Goal: Book appointment/travel/reservation: Book appointment/travel/reservation

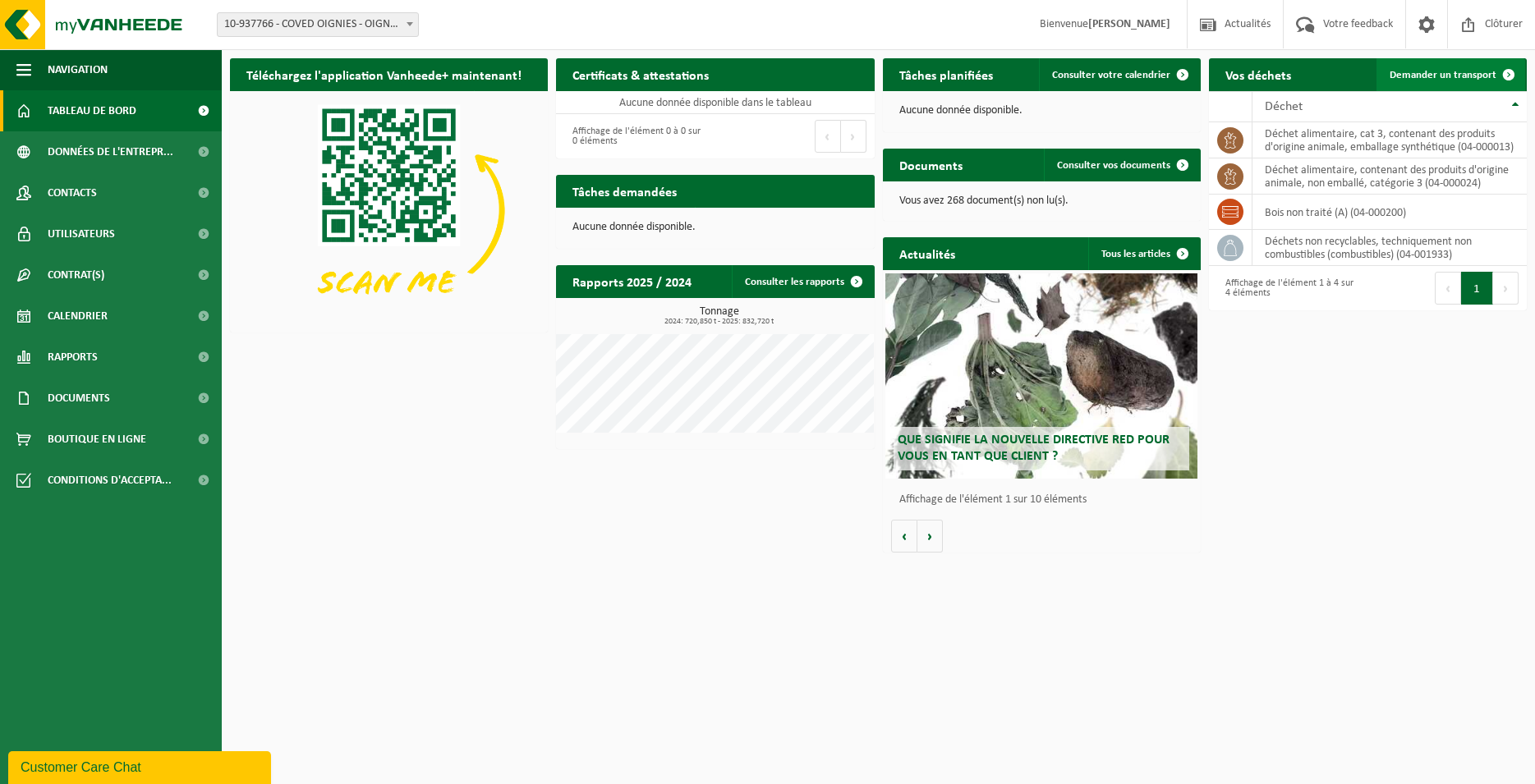
click at [1427, 79] on span "Demander un transport" at bounding box center [1443, 75] width 107 height 11
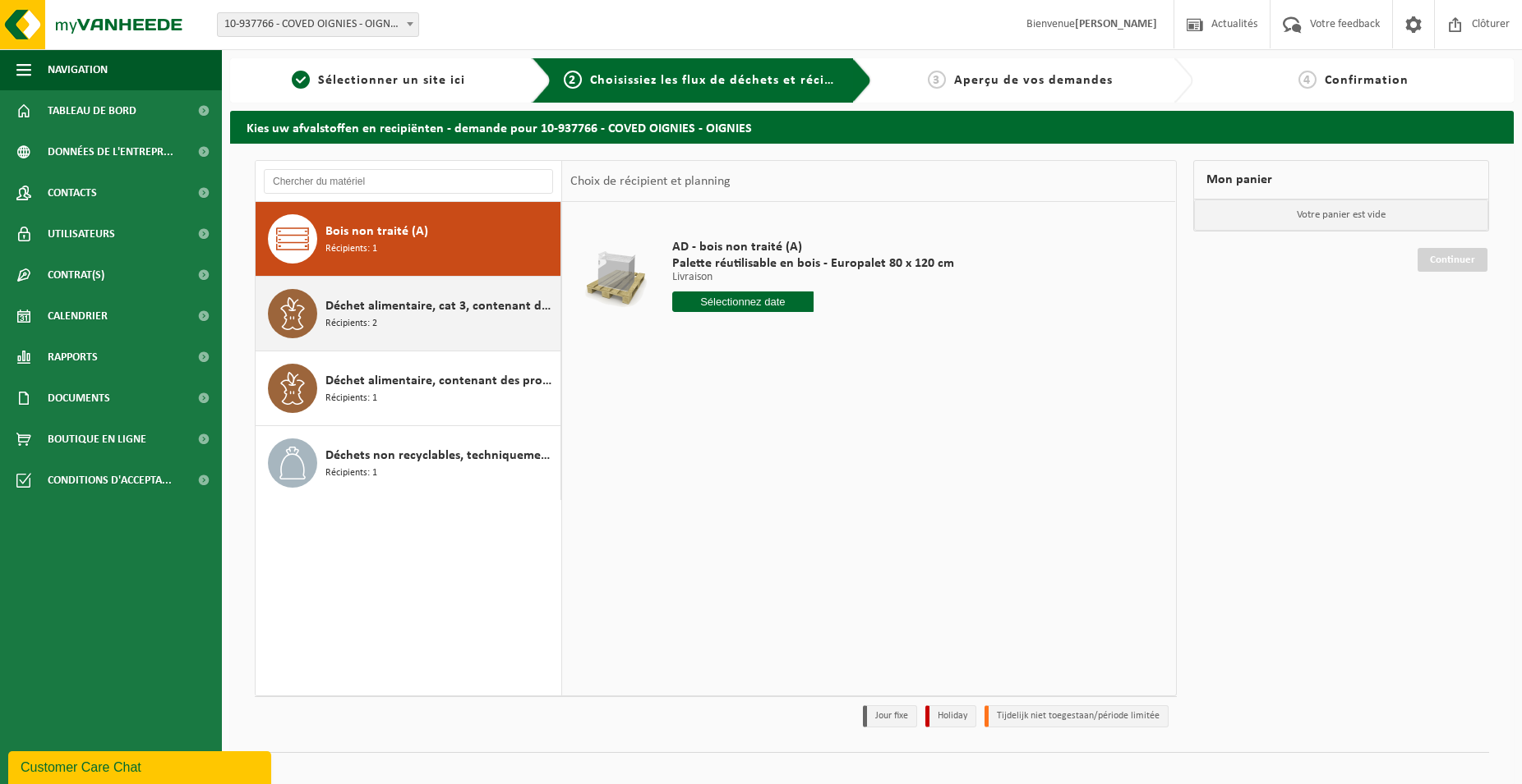
click at [494, 337] on div "Déchet alimentaire, cat 3, contenant des produits d'origine animale, emballage …" at bounding box center [441, 314] width 231 height 49
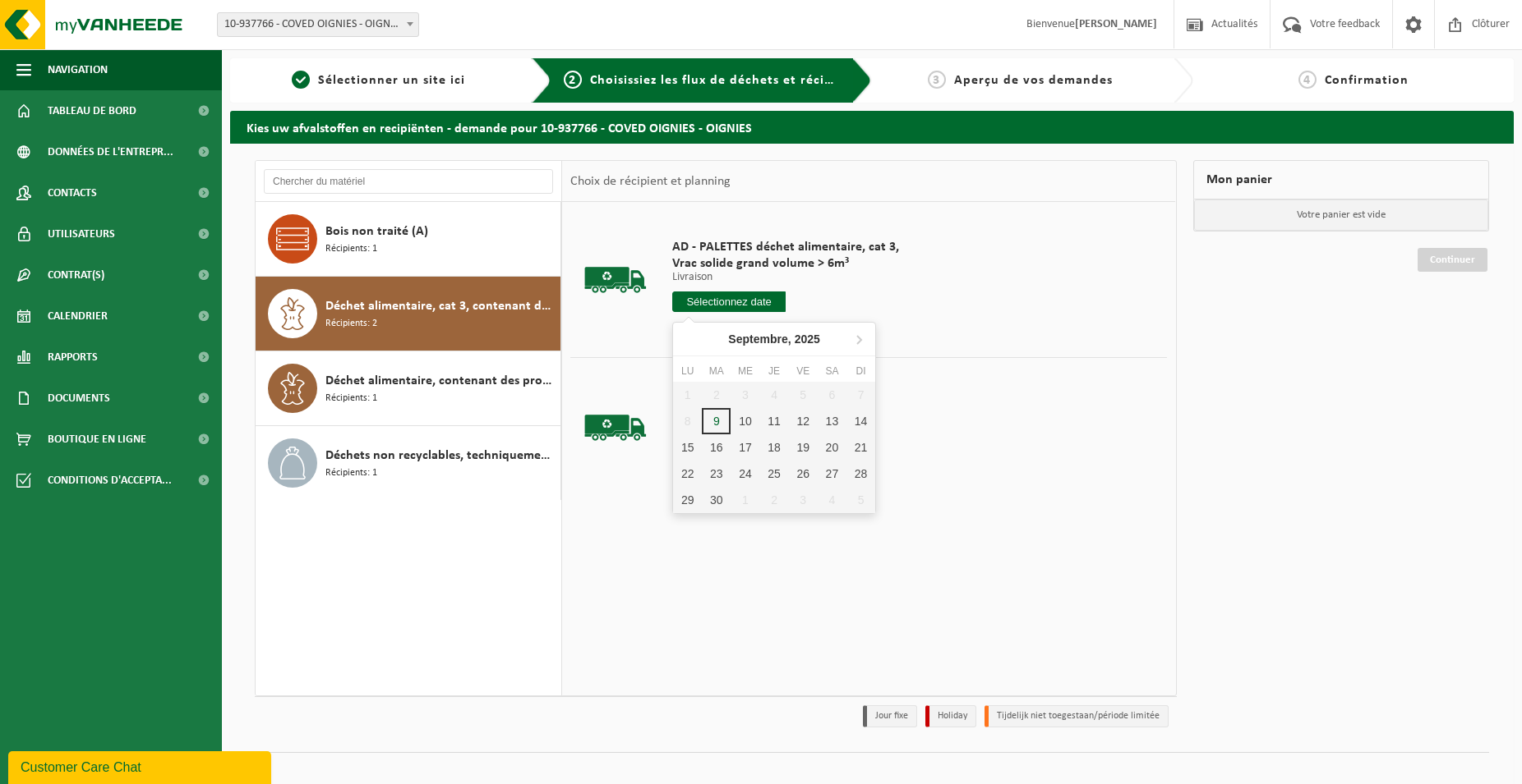
click at [748, 302] on input "text" at bounding box center [729, 302] width 114 height 20
click at [694, 455] on div "15" at bounding box center [687, 448] width 29 height 26
type input "à partir de 2025-09-15"
type input "2025-09-15"
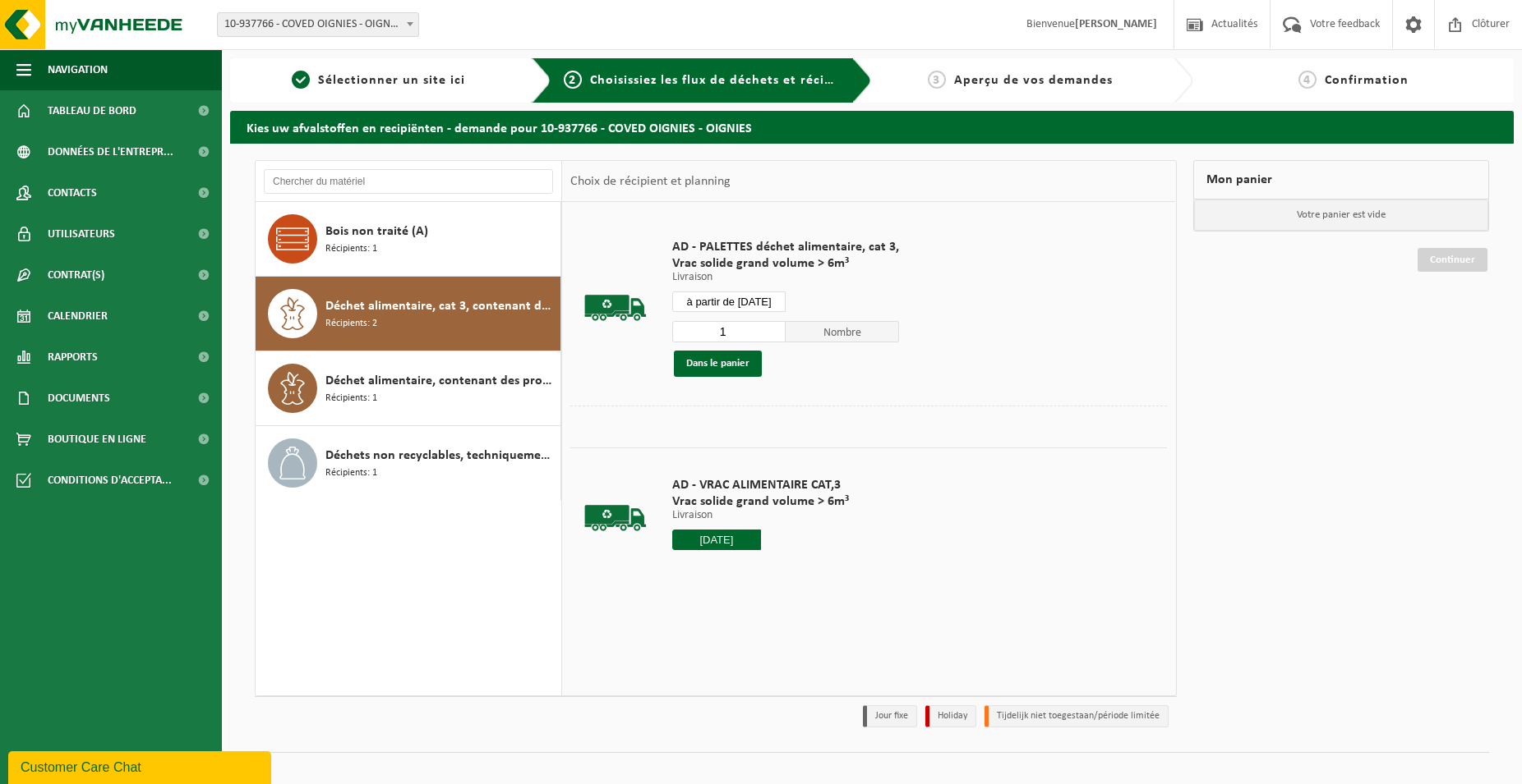
click at [747, 342] on div "1 Nombre Dans le panier" at bounding box center [785, 348] width 227 height 56
click at [732, 362] on button "Dans le panier" at bounding box center [718, 364] width 88 height 26
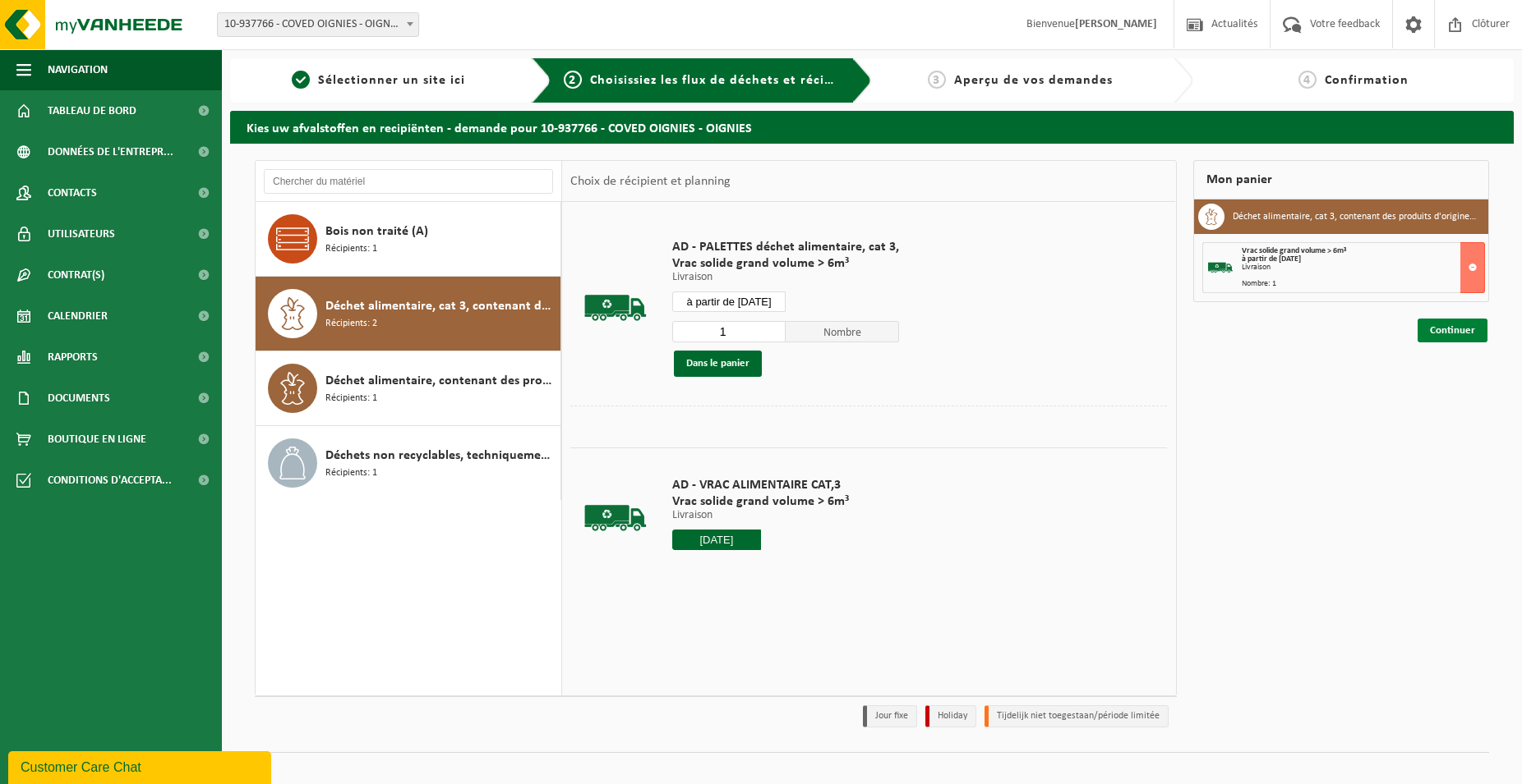
click at [1430, 328] on link "Continuer" at bounding box center [1451, 330] width 70 height 24
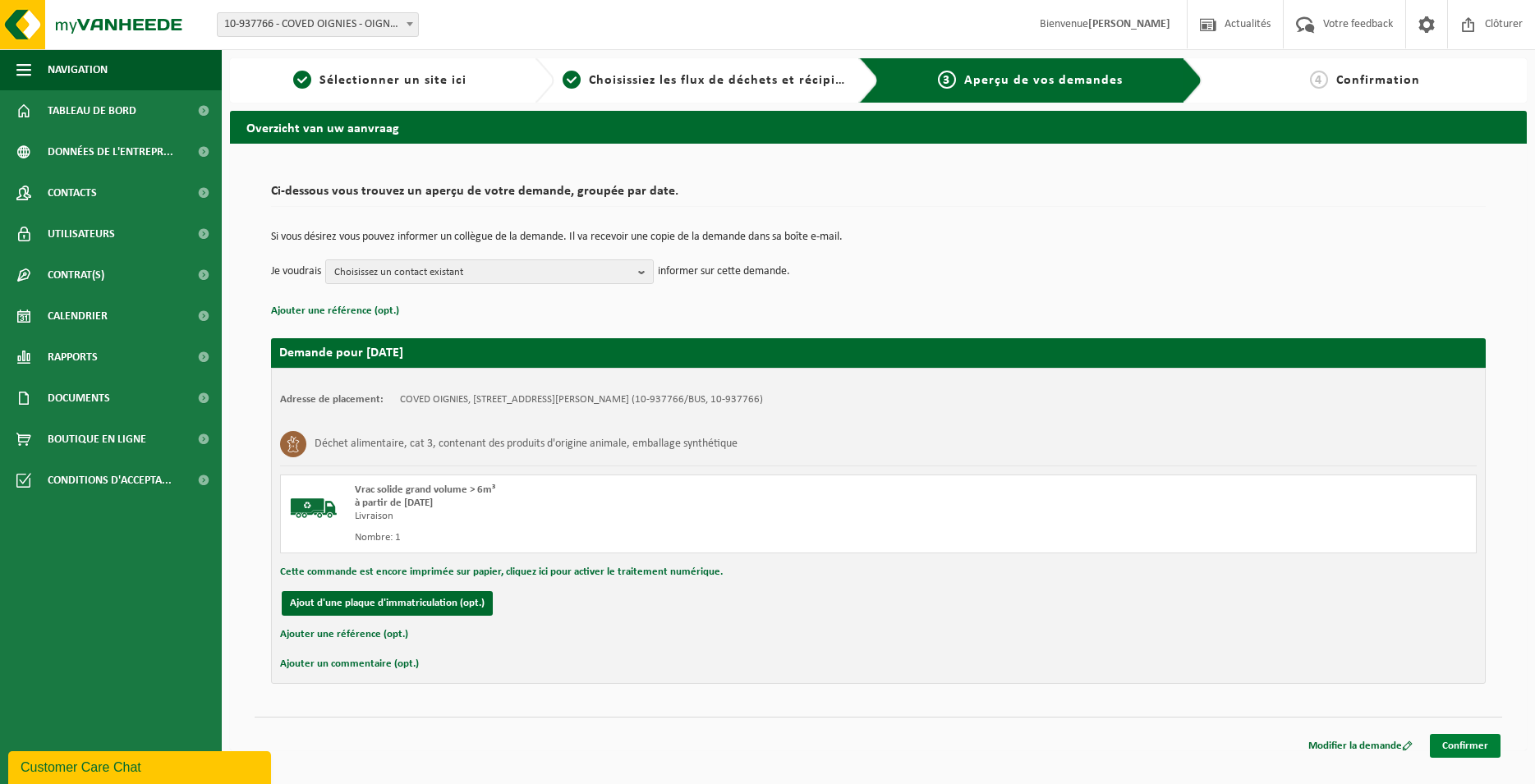
click at [1473, 756] on link "Confirmer" at bounding box center [1465, 746] width 71 height 24
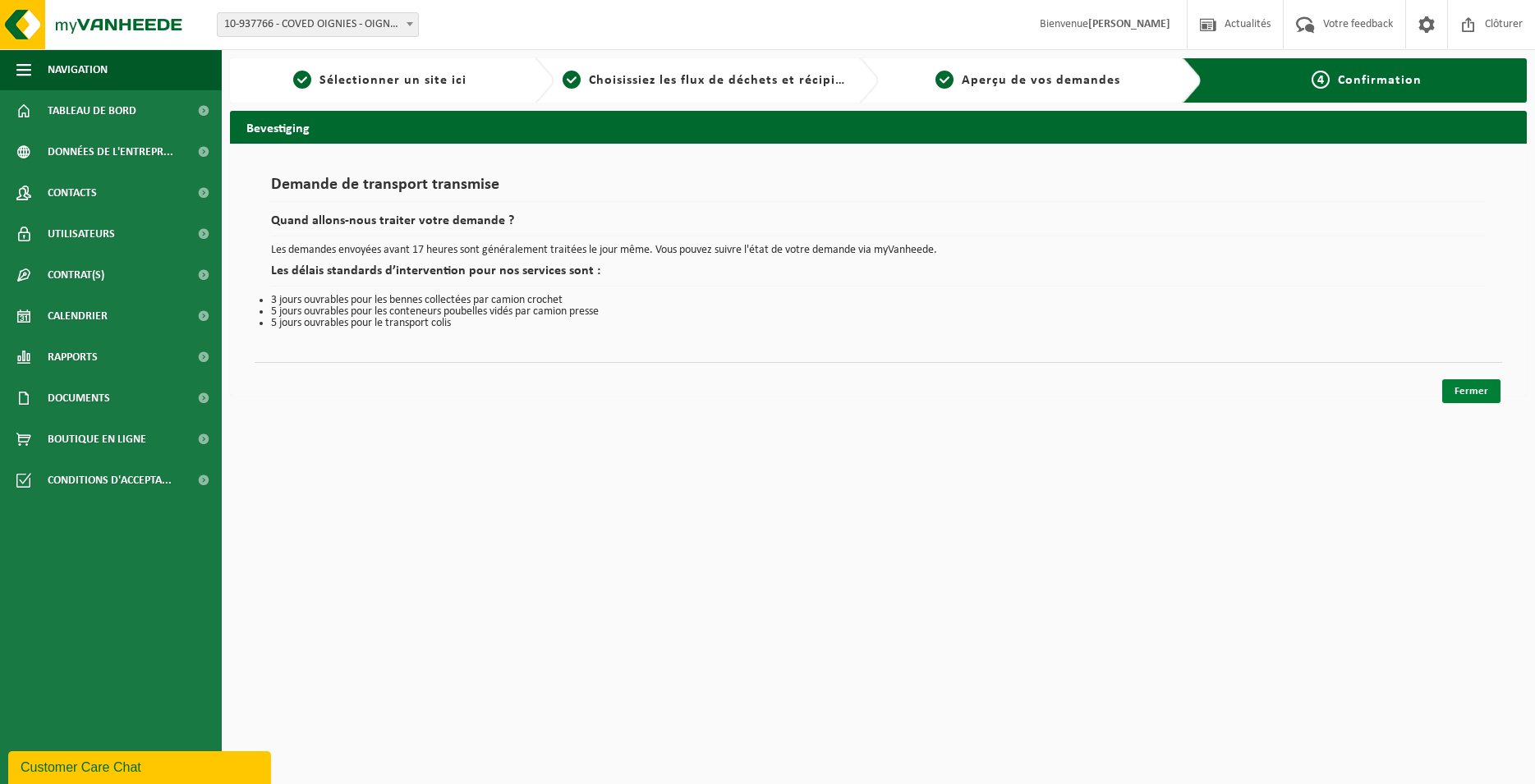
click at [1466, 385] on link "Fermer" at bounding box center [1471, 391] width 58 height 24
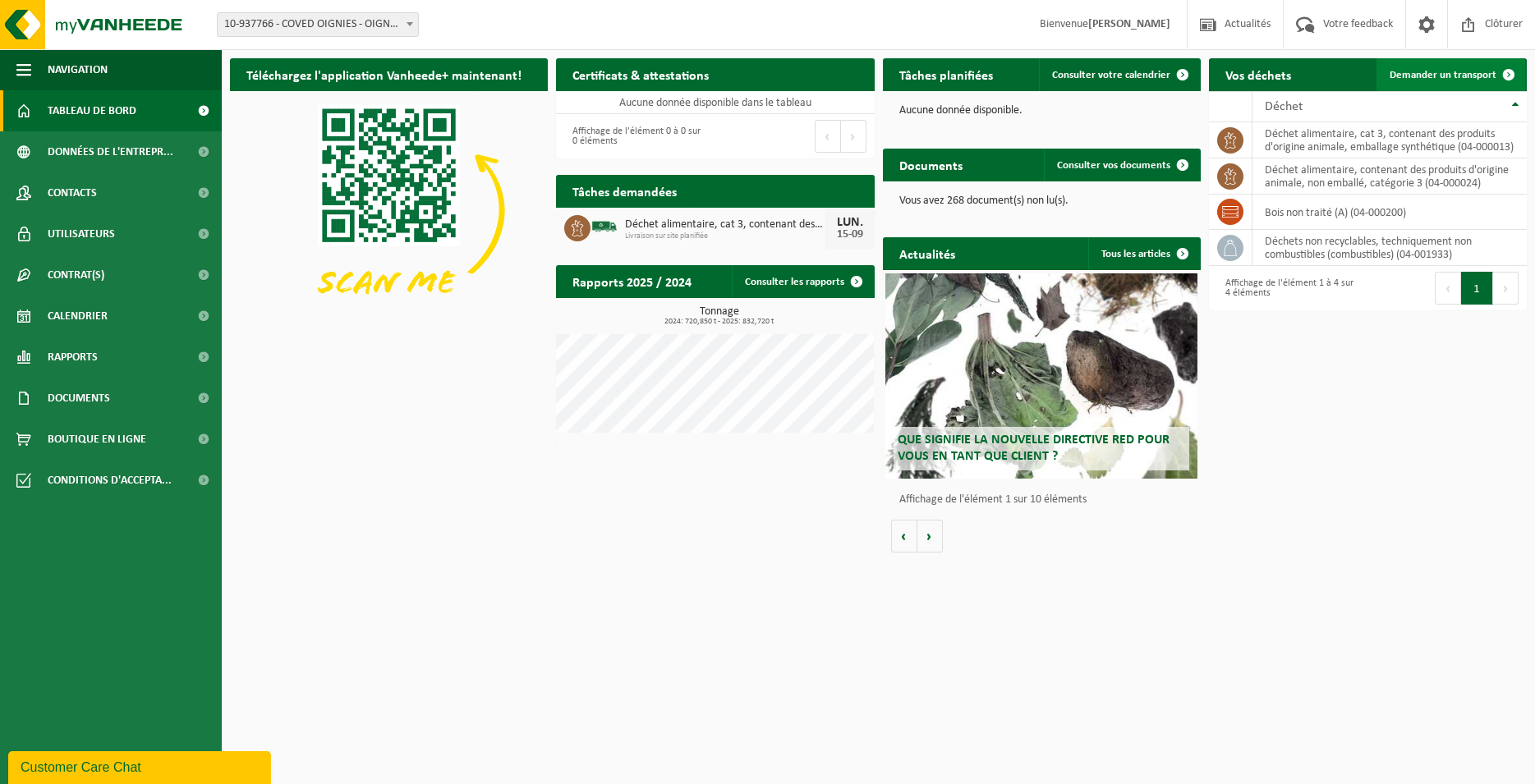
click at [1403, 76] on span "Demander un transport" at bounding box center [1443, 75] width 107 height 11
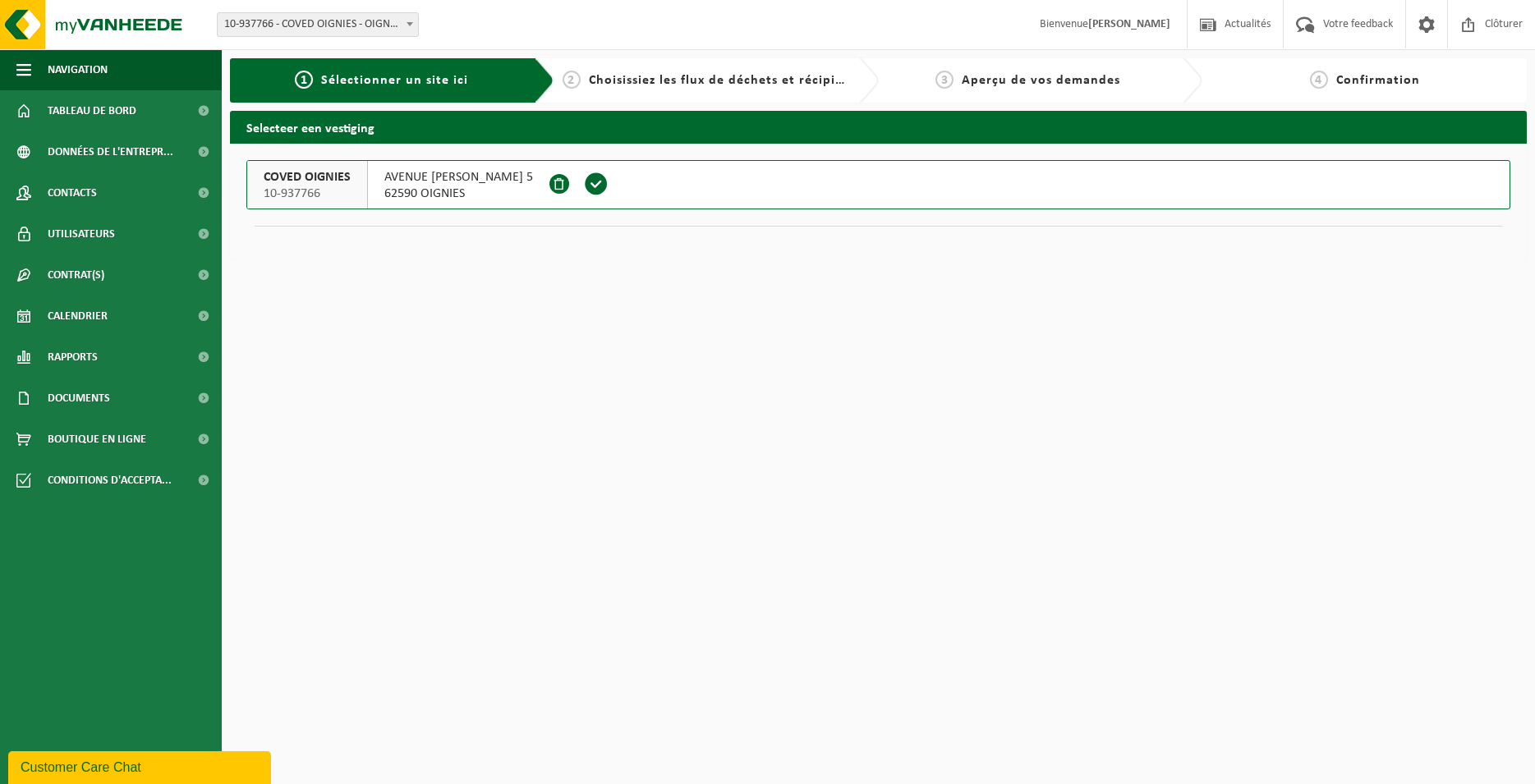
click at [609, 181] on span at bounding box center [596, 184] width 25 height 25
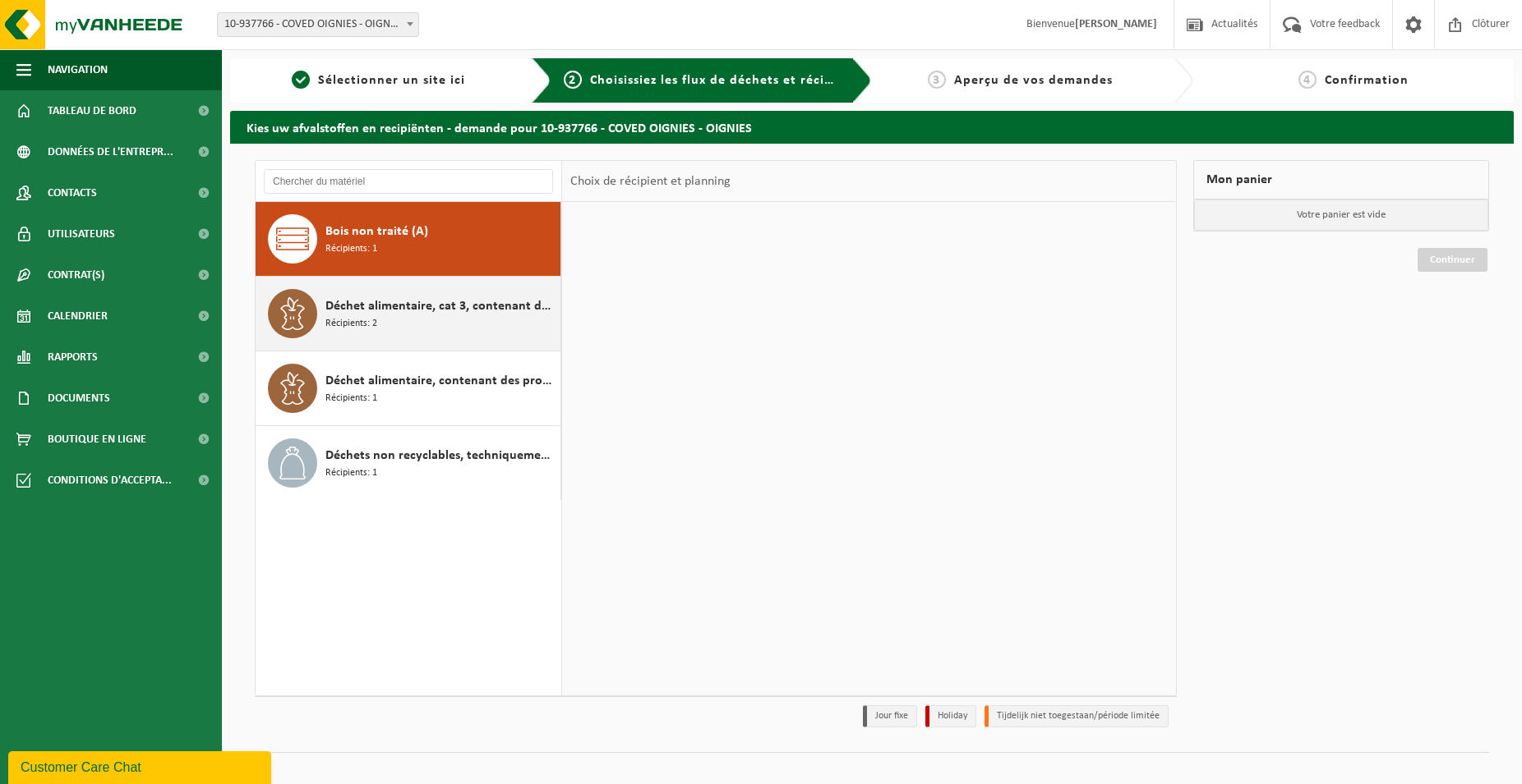
click at [477, 324] on div "Déchet alimentaire, cat 3, contenant des produits d'origine animale, emballage …" at bounding box center [441, 314] width 231 height 49
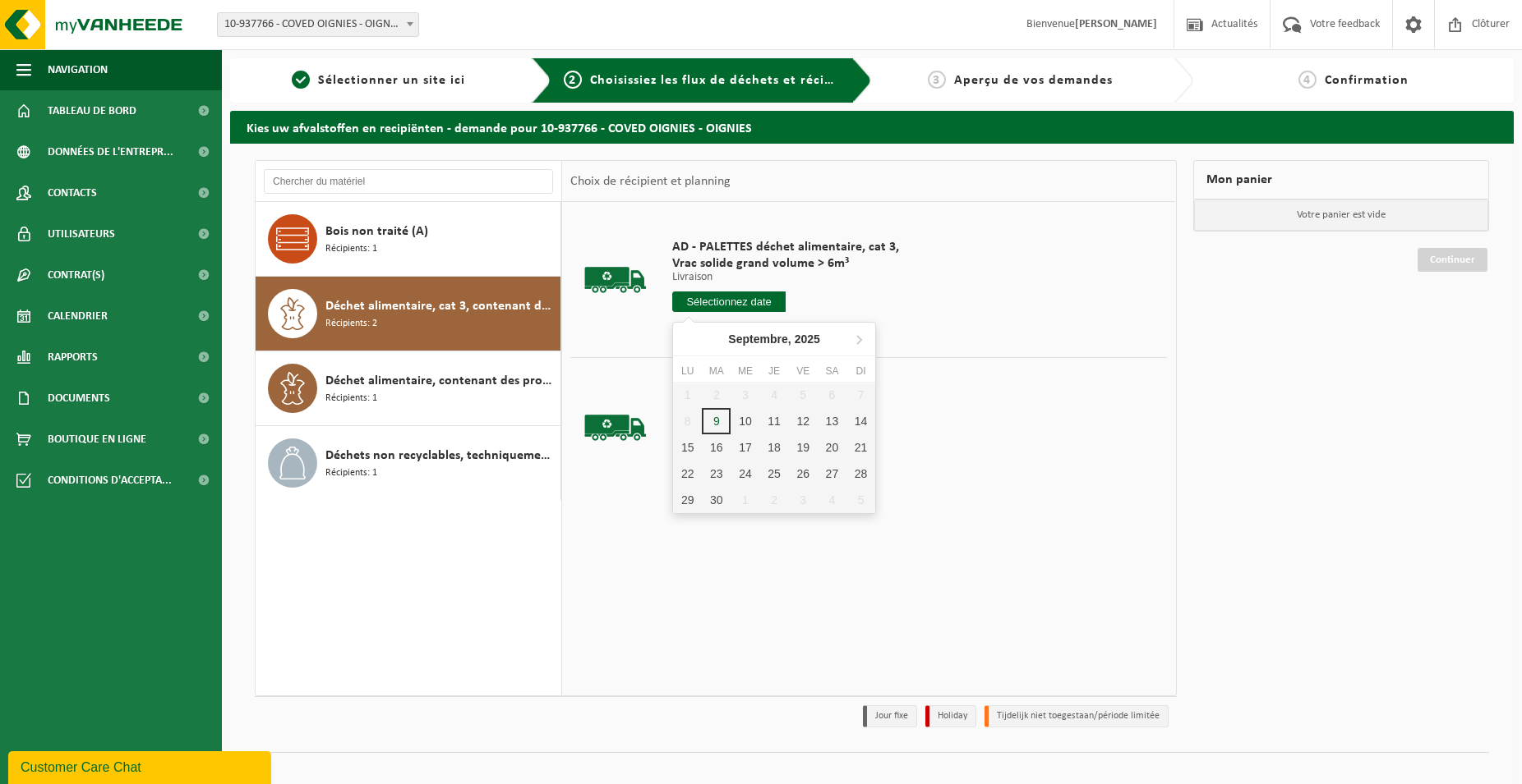
click at [735, 303] on input "text" at bounding box center [729, 302] width 114 height 20
click at [691, 455] on div "15" at bounding box center [687, 448] width 29 height 26
type input "à partir de [DATE]"
type input "[DATE]"
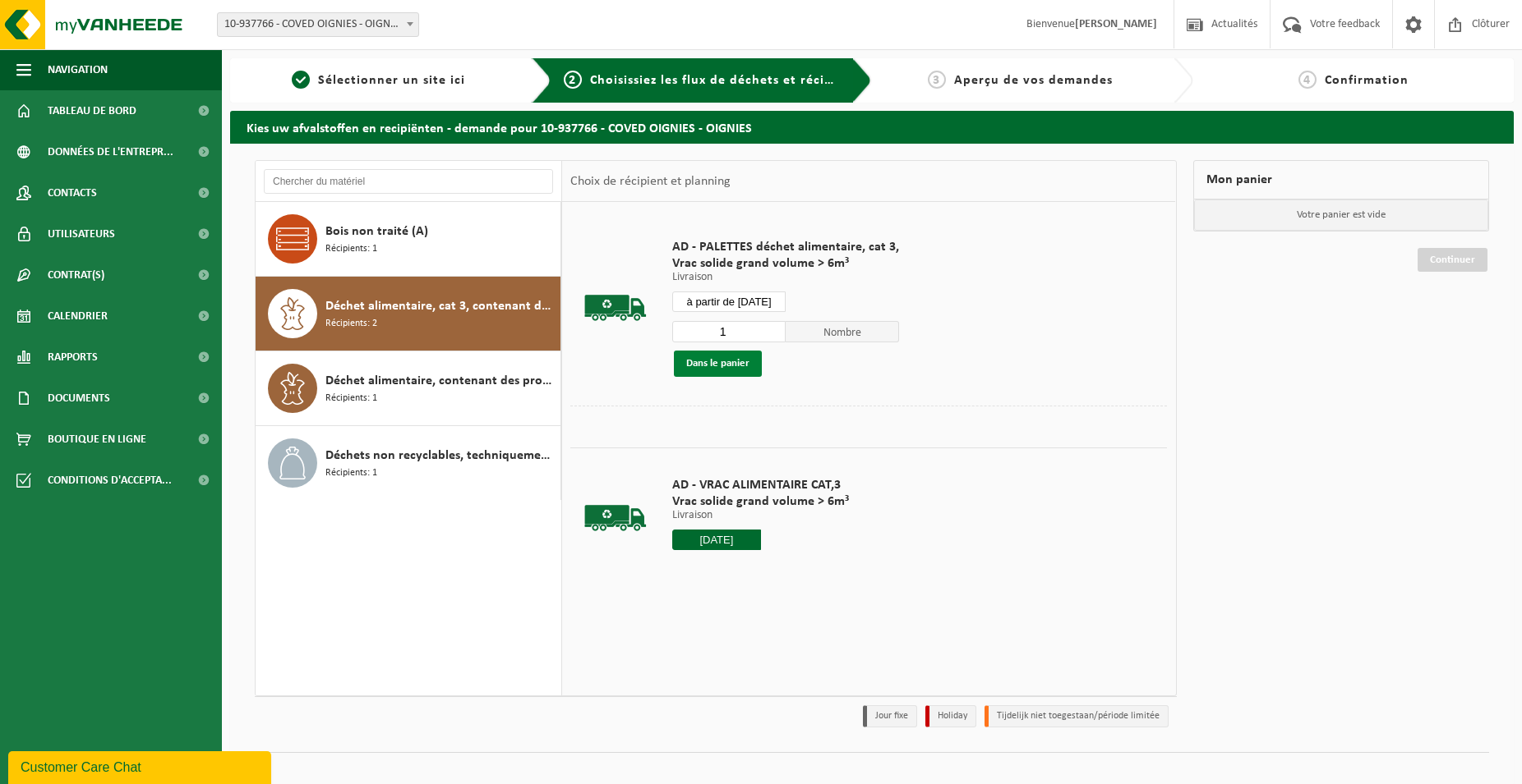
click at [749, 362] on button "Dans le panier" at bounding box center [718, 364] width 88 height 26
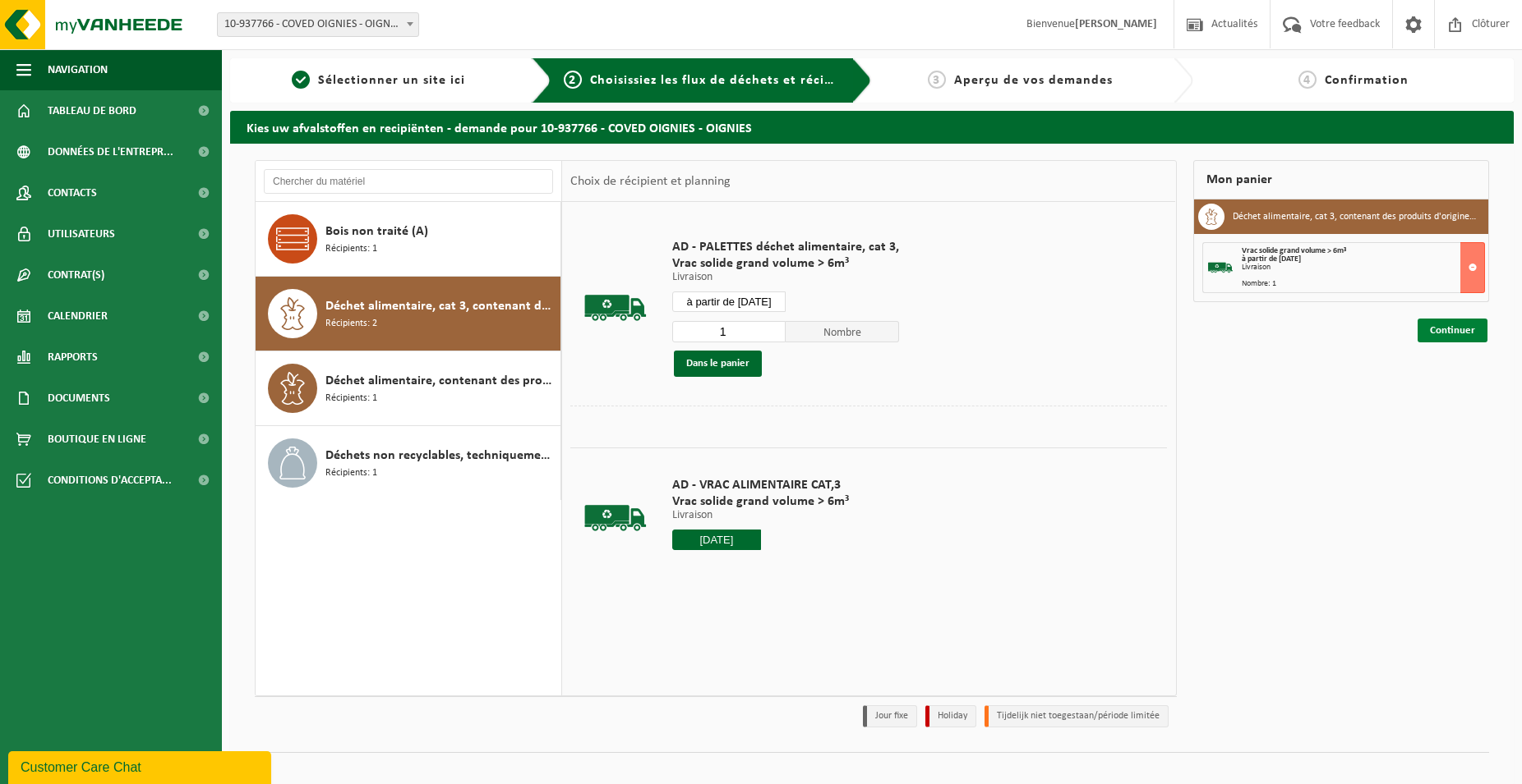
click at [1449, 331] on link "Continuer" at bounding box center [1451, 330] width 70 height 24
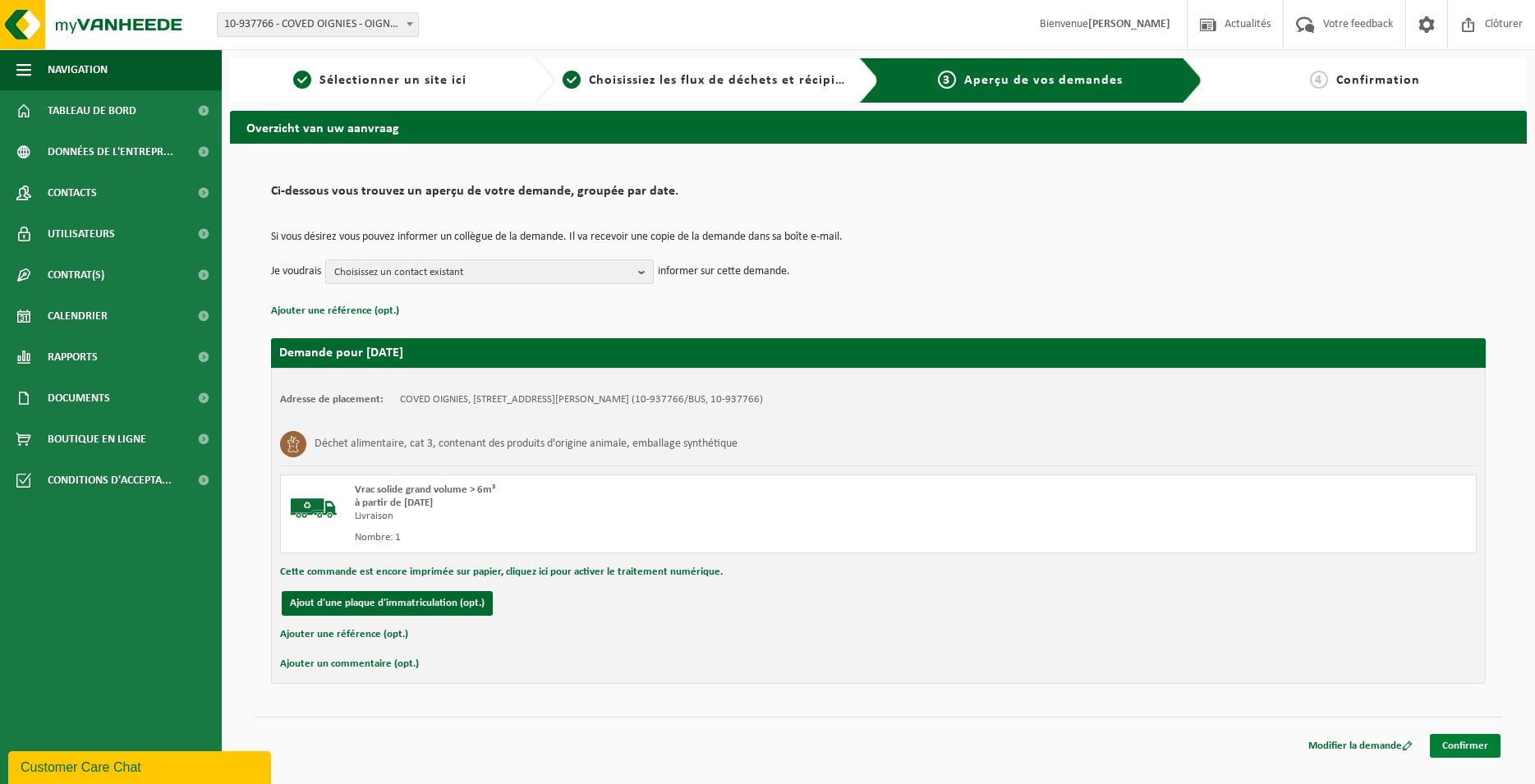
click at [1458, 745] on link "Confirmer" at bounding box center [1465, 746] width 71 height 24
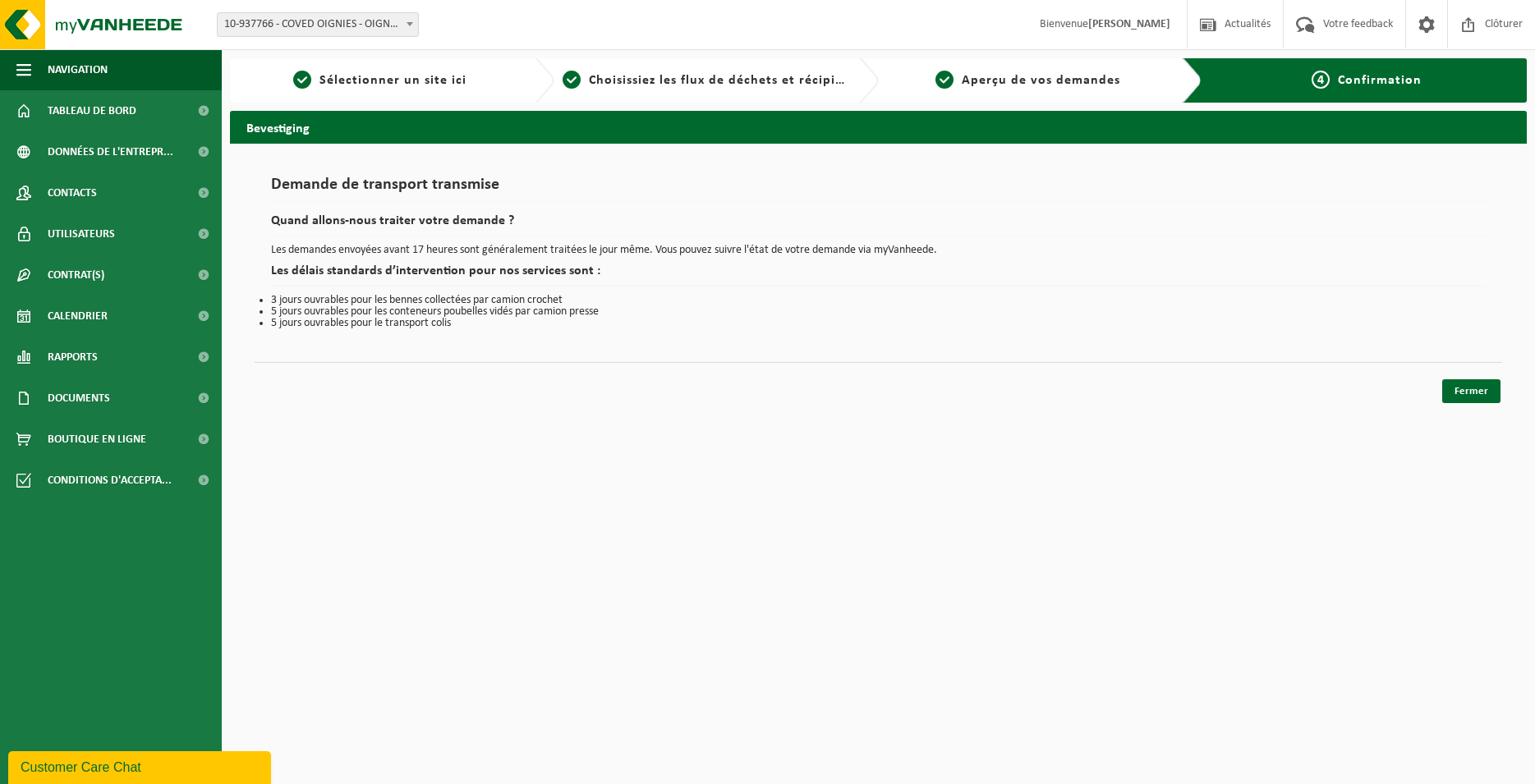
click at [1462, 379] on div "Fermer" at bounding box center [879, 371] width 1248 height 18
click at [1462, 398] on link "Fermer" at bounding box center [1471, 391] width 58 height 24
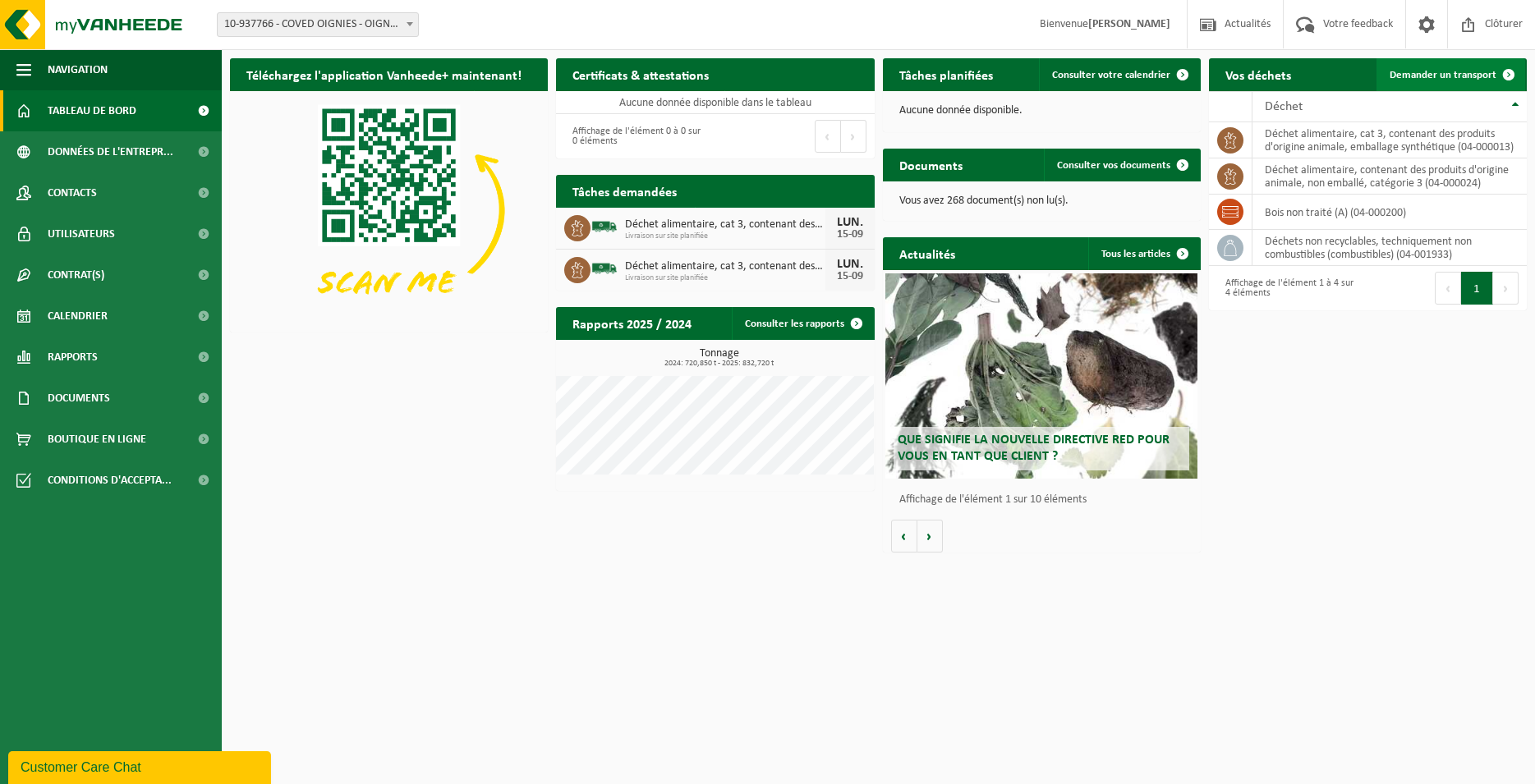
click at [1432, 74] on span "Demander un transport" at bounding box center [1443, 75] width 107 height 11
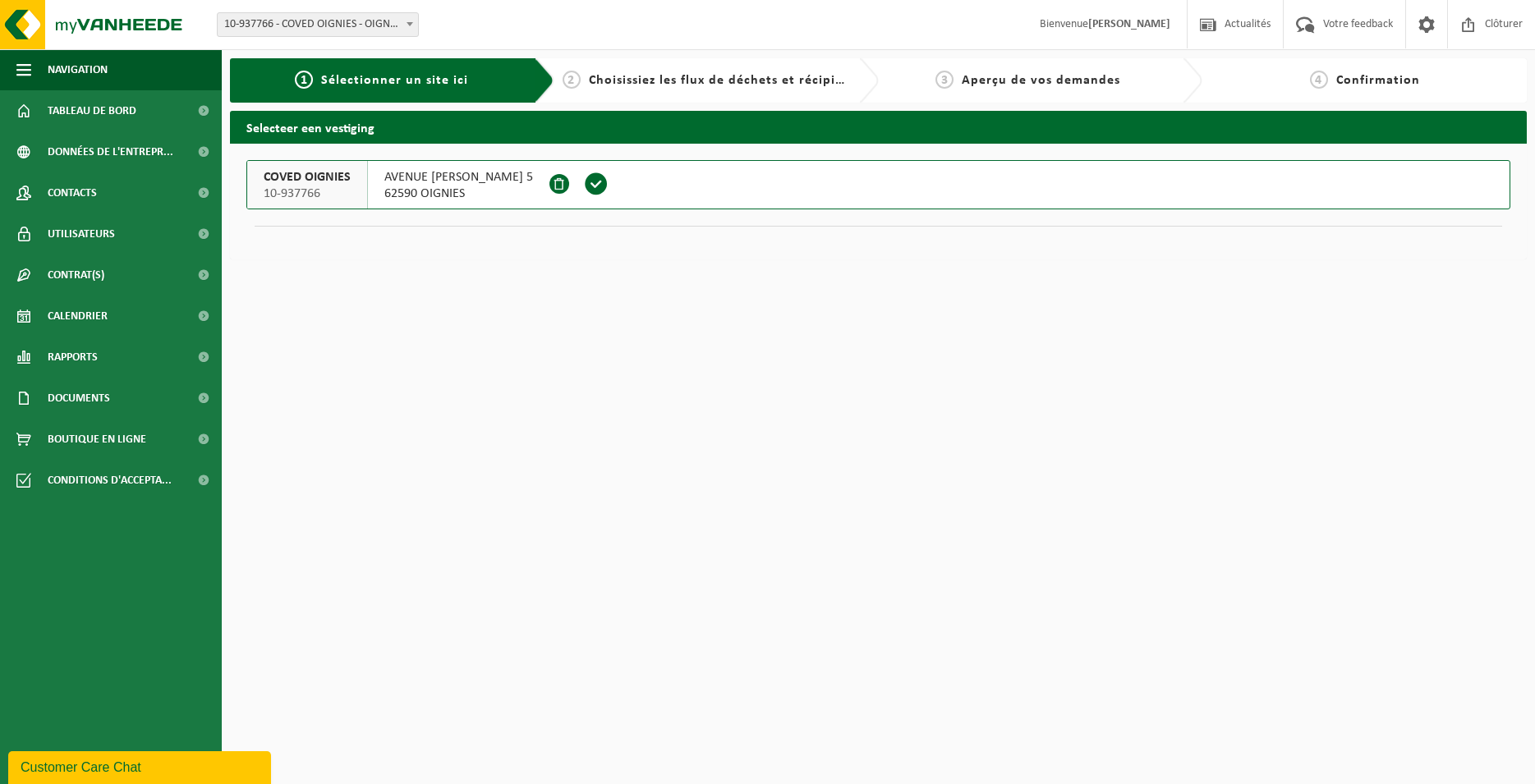
click at [609, 185] on span at bounding box center [596, 184] width 25 height 25
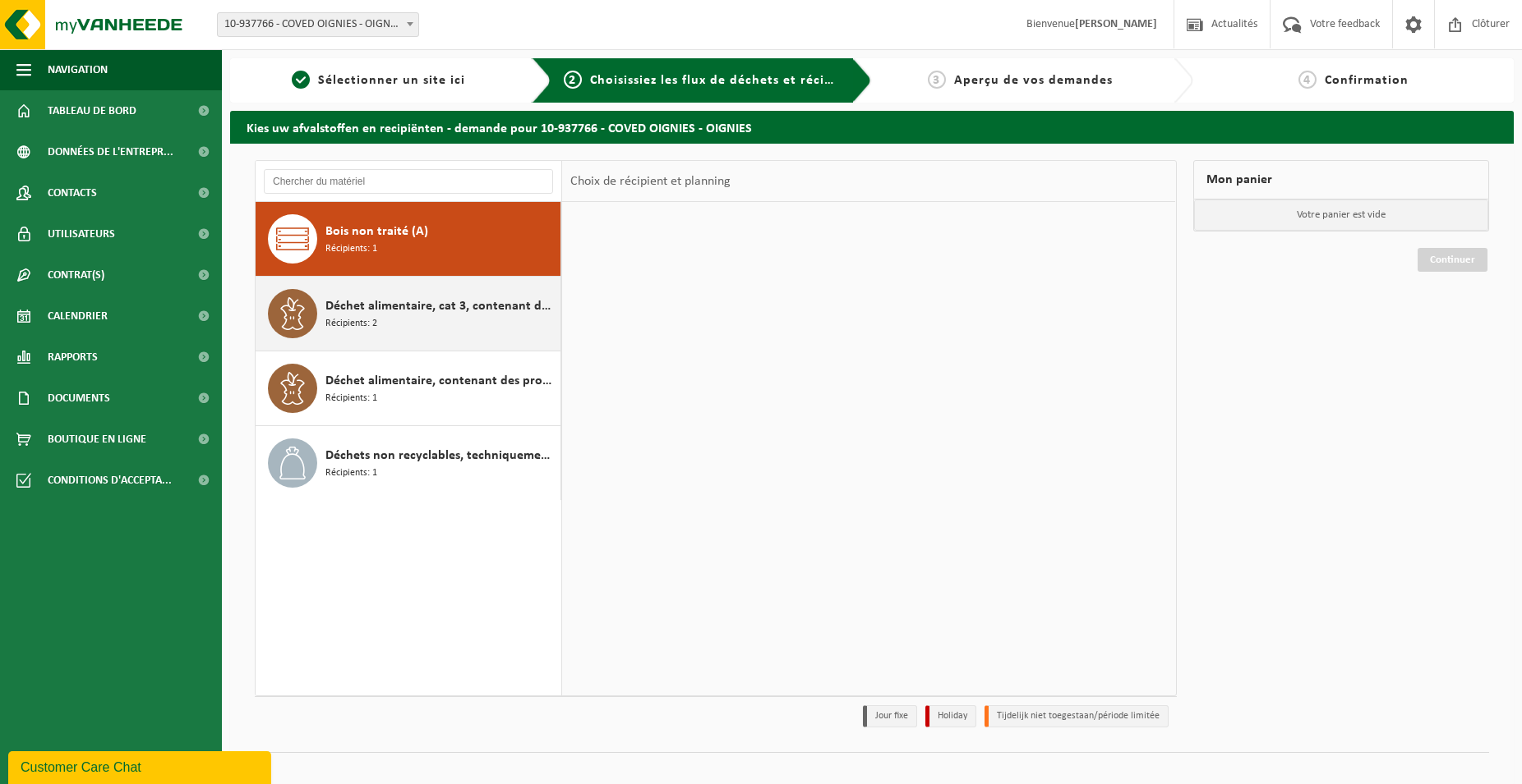
click at [480, 321] on div "Déchet alimentaire, cat 3, contenant des produits d'origine animale, emballage …" at bounding box center [441, 314] width 231 height 49
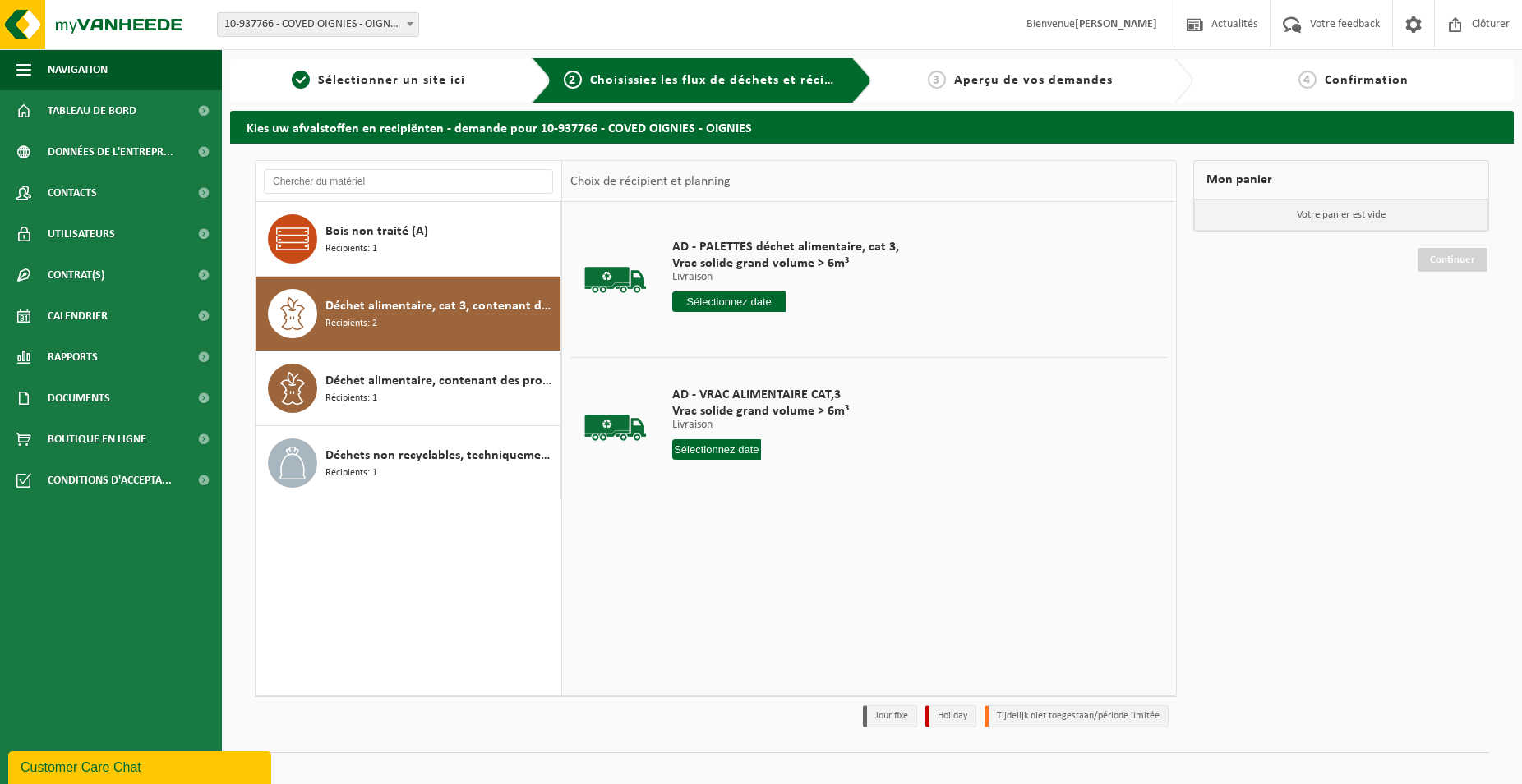
click at [746, 312] on div "AD - PALETTES déchet alimentaire, cat 3, Vrac solide grand volume > 6m³ Livrais…" at bounding box center [785, 279] width 244 height 114
click at [750, 304] on input "text" at bounding box center [729, 302] width 114 height 20
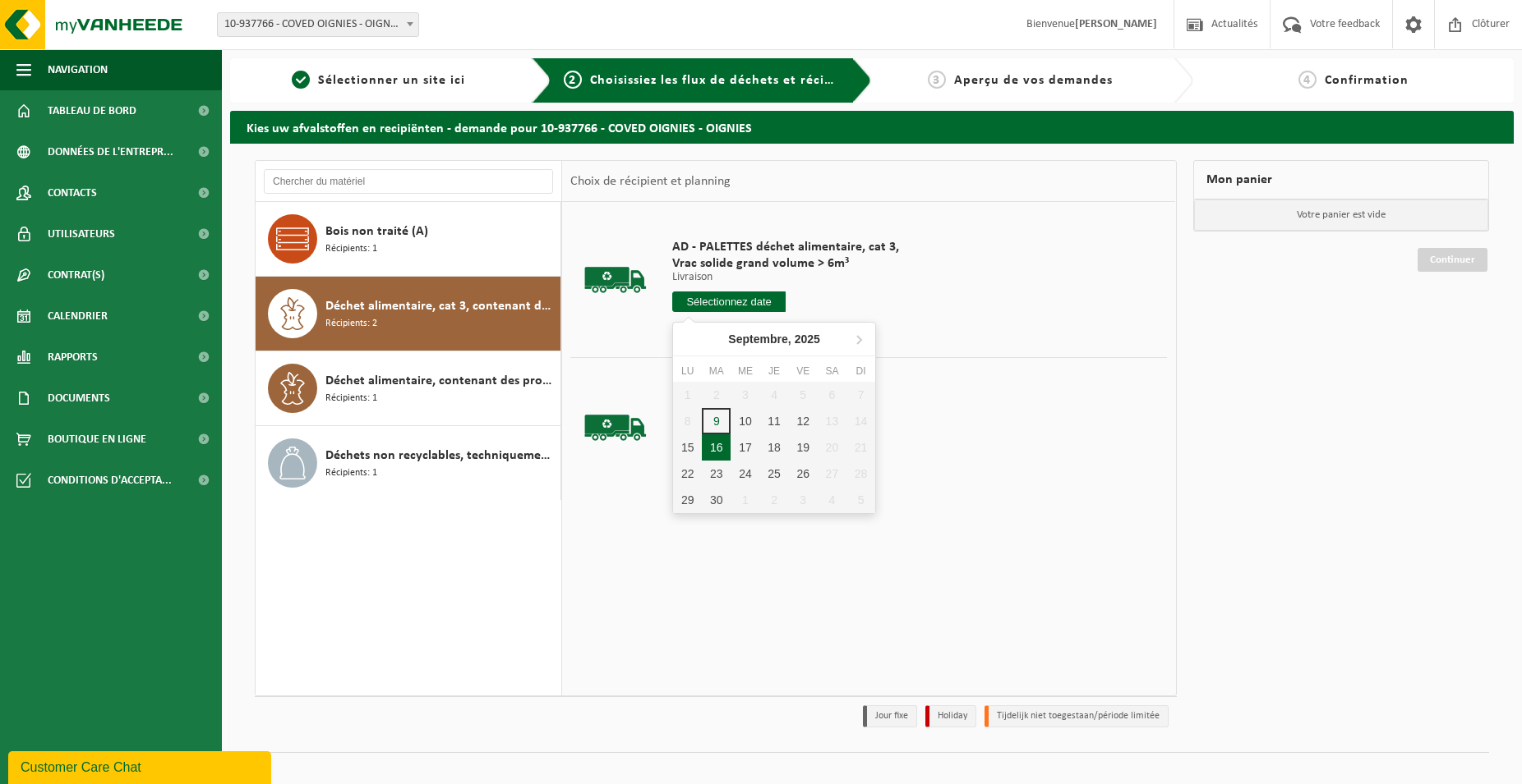
click at [717, 447] on div "16" at bounding box center [716, 448] width 29 height 26
type input "à partir de [DATE]"
type input "2025-09-16"
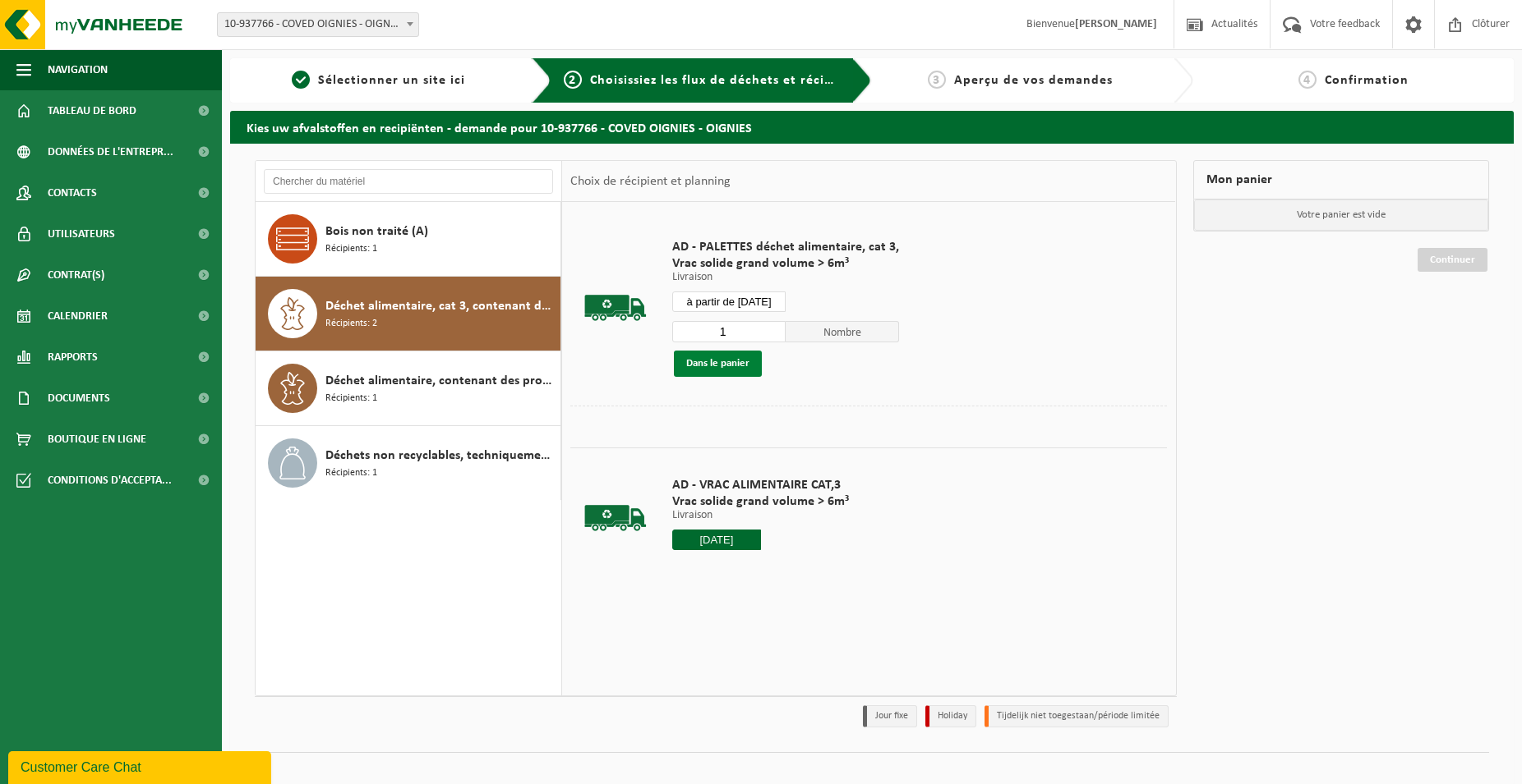
click at [724, 355] on button "Dans le panier" at bounding box center [718, 364] width 88 height 26
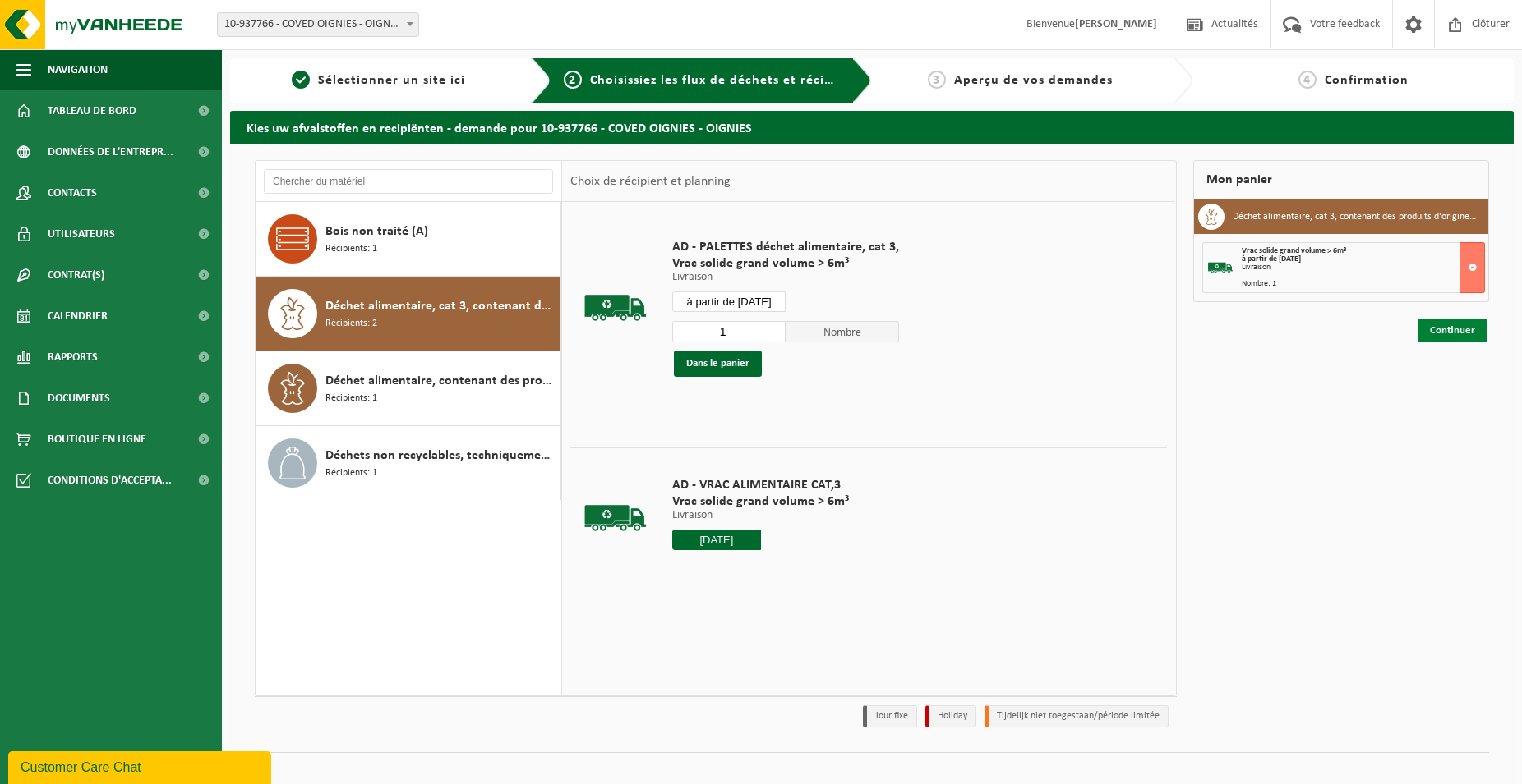
click at [1434, 340] on link "Continuer" at bounding box center [1451, 330] width 70 height 24
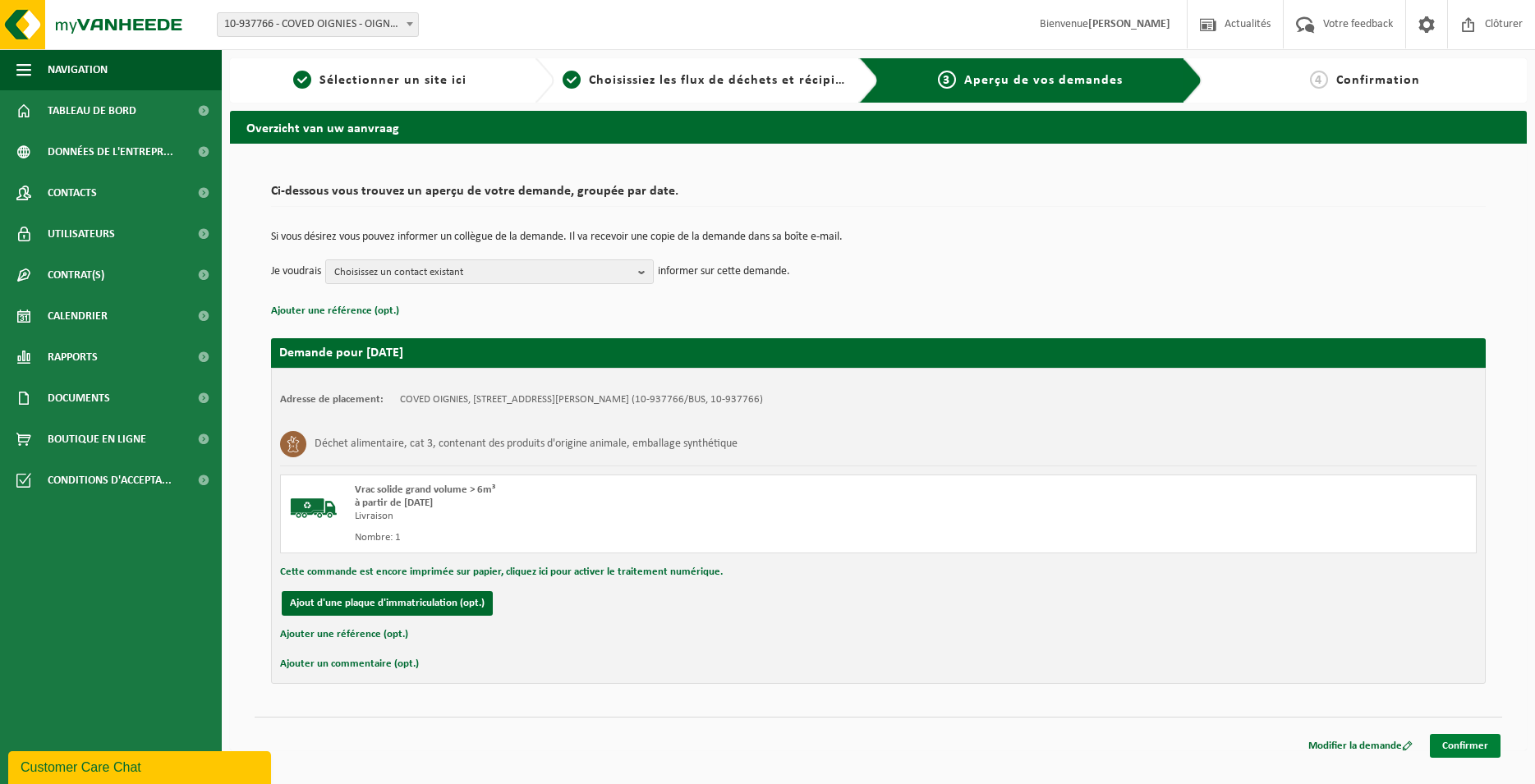
click at [1481, 747] on link "Confirmer" at bounding box center [1465, 746] width 71 height 24
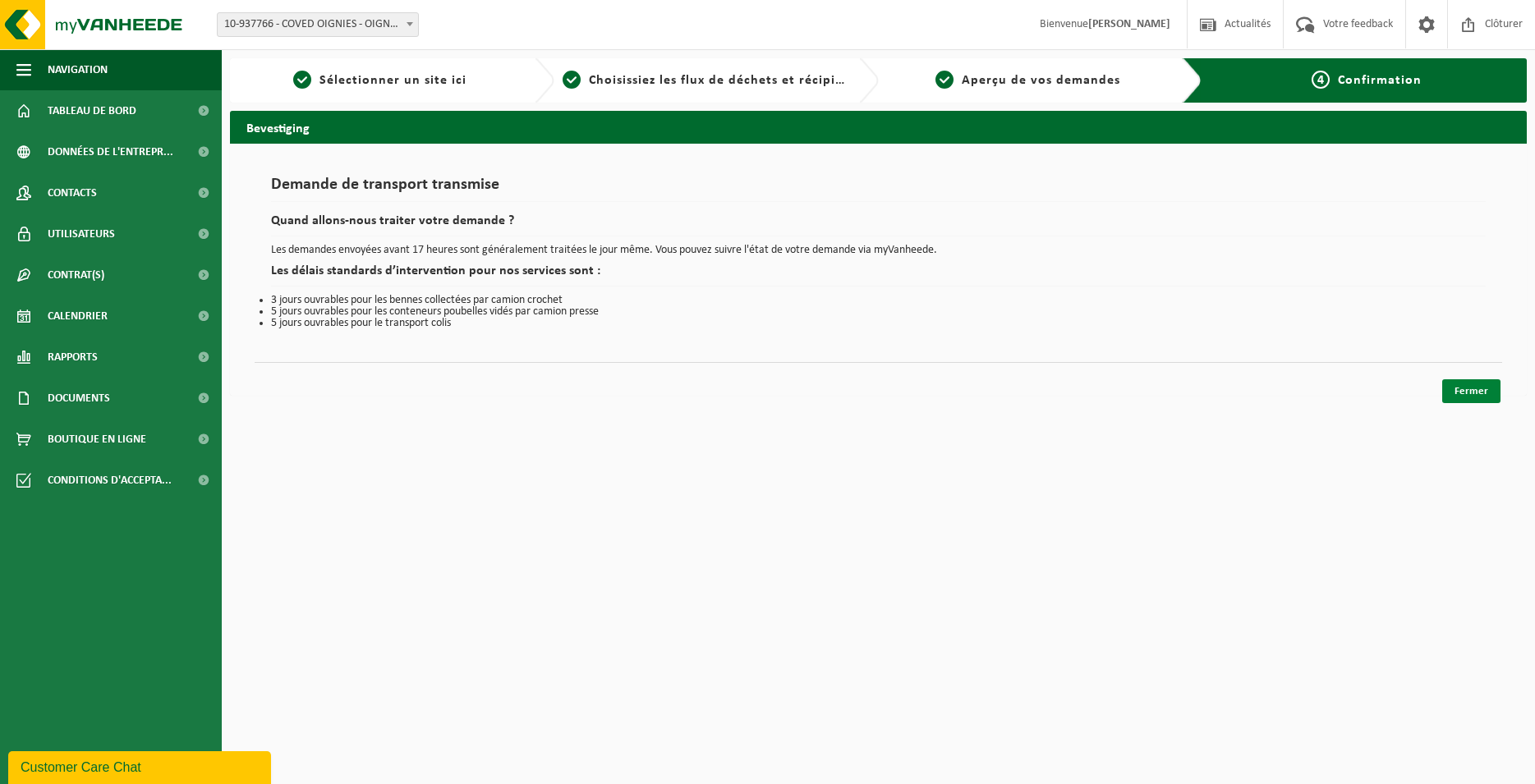
click at [1487, 390] on link "Fermer" at bounding box center [1471, 391] width 58 height 24
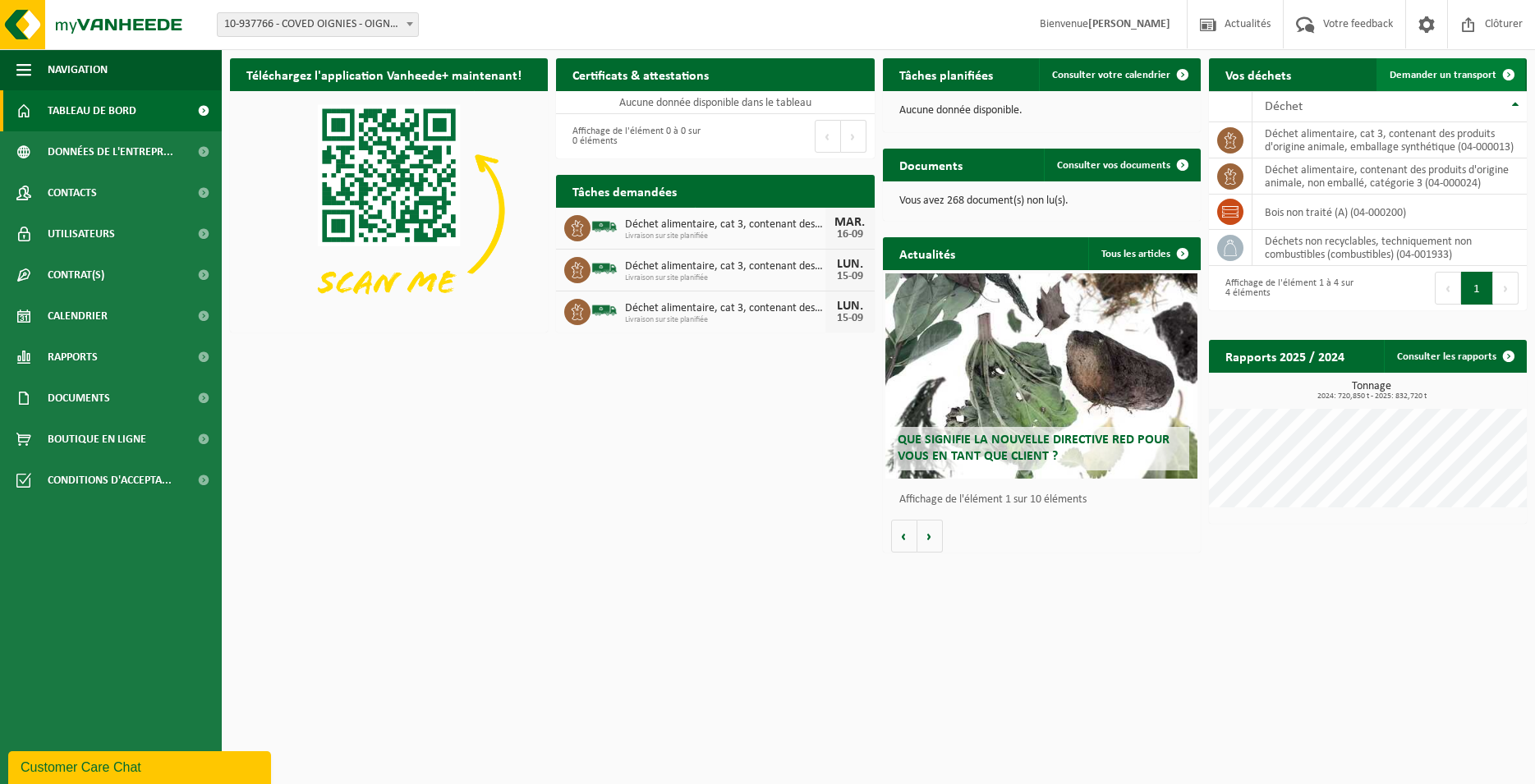
click at [1404, 78] on span "Demander un transport" at bounding box center [1443, 75] width 107 height 11
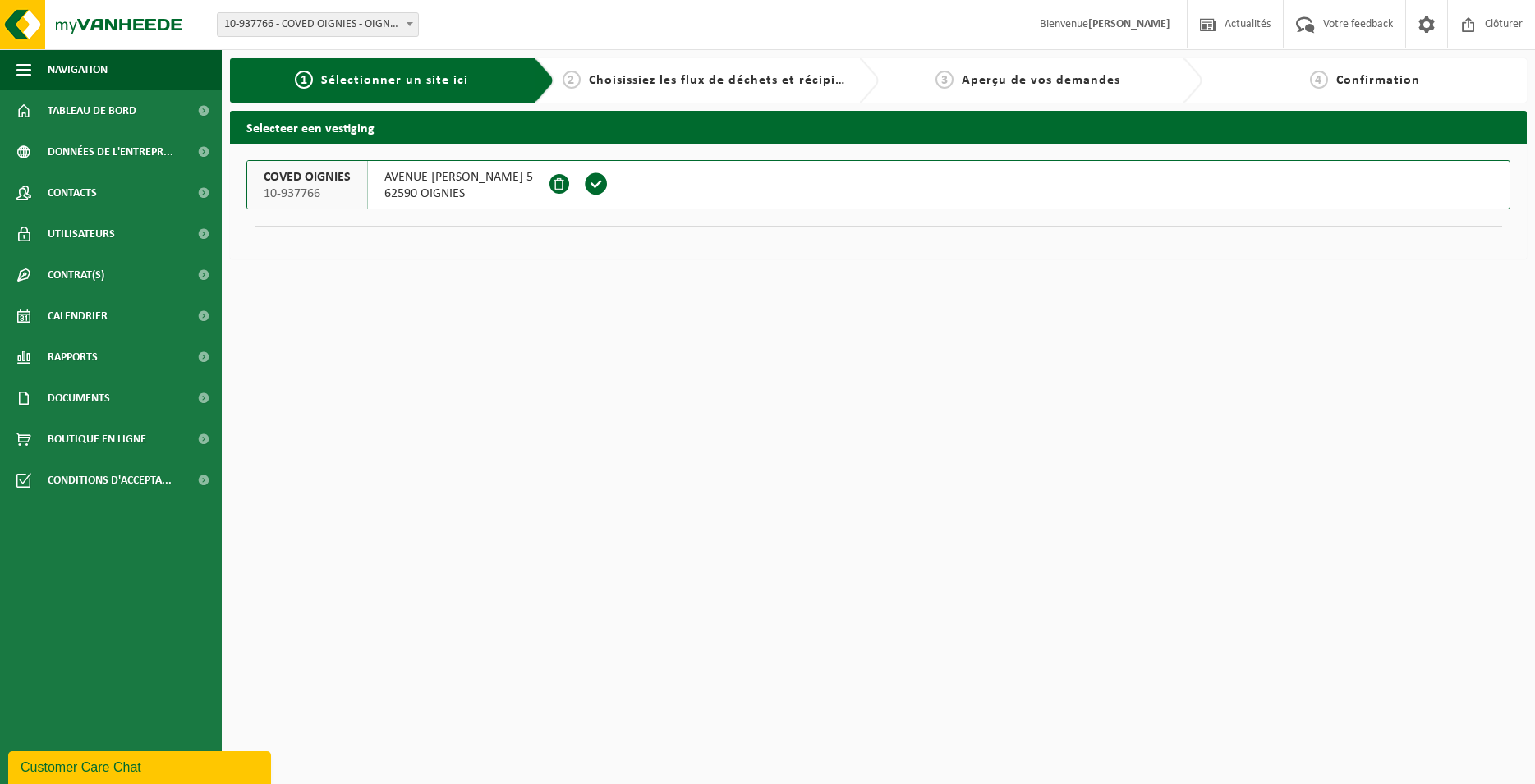
click at [609, 184] on span at bounding box center [596, 184] width 25 height 25
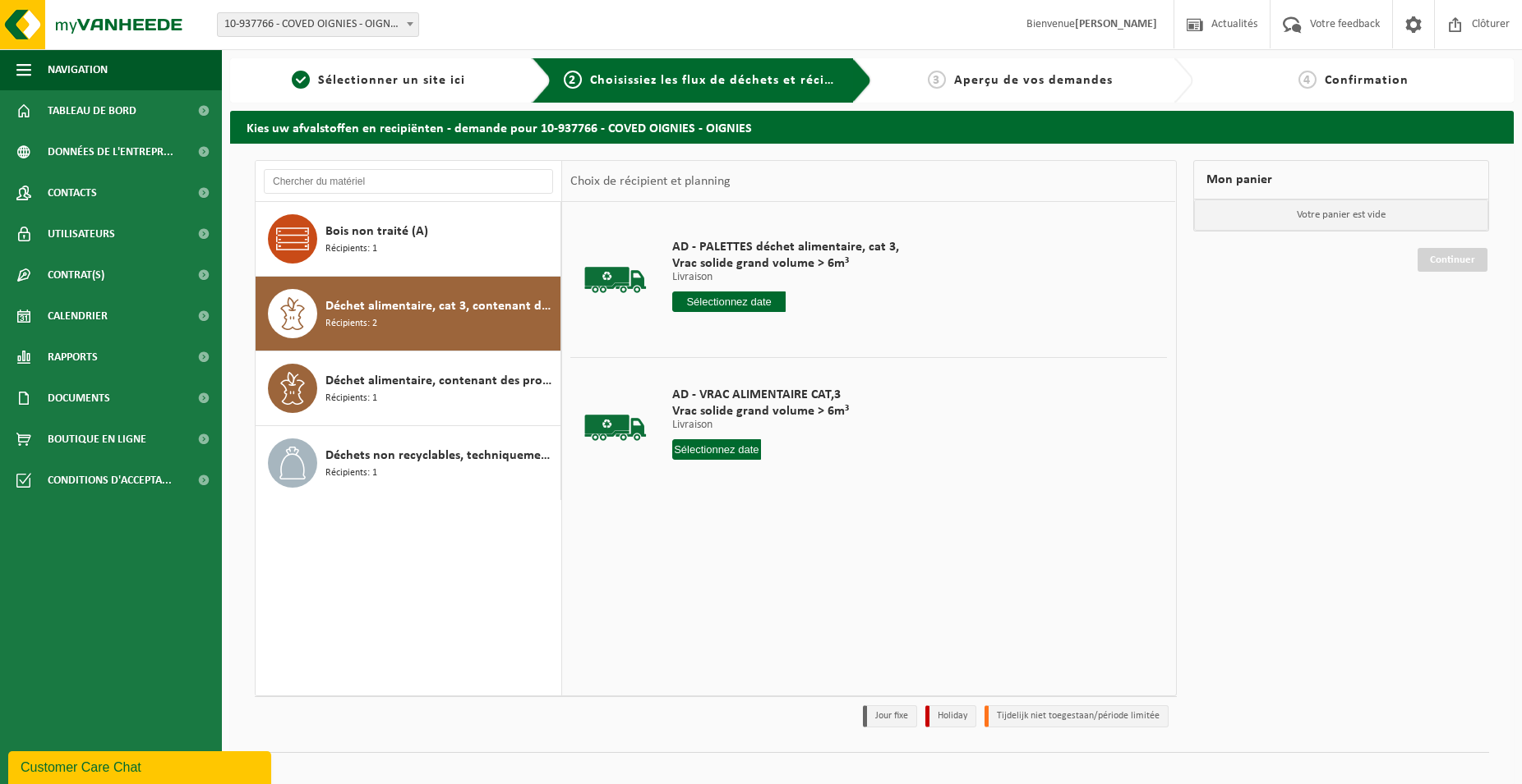
click at [750, 314] on div "AD - PALETTES déchet alimentaire, cat 3, Vrac solide grand volume > 6m³ Livrais…" at bounding box center [785, 279] width 244 height 114
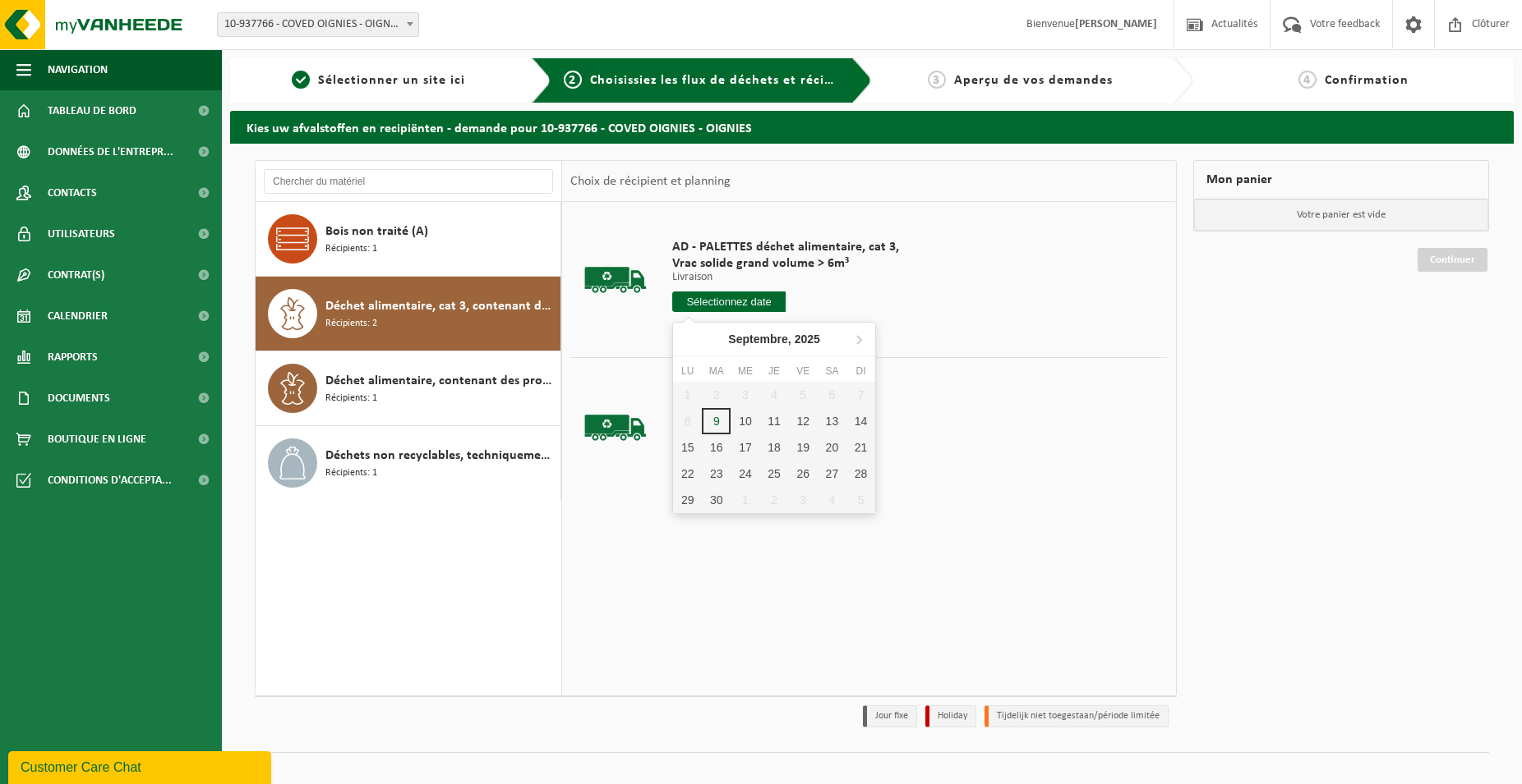
click at [751, 305] on input "text" at bounding box center [729, 302] width 114 height 20
click at [718, 451] on div "16" at bounding box center [716, 448] width 29 height 26
type input "à partir de 2025-09-16"
type input "2025-09-16"
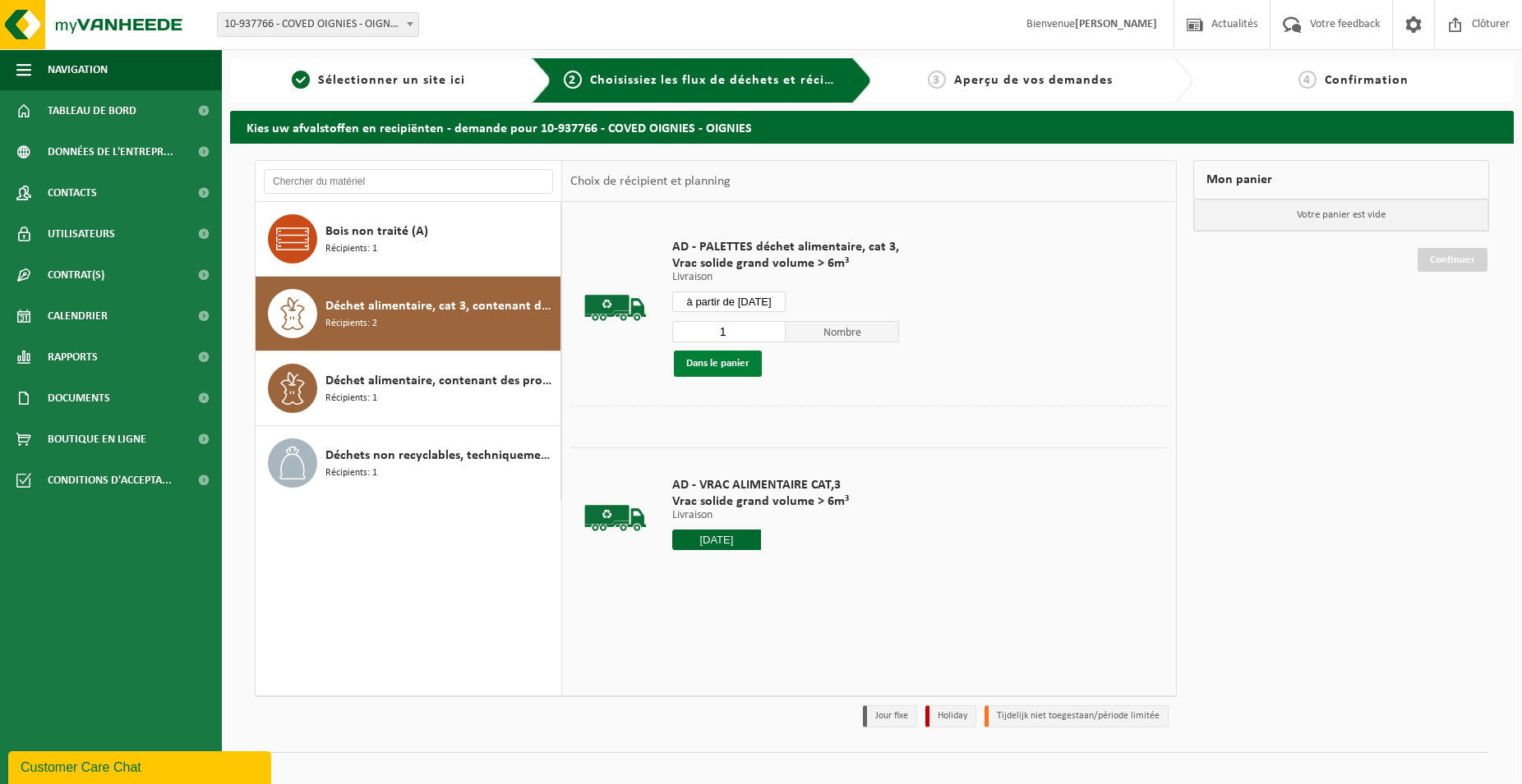
click at [730, 364] on button "Dans le panier" at bounding box center [718, 364] width 88 height 26
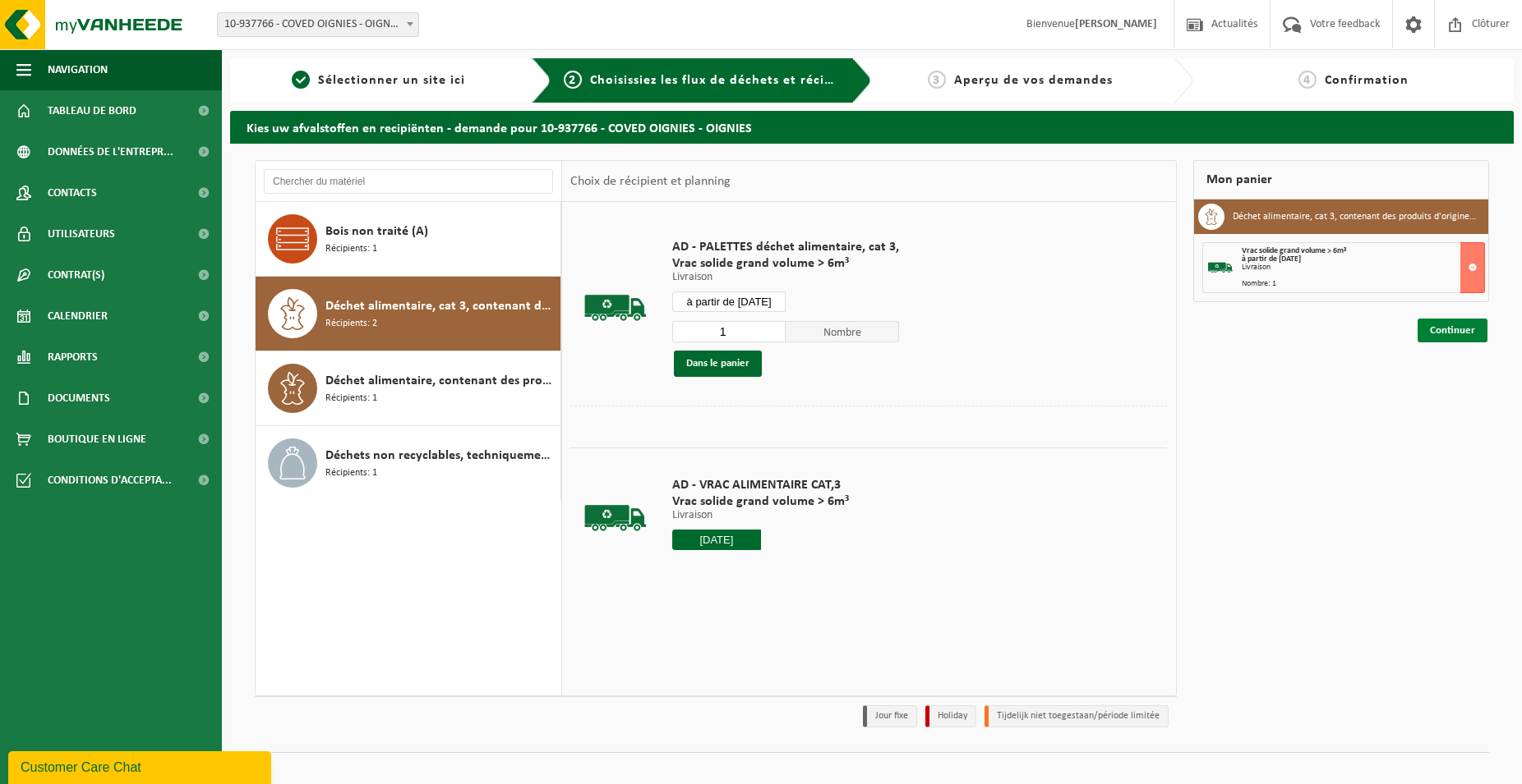
click at [1471, 329] on link "Continuer" at bounding box center [1451, 330] width 70 height 24
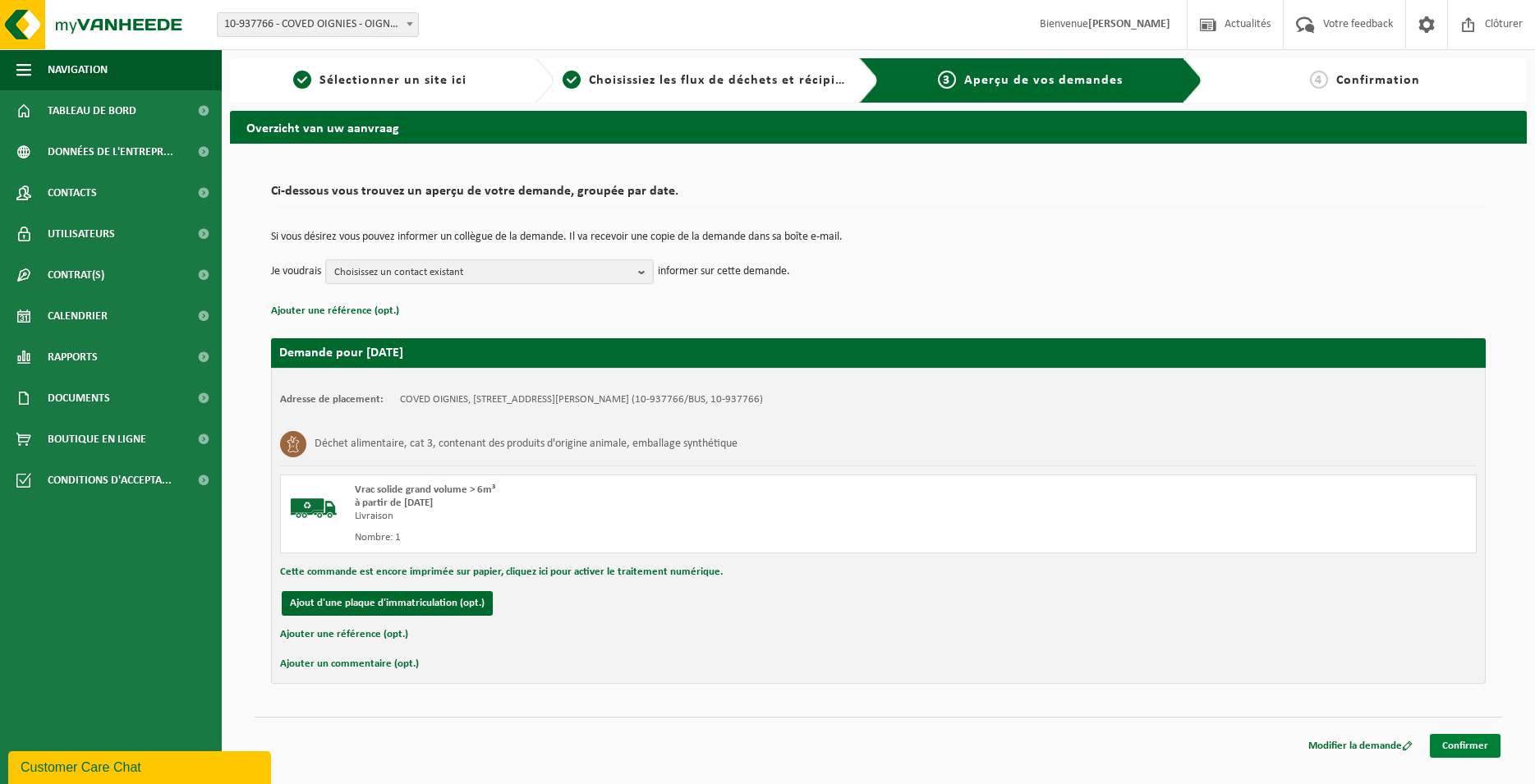
click at [1464, 736] on link "Confirmer" at bounding box center [1465, 746] width 71 height 24
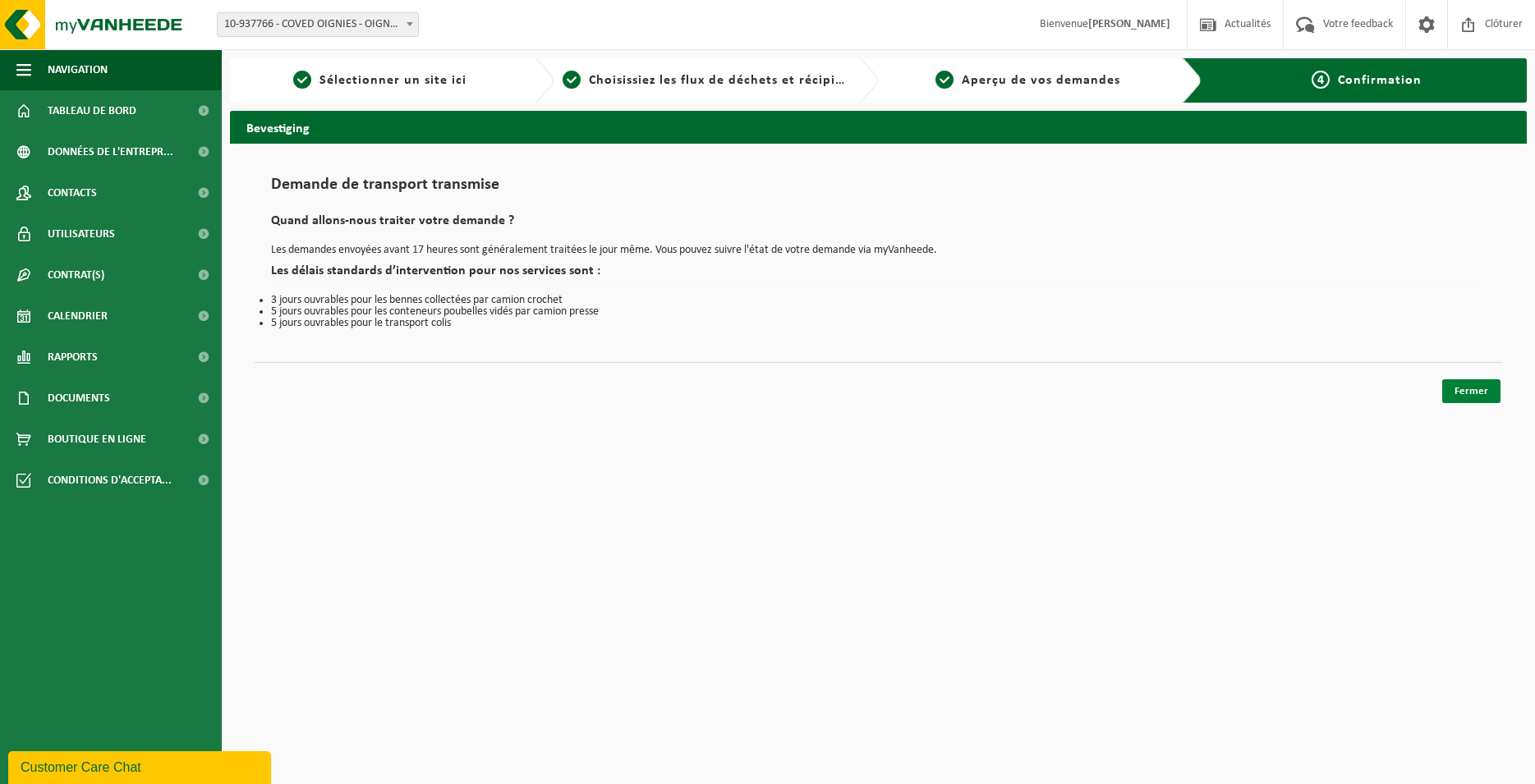
click at [1476, 385] on link "Fermer" at bounding box center [1471, 391] width 58 height 24
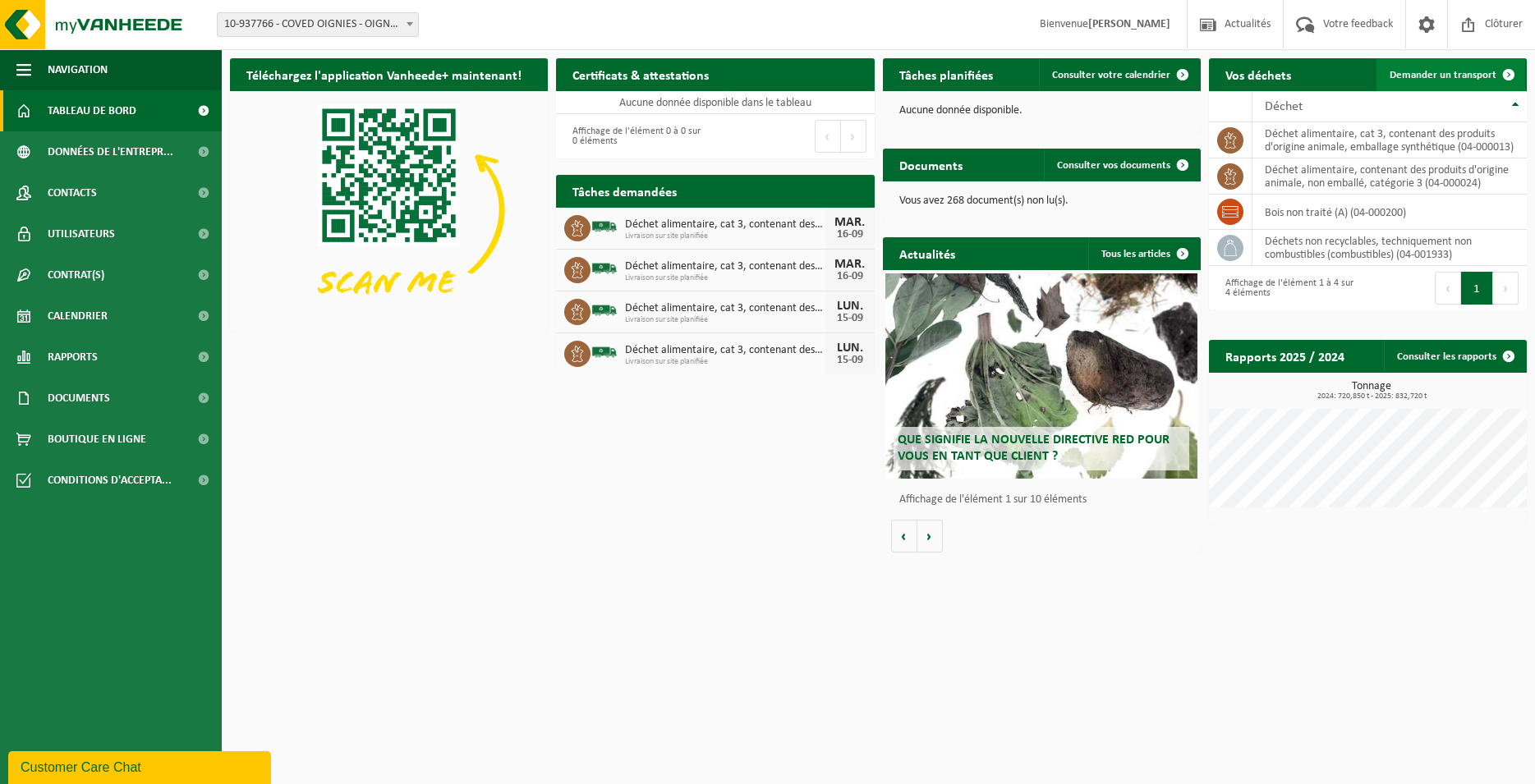
click at [1438, 77] on span "Demander un transport" at bounding box center [1443, 75] width 107 height 11
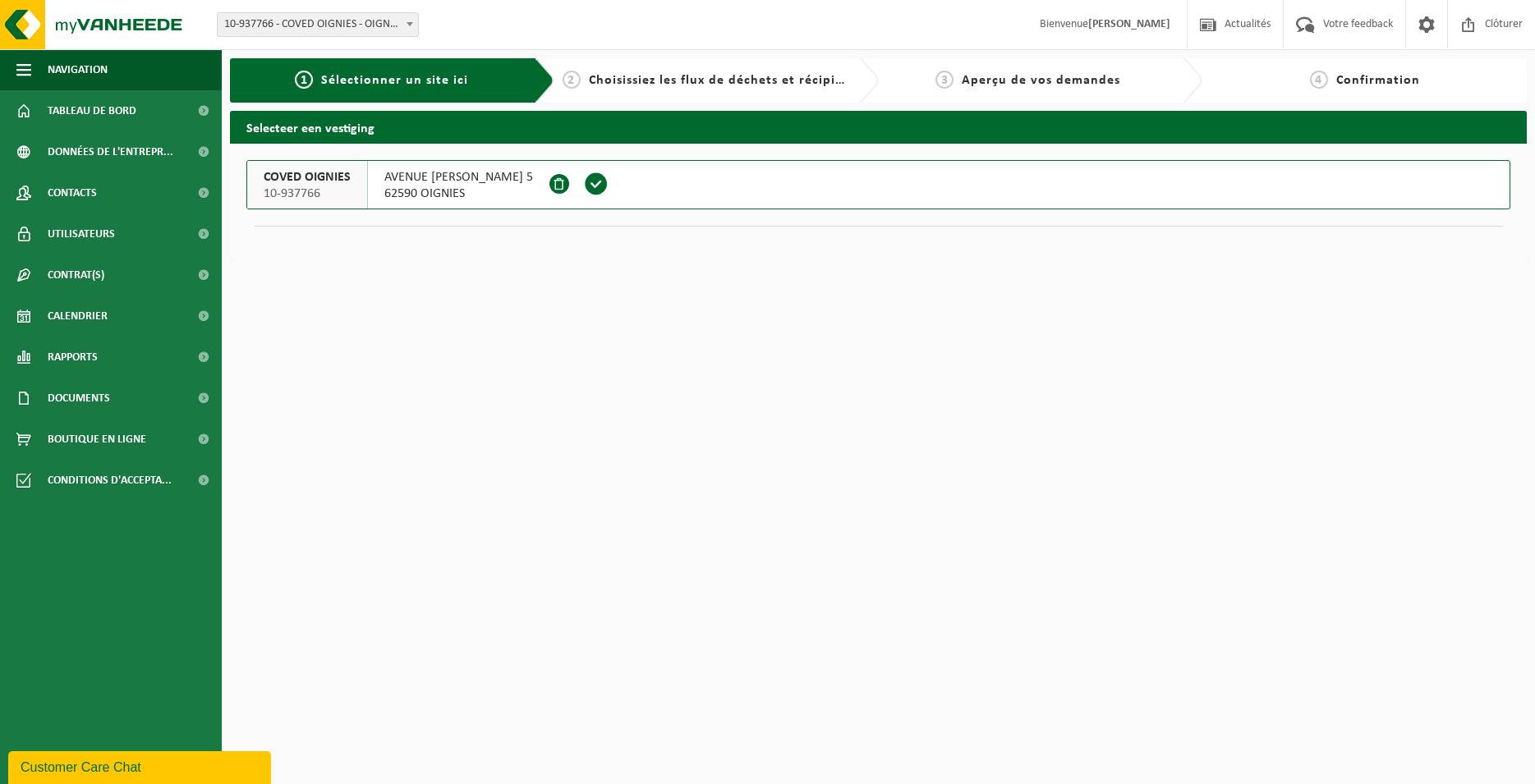
click at [609, 183] on span at bounding box center [596, 184] width 25 height 25
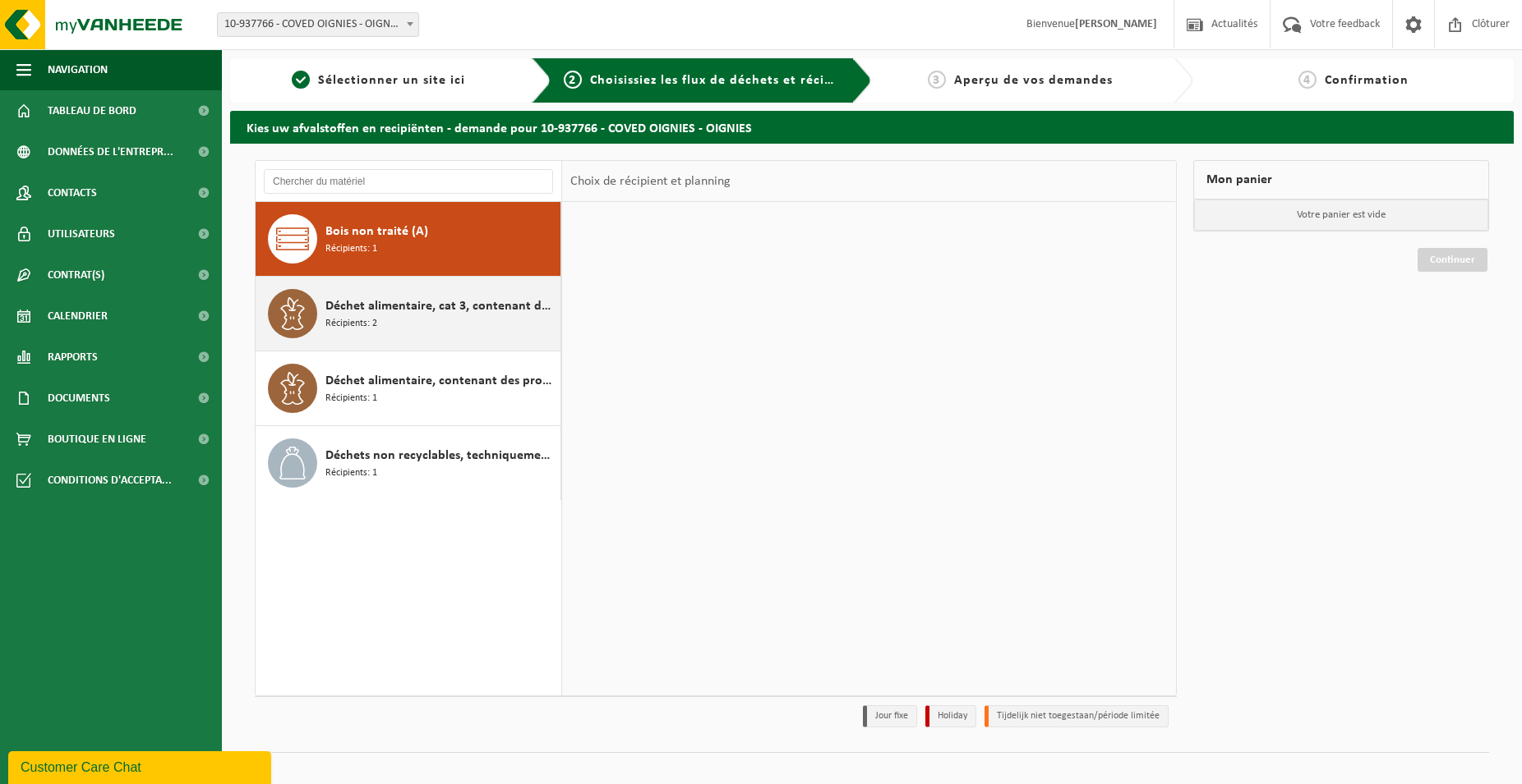
click at [439, 319] on div "Déchet alimentaire, cat 3, contenant des produits d'origine animale, emballage …" at bounding box center [441, 314] width 231 height 49
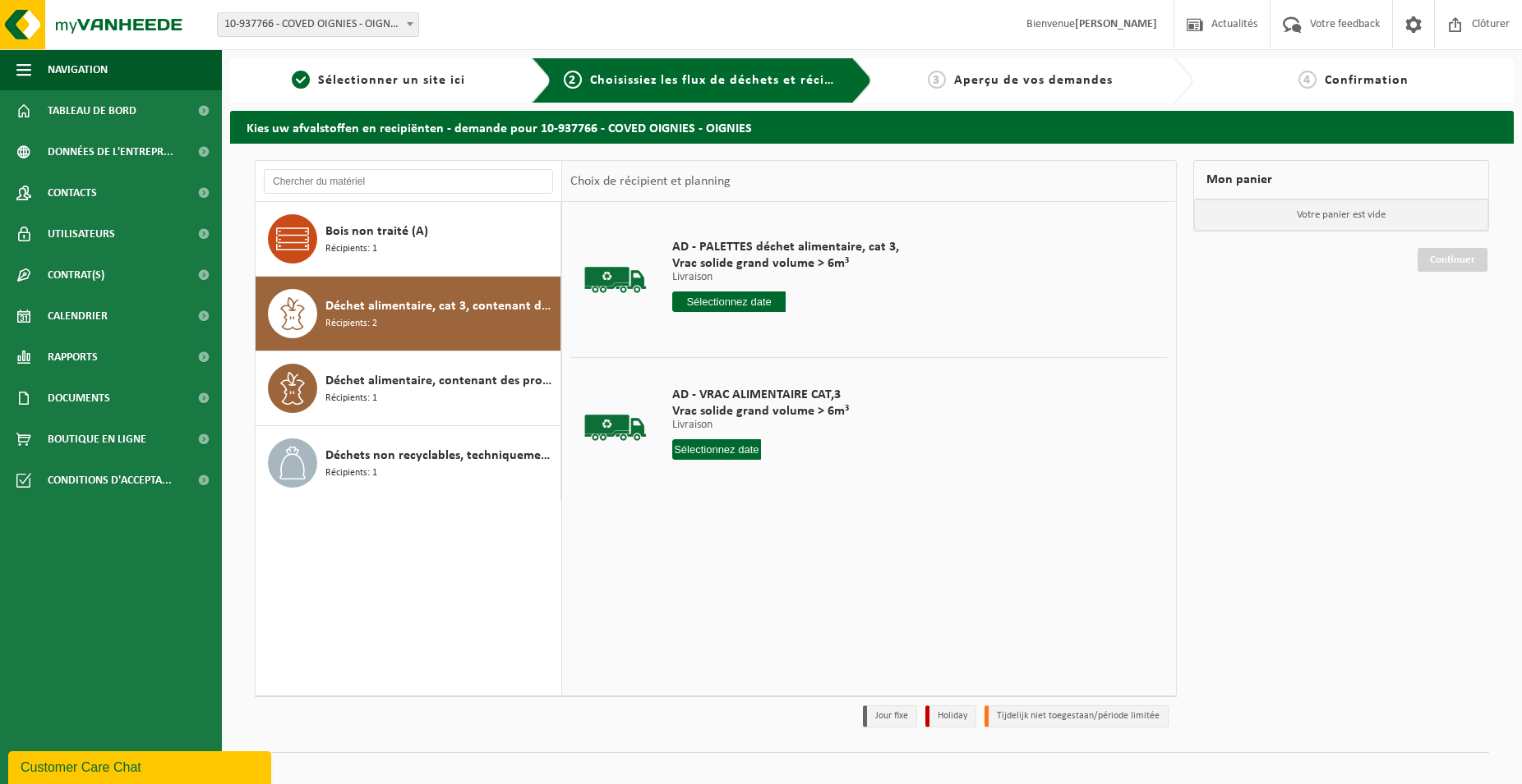
click at [716, 308] on input "text" at bounding box center [729, 302] width 114 height 20
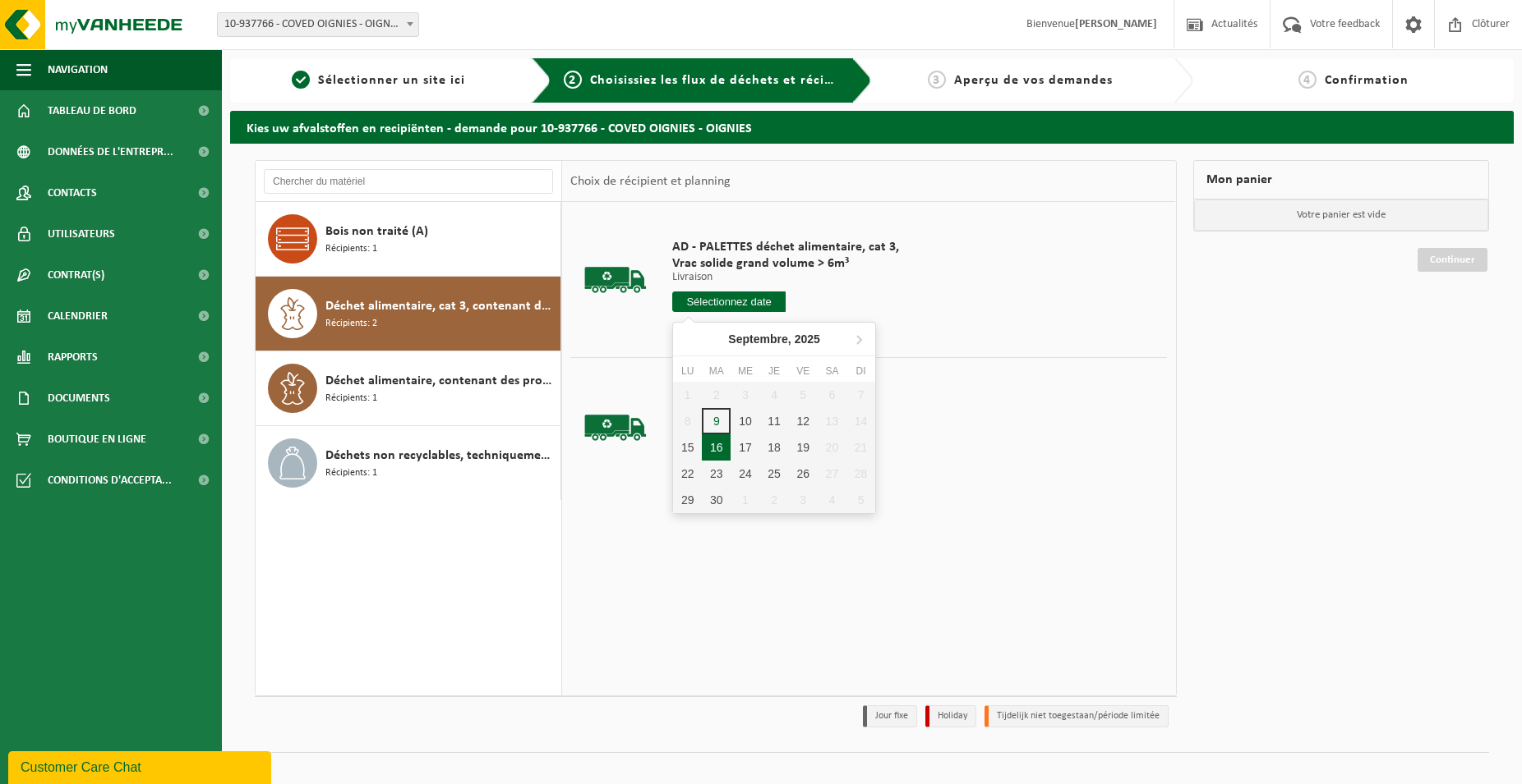
click at [712, 450] on div "16" at bounding box center [716, 448] width 29 height 26
type input "à partir de [DATE]"
type input "[DATE]"
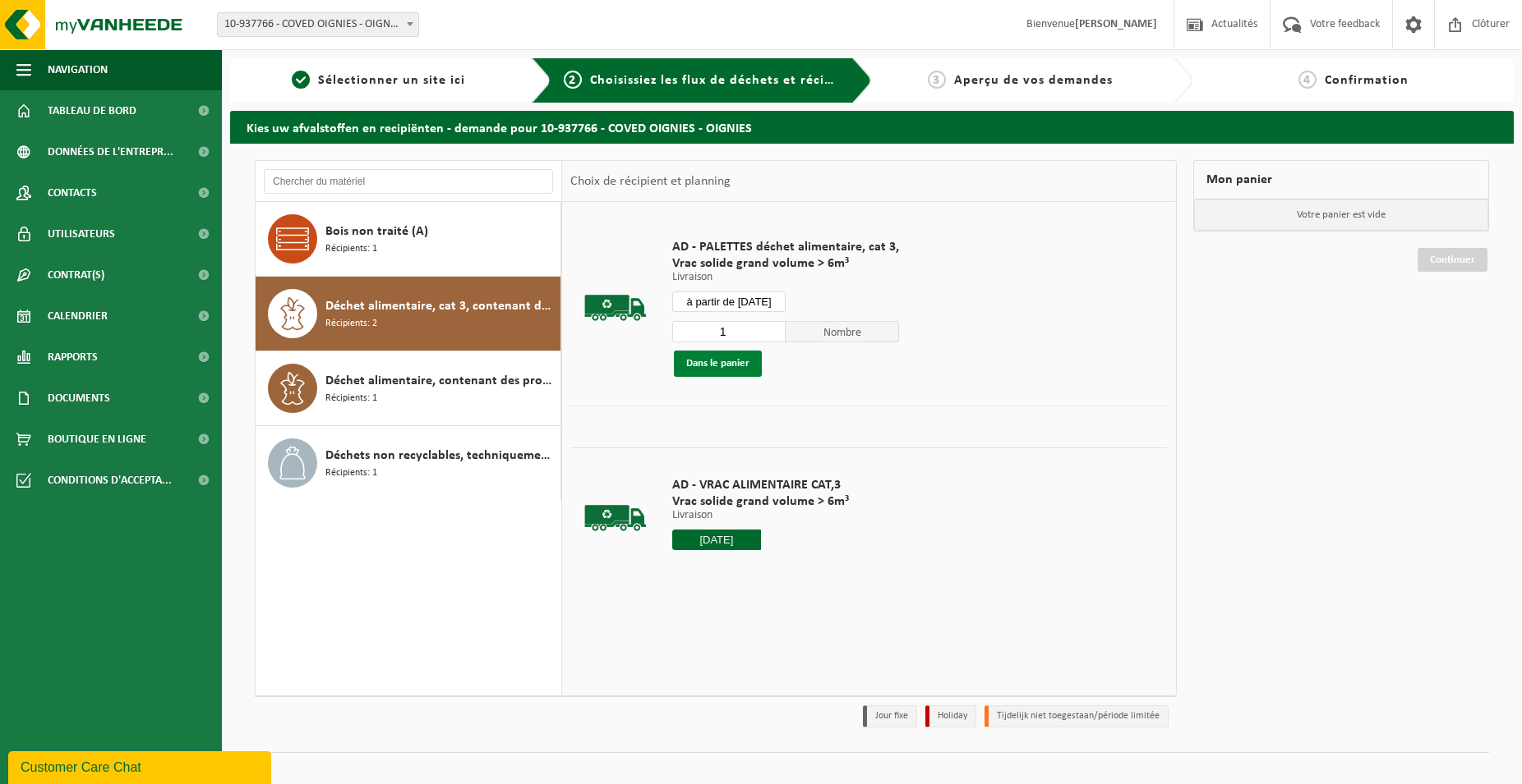
click at [725, 351] on button "Dans le panier" at bounding box center [718, 364] width 88 height 26
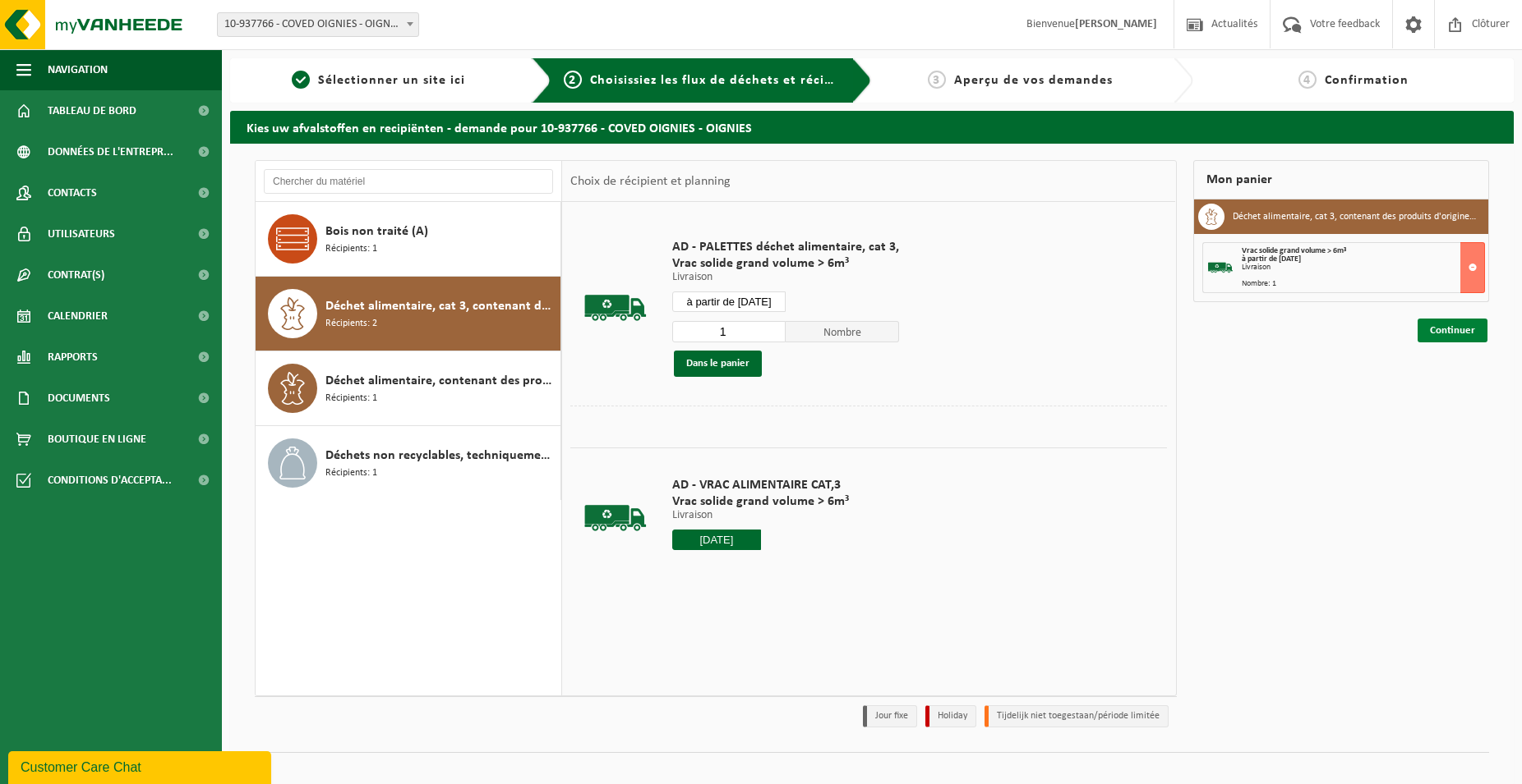
click at [1464, 334] on link "Continuer" at bounding box center [1451, 330] width 70 height 24
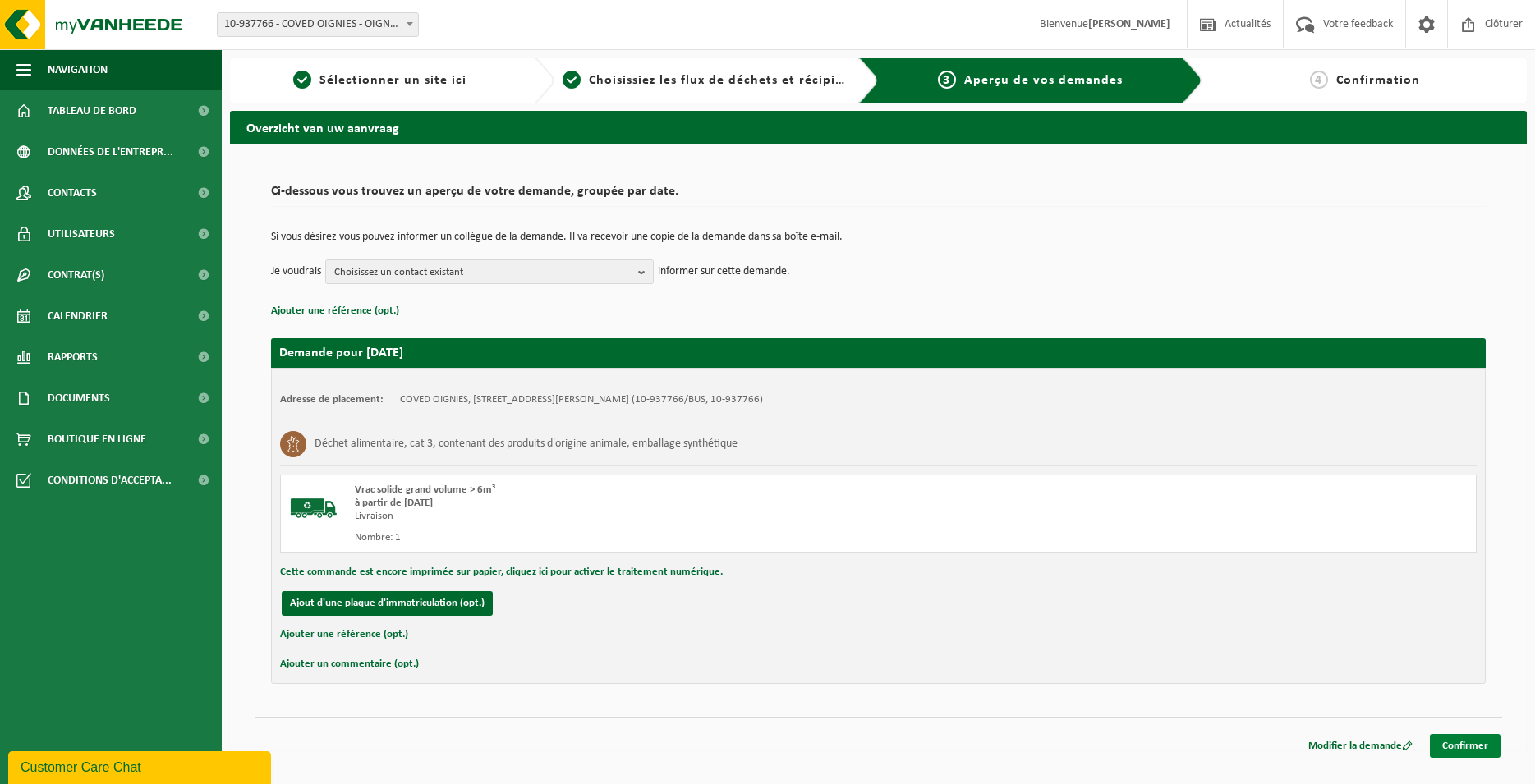
click at [1449, 737] on link "Confirmer" at bounding box center [1465, 746] width 71 height 24
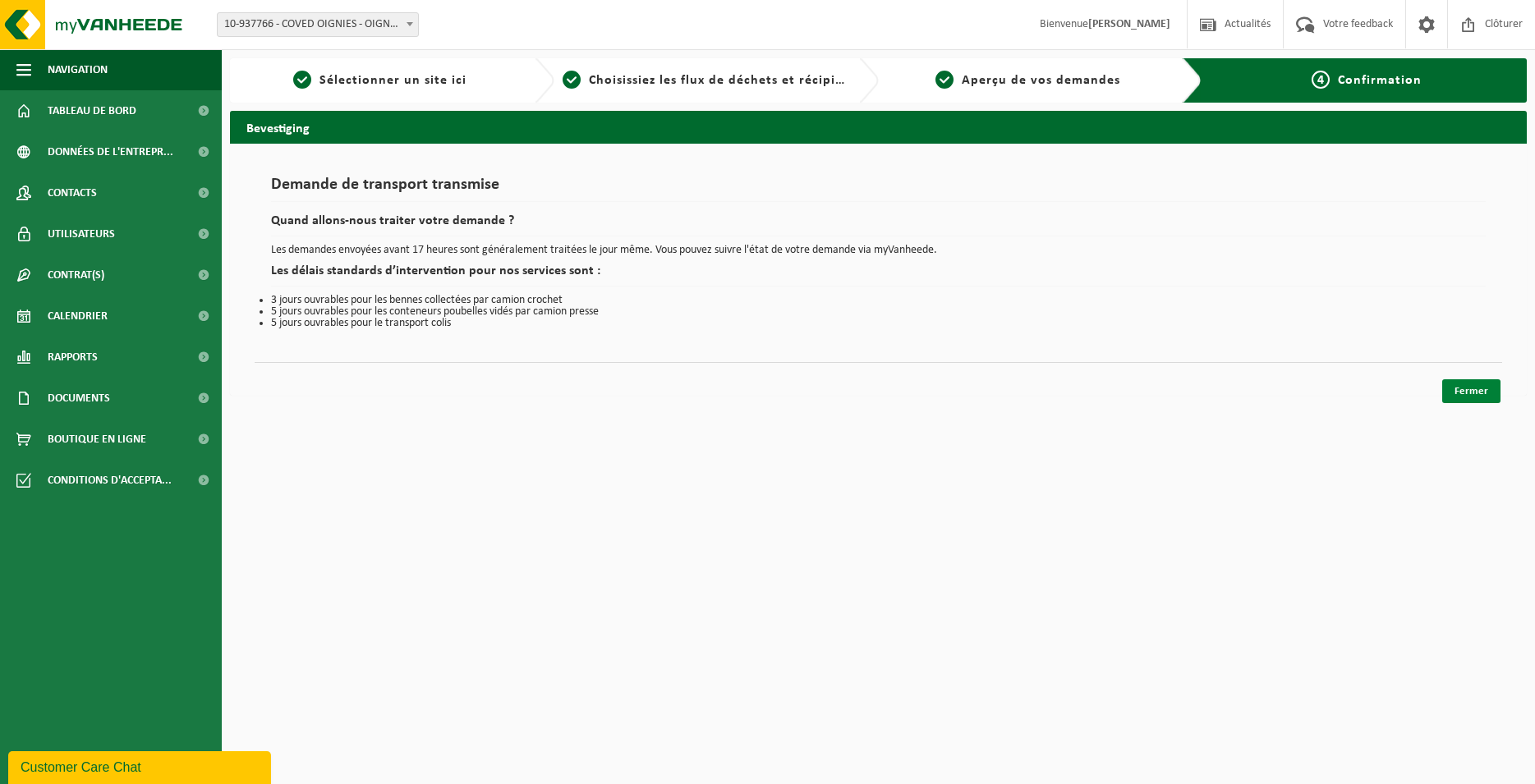
click at [1478, 391] on link "Fermer" at bounding box center [1471, 391] width 58 height 24
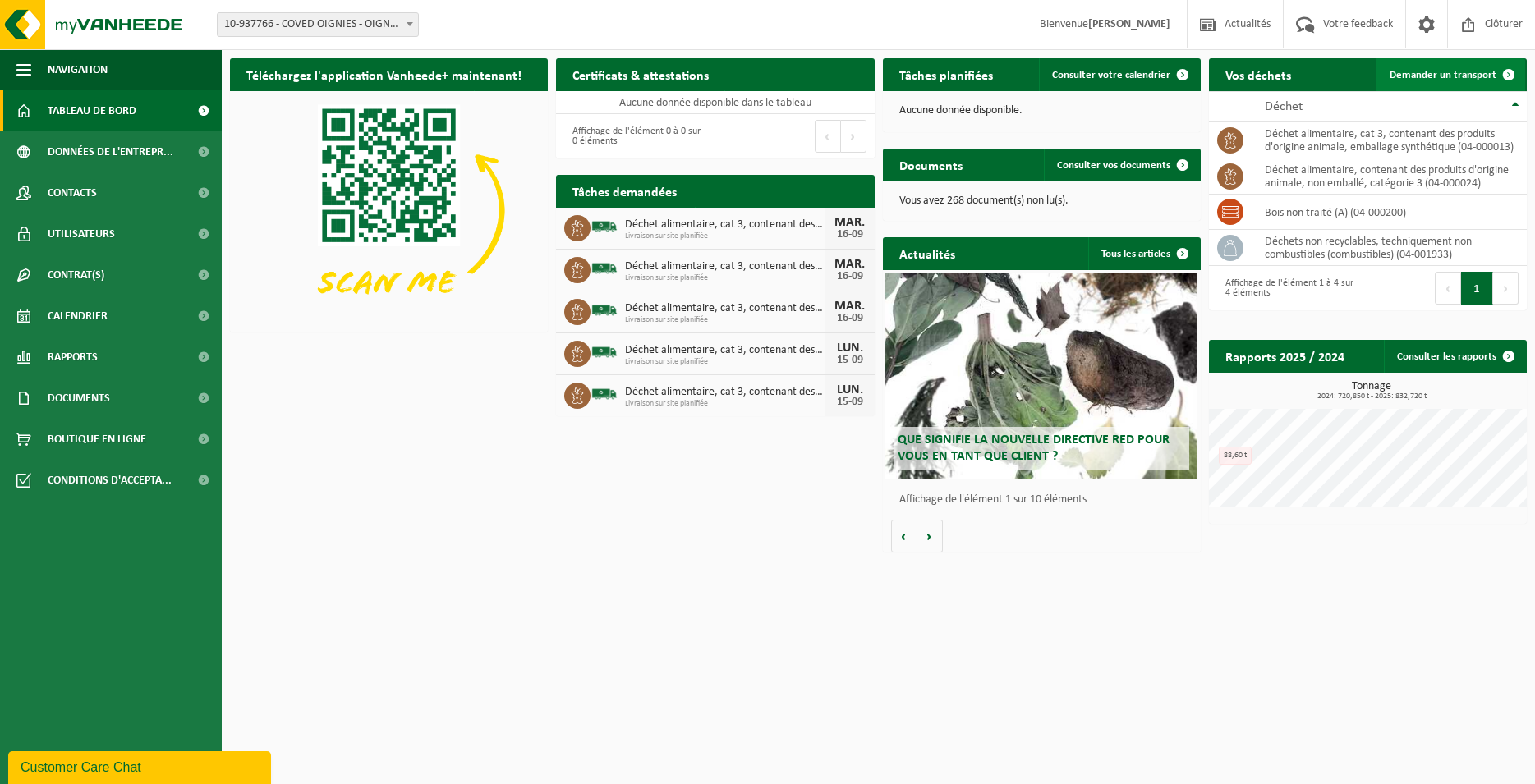
click at [1449, 78] on span "Demander un transport" at bounding box center [1443, 75] width 107 height 11
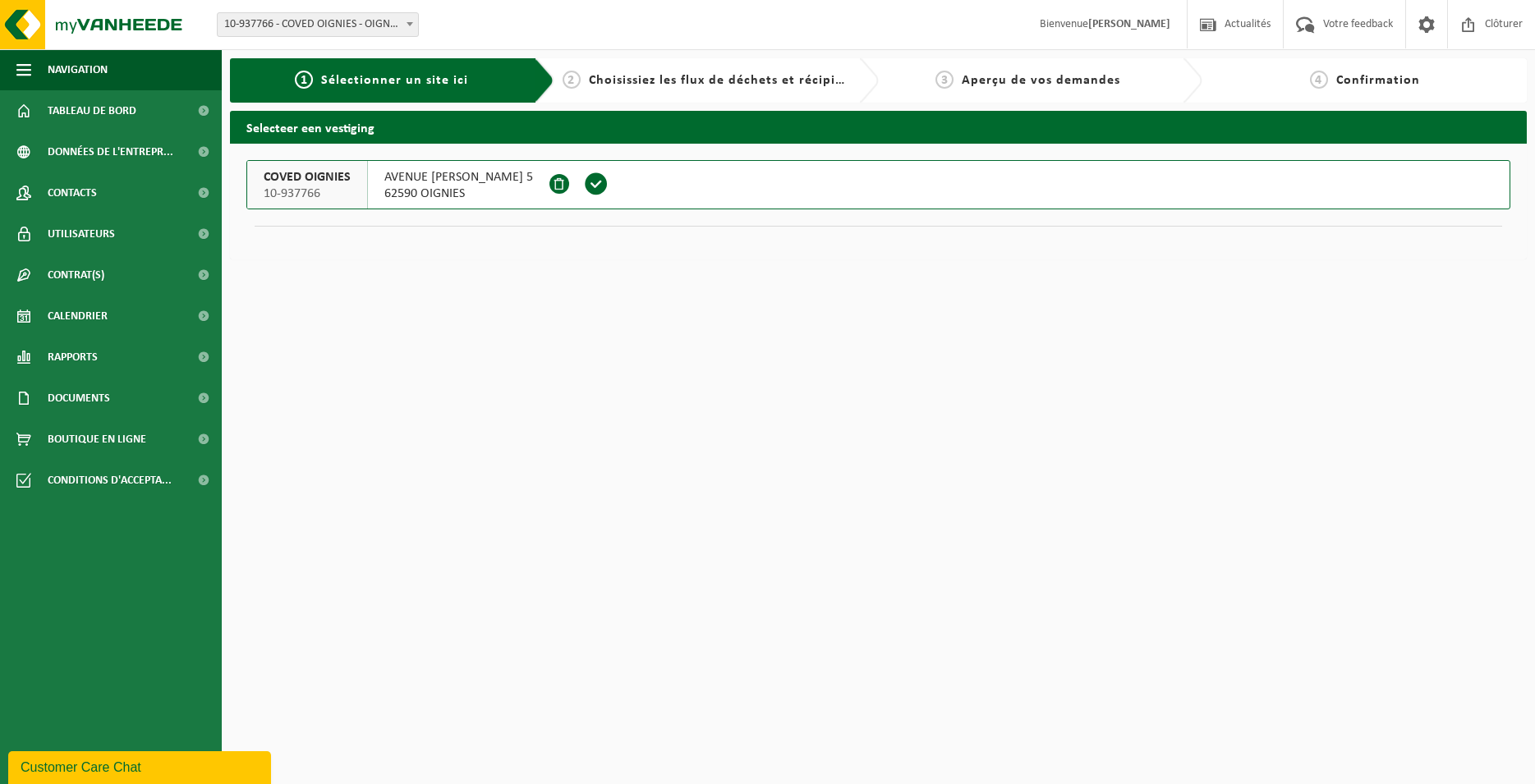
click at [609, 180] on span at bounding box center [596, 184] width 25 height 25
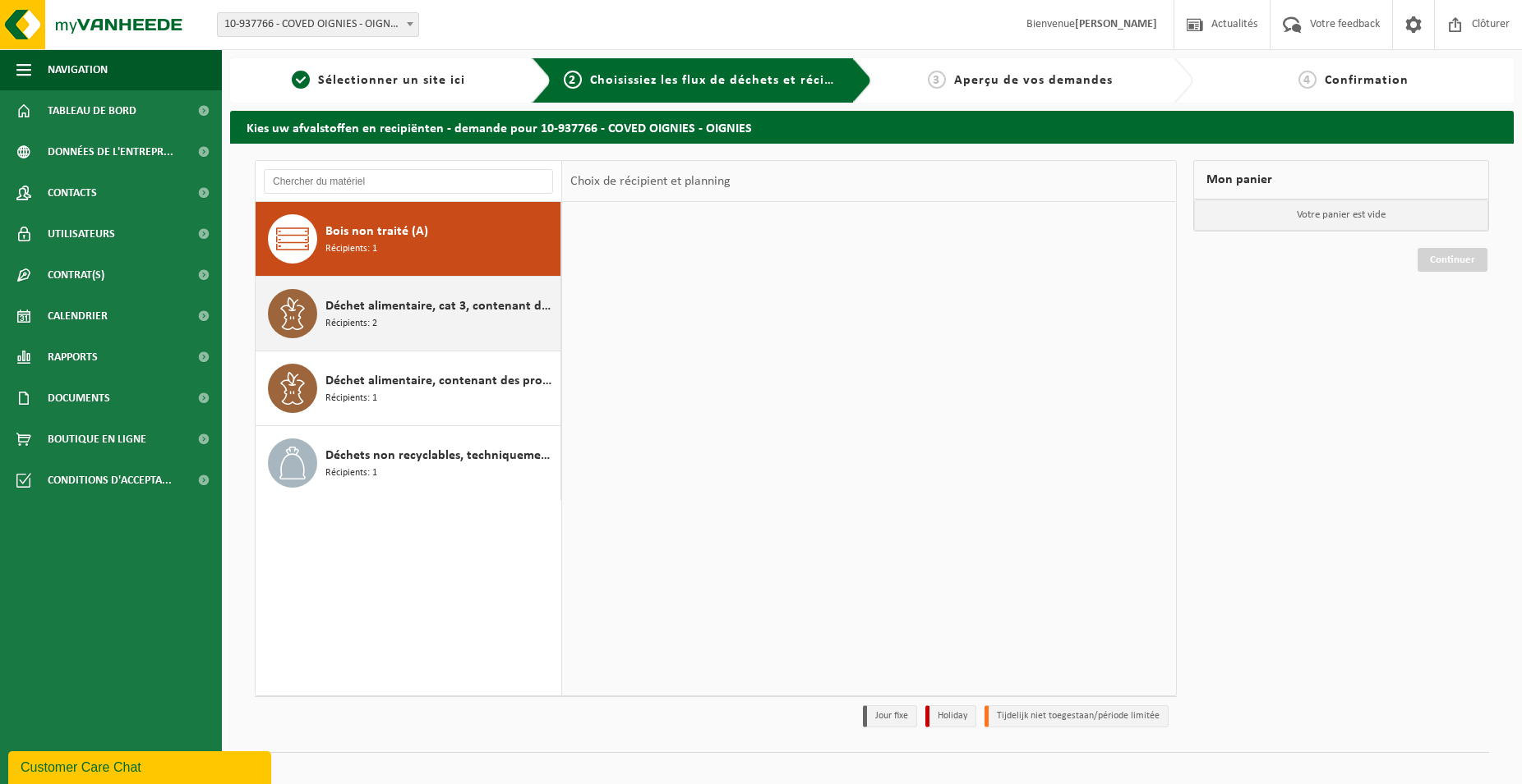
click at [469, 328] on div "Déchet alimentaire, cat 3, contenant des produits d'origine animale, emballage …" at bounding box center [441, 314] width 231 height 49
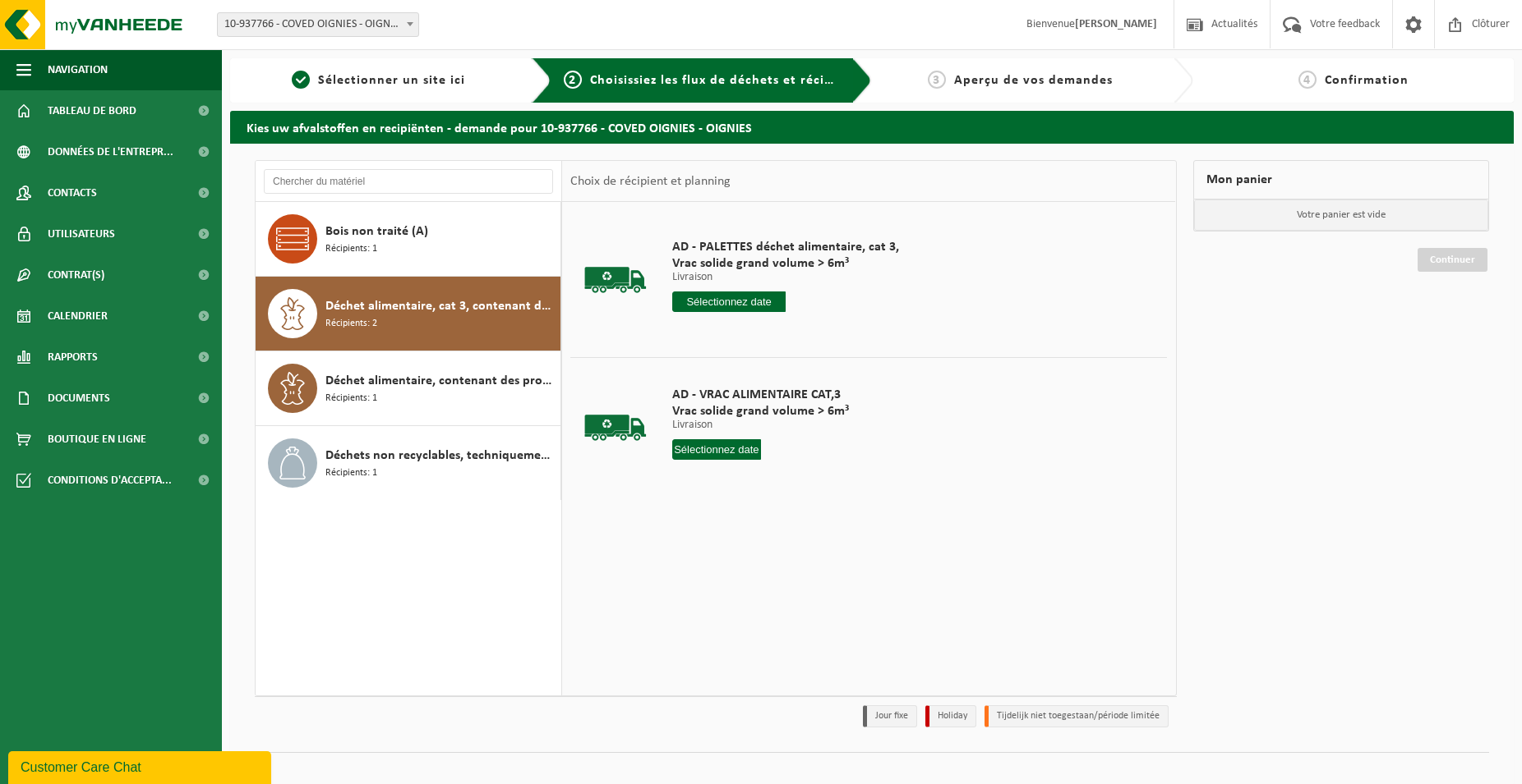
click at [746, 301] on input "text" at bounding box center [729, 302] width 114 height 20
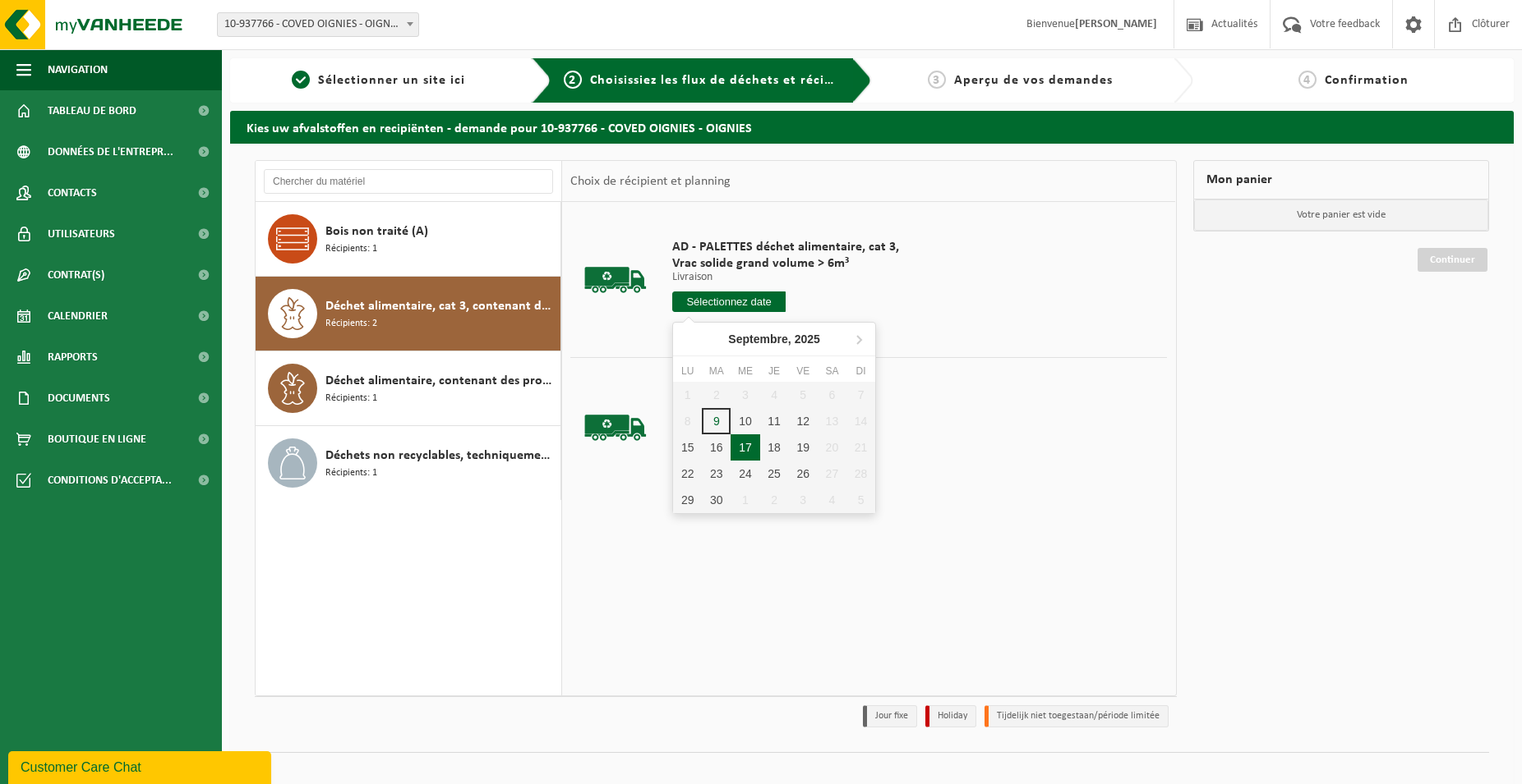
click at [757, 453] on div "17" at bounding box center [745, 448] width 29 height 26
type input "à partir de [DATE]"
type input "[DATE]"
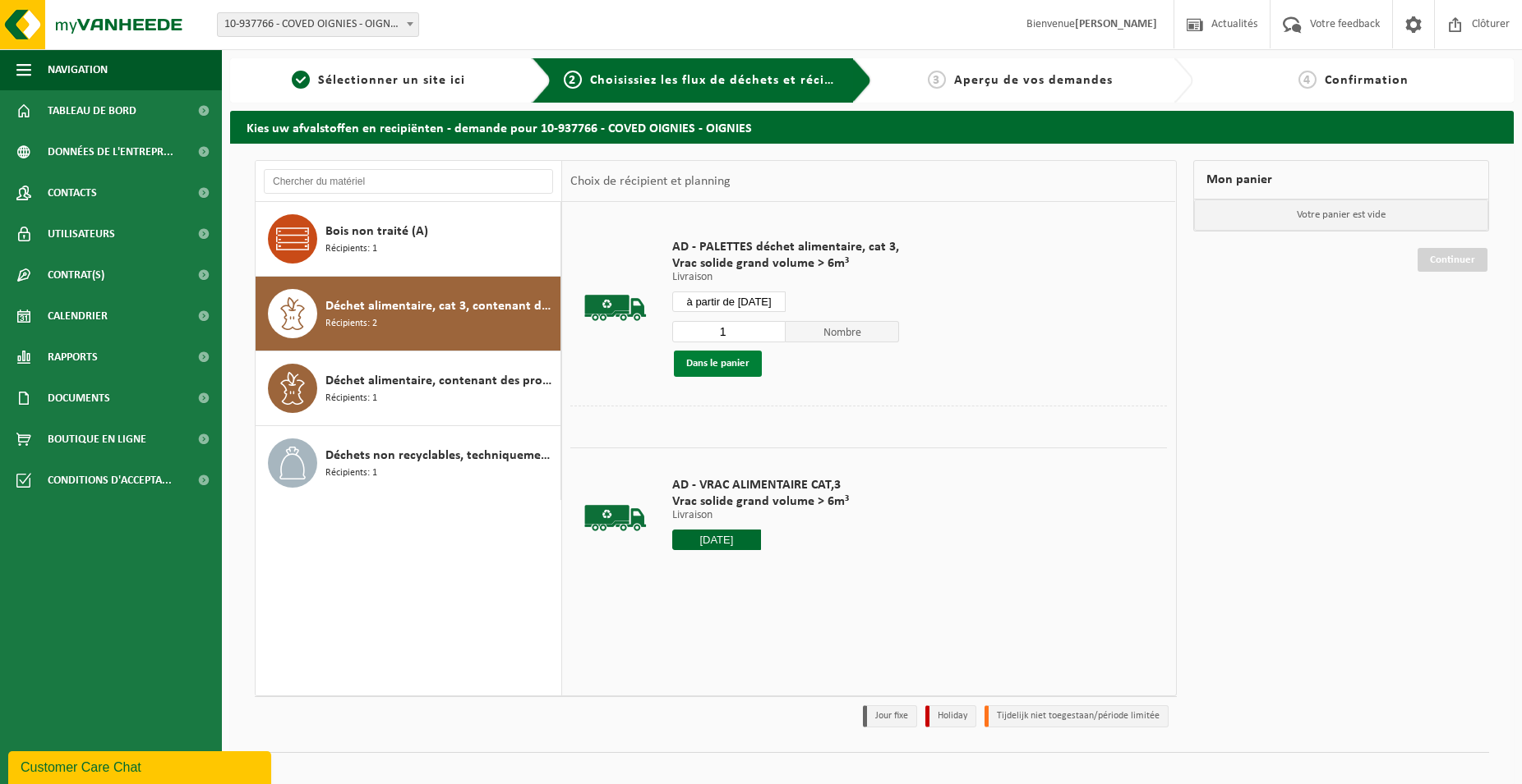
click at [735, 372] on button "Dans le panier" at bounding box center [718, 364] width 88 height 26
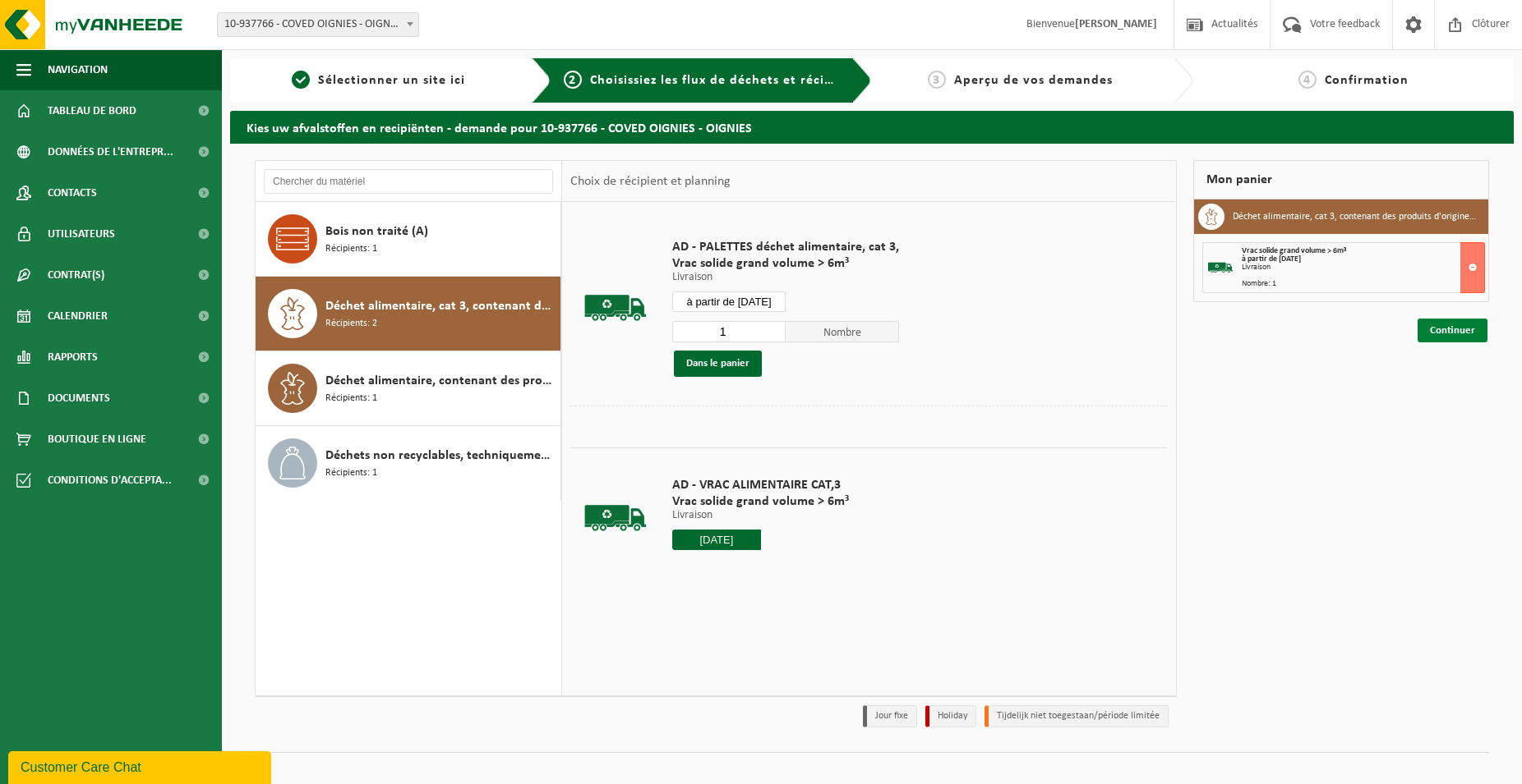
click at [1470, 337] on link "Continuer" at bounding box center [1451, 330] width 70 height 24
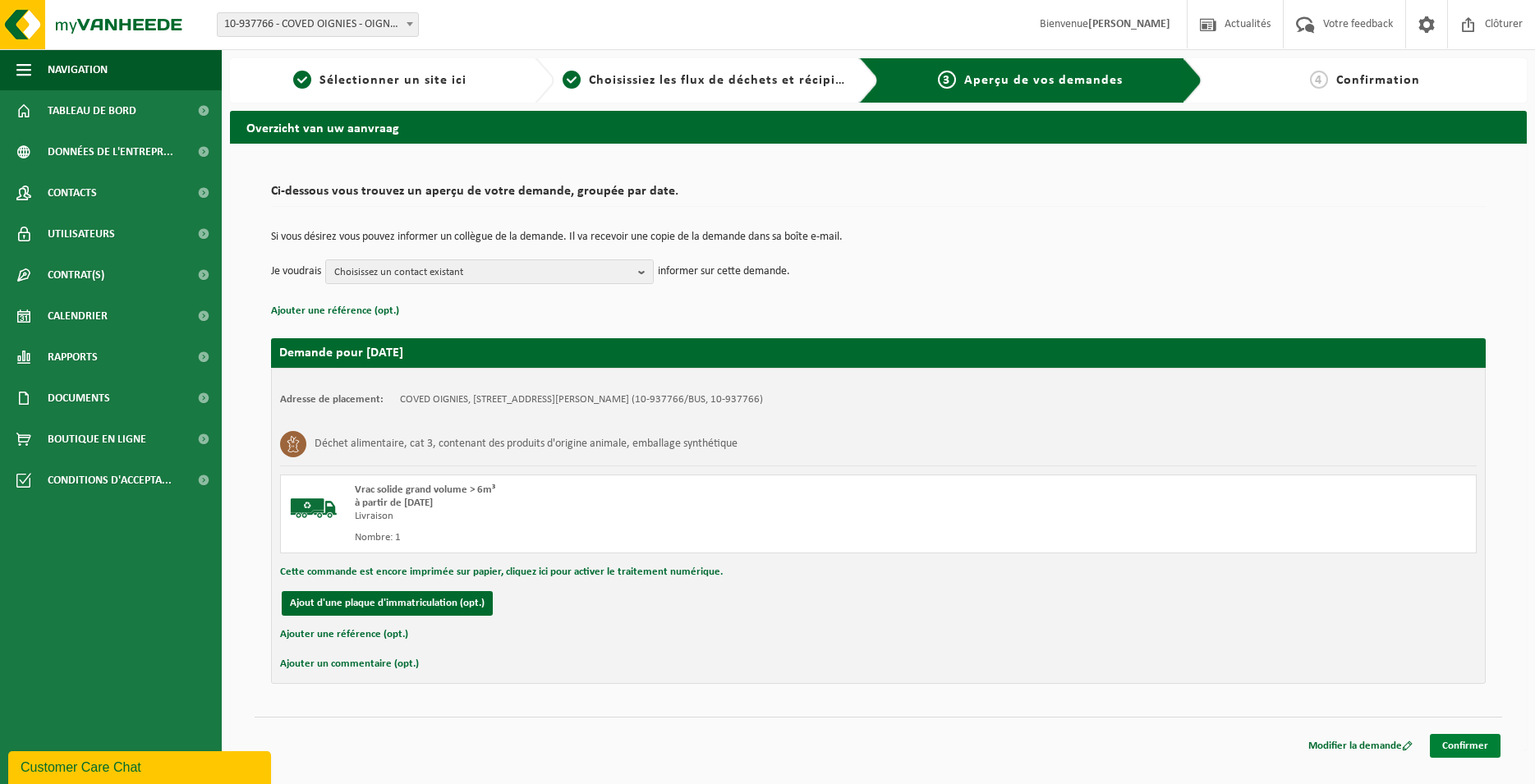
click at [1479, 747] on link "Confirmer" at bounding box center [1465, 746] width 71 height 24
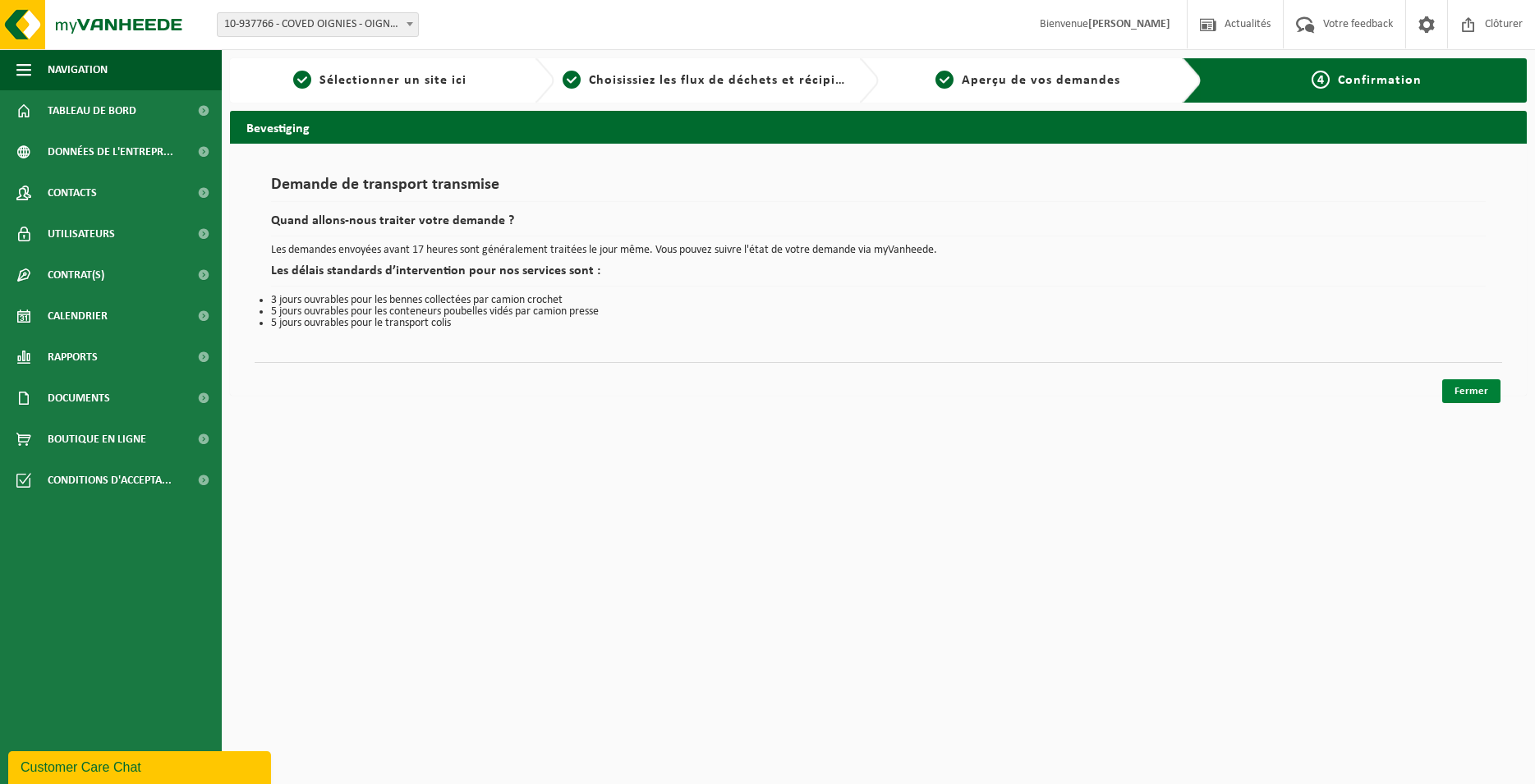
click at [1464, 387] on link "Fermer" at bounding box center [1471, 391] width 58 height 24
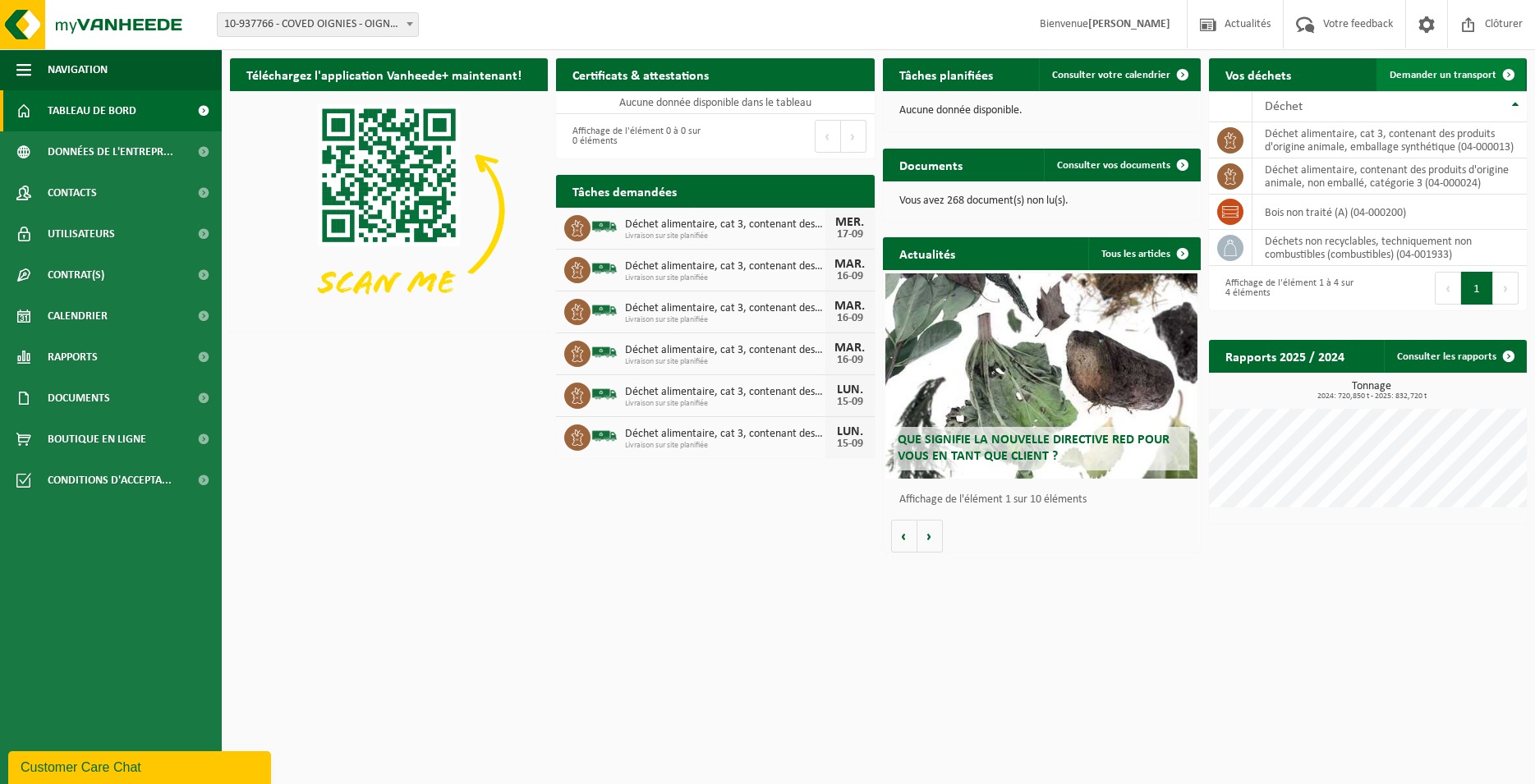
click at [1427, 78] on span "Demander un transport" at bounding box center [1443, 75] width 107 height 11
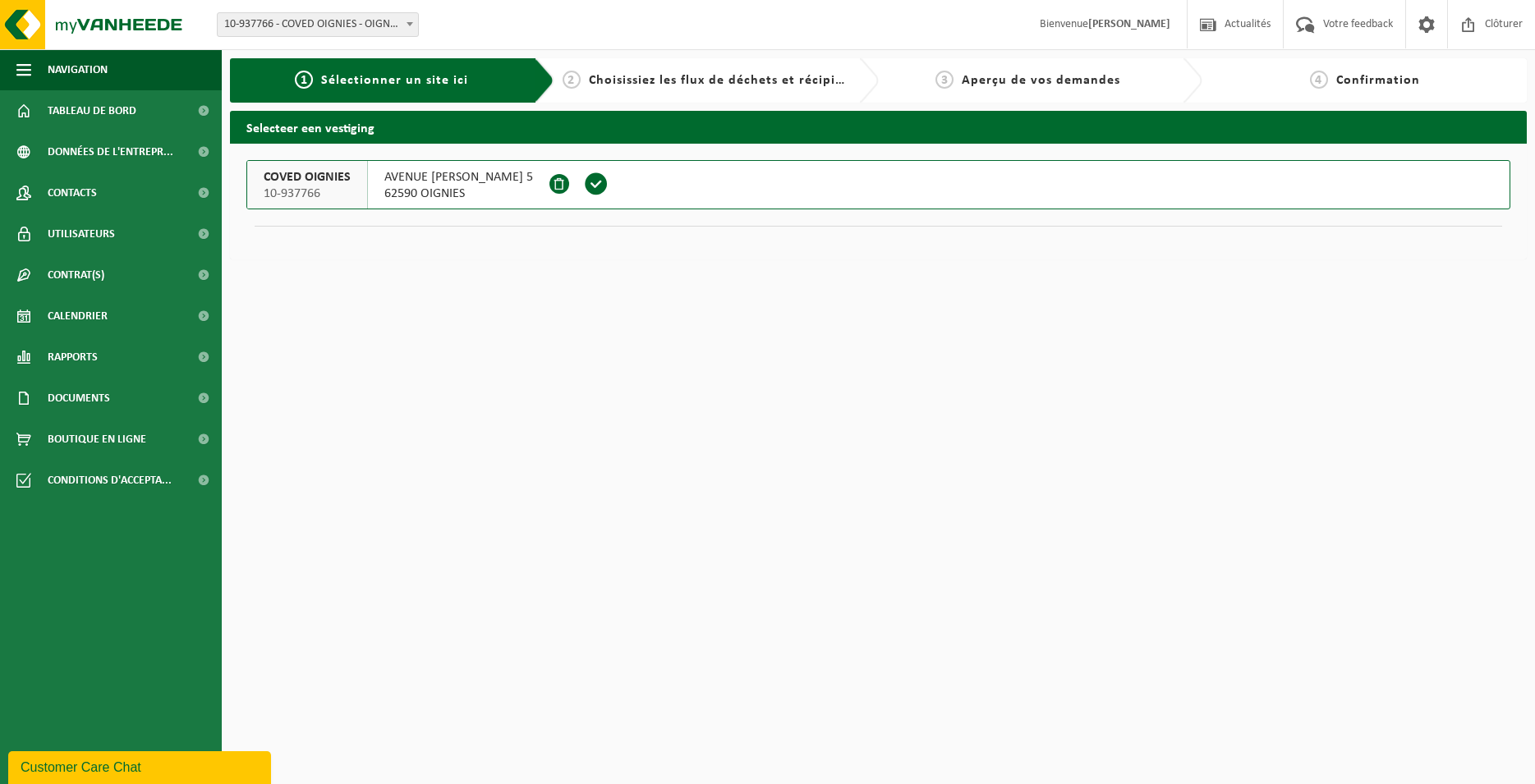
click at [609, 194] on span at bounding box center [596, 184] width 25 height 25
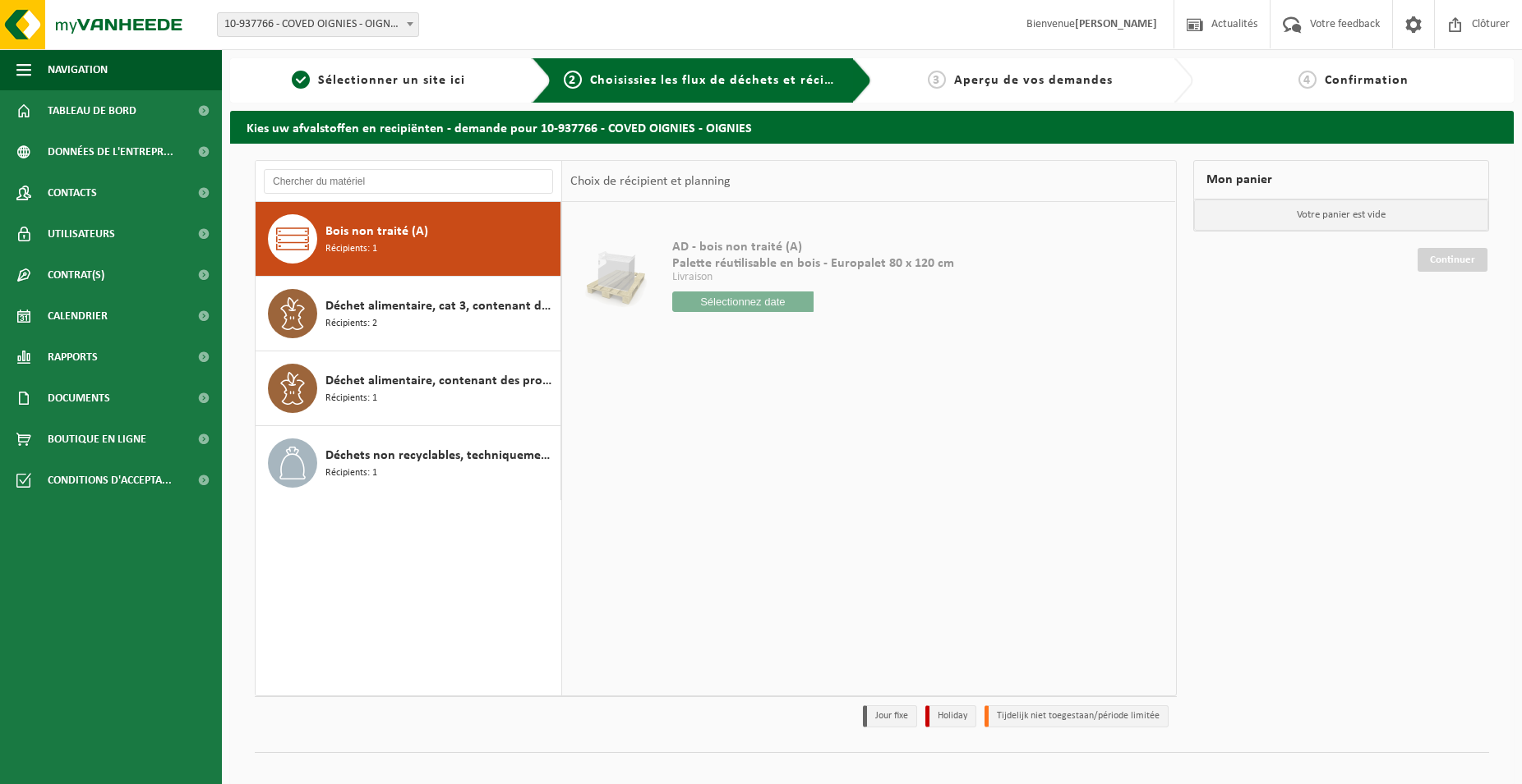
click at [487, 326] on div "Déchet alimentaire, cat 3, contenant des produits d'origine animale, emballage …" at bounding box center [441, 314] width 231 height 49
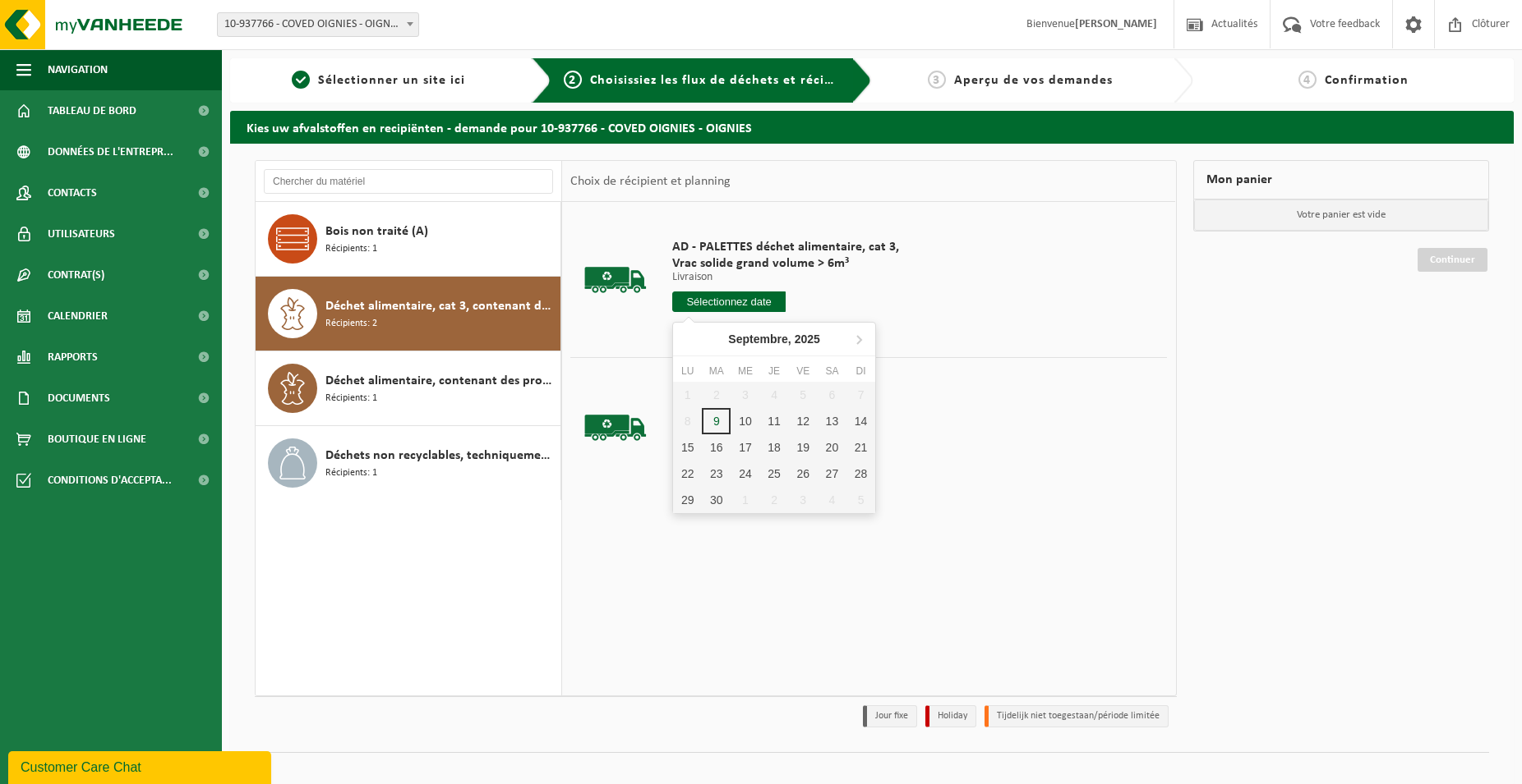
click at [747, 310] on input "text" at bounding box center [729, 302] width 114 height 20
click at [756, 449] on div "17" at bounding box center [745, 448] width 29 height 26
type input "à partir de [DATE]"
type input "[DATE]"
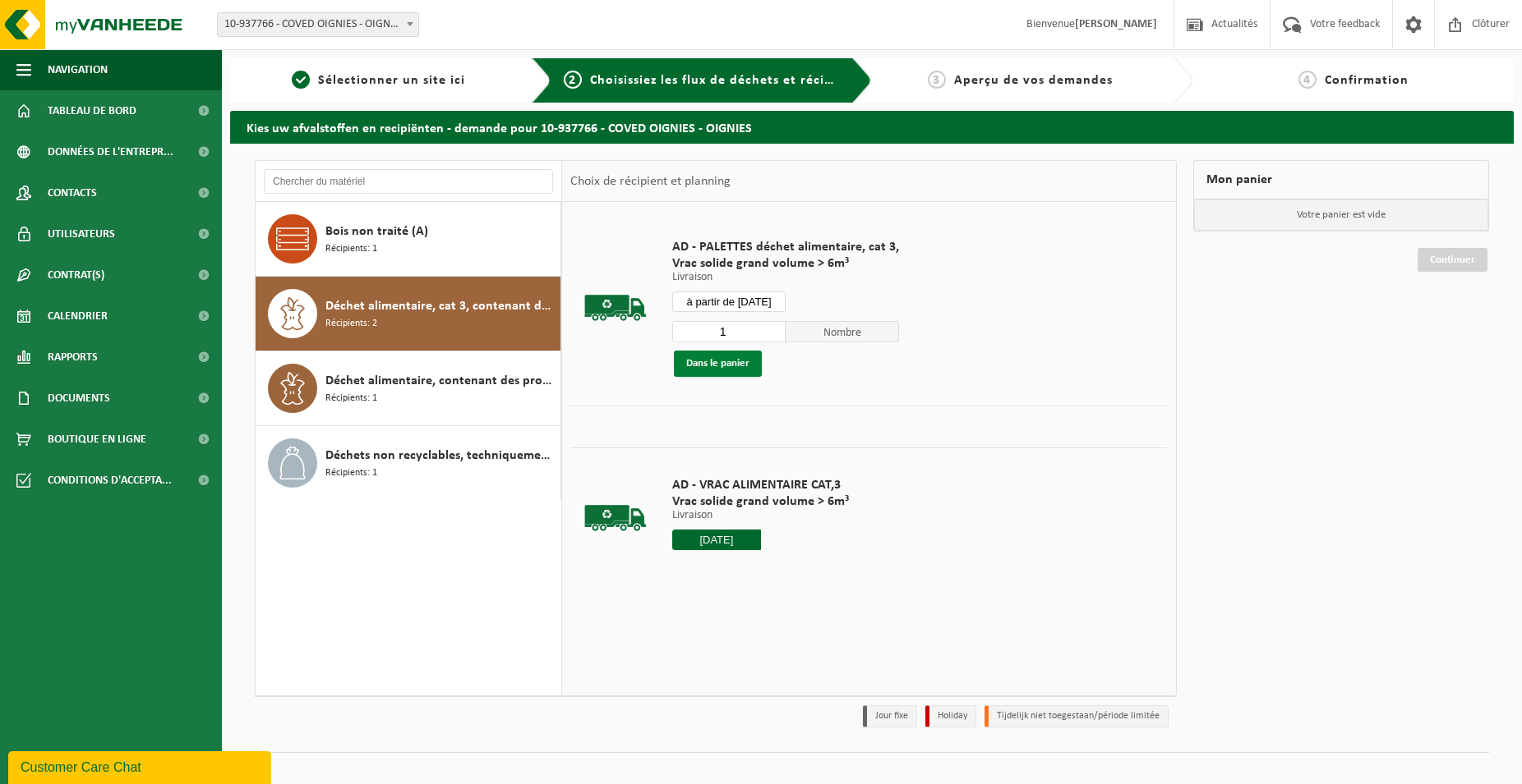
click at [751, 366] on button "Dans le panier" at bounding box center [718, 364] width 88 height 26
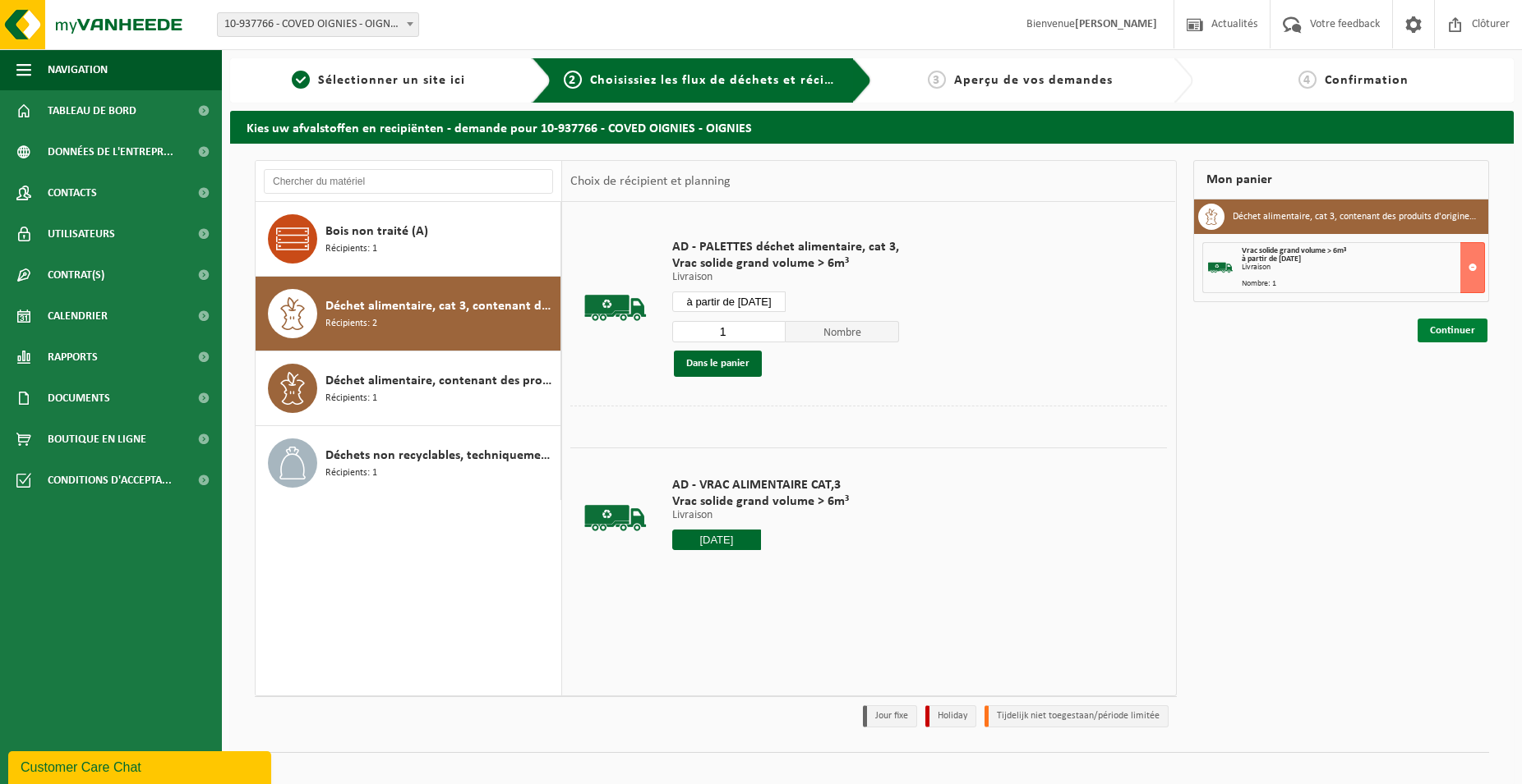
click at [1461, 325] on link "Continuer" at bounding box center [1451, 330] width 70 height 24
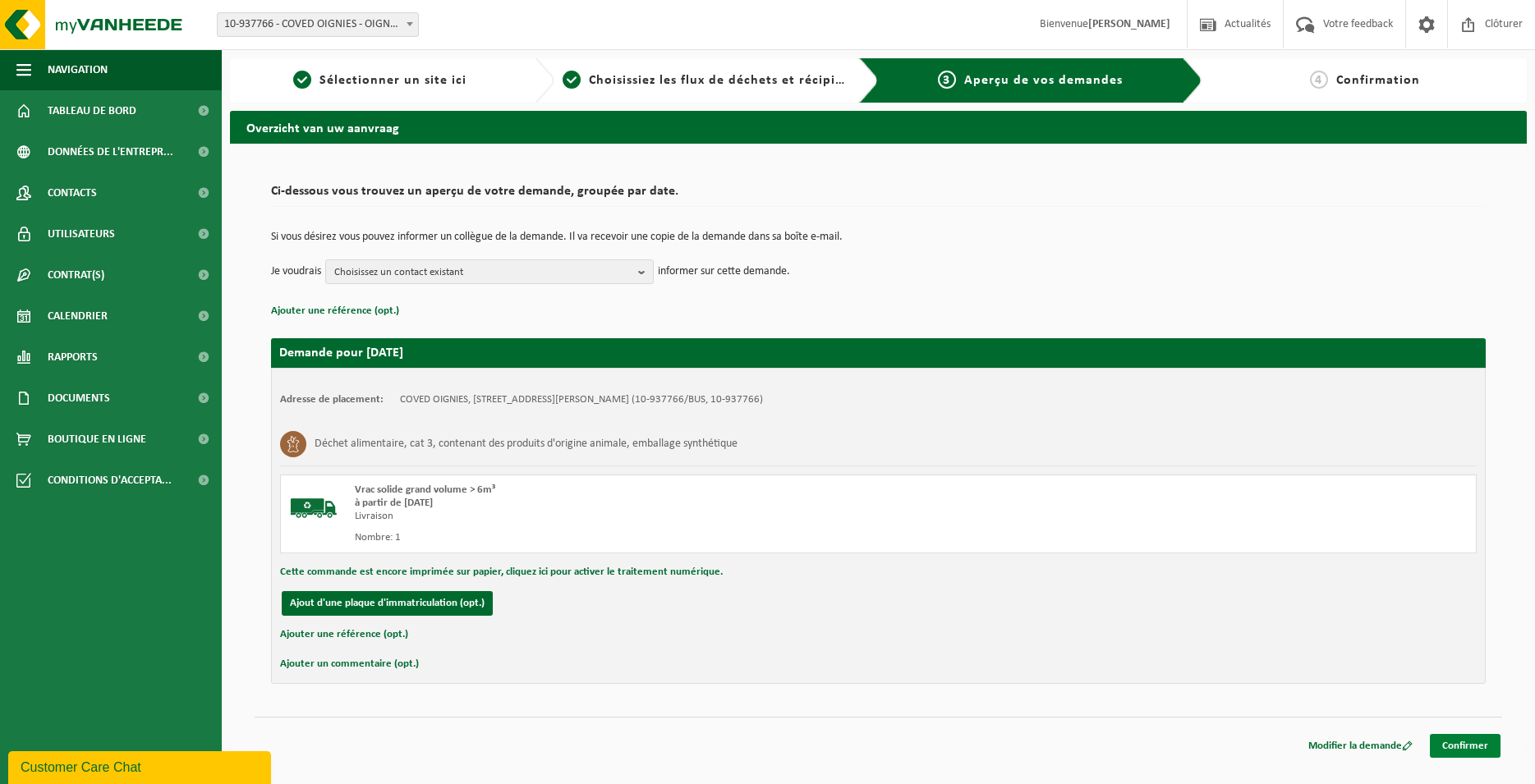
click at [1471, 735] on link "Confirmer" at bounding box center [1465, 746] width 71 height 24
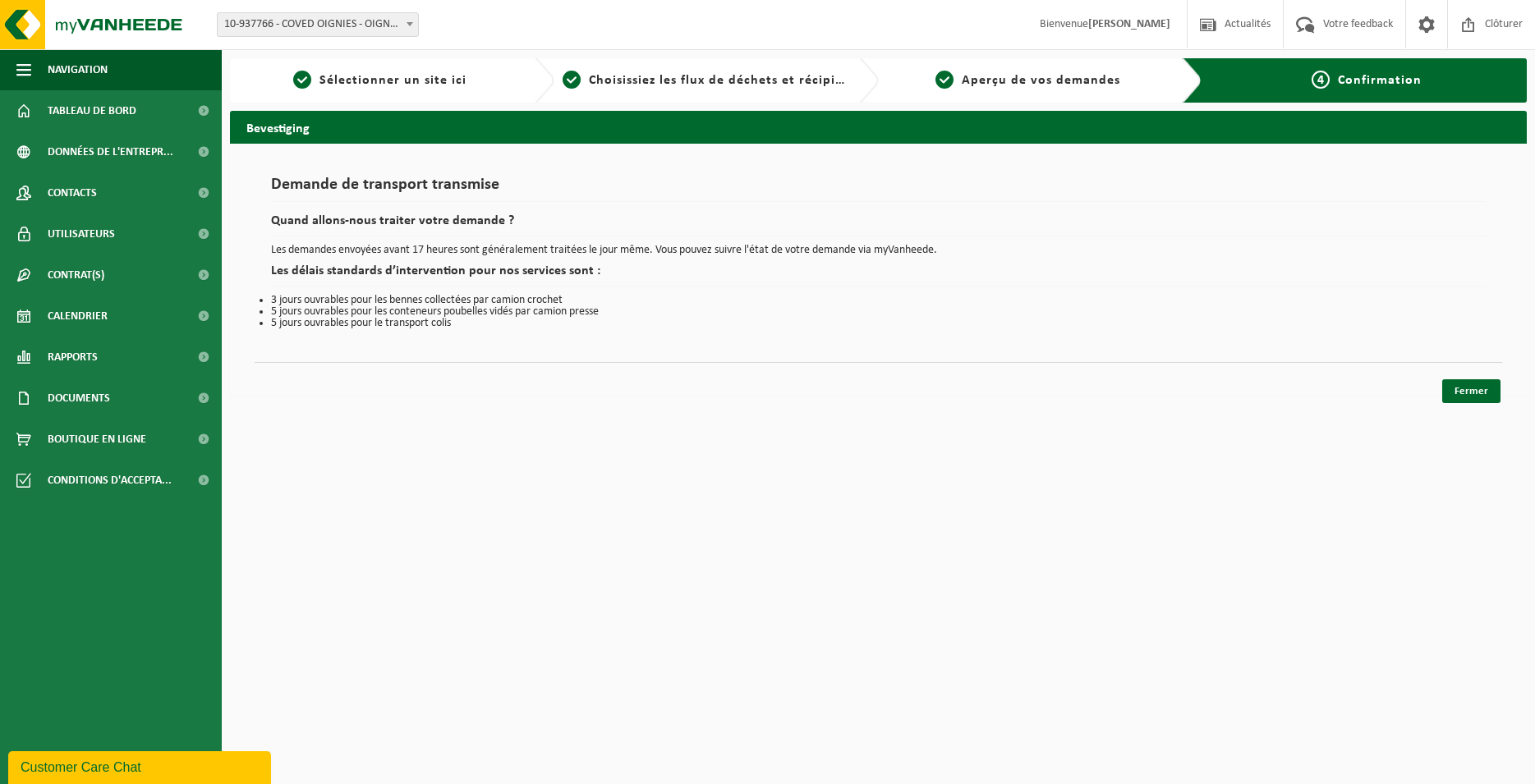
click at [1481, 407] on html "Site: 10-937766 - COVED OIGNIES - OIGNIES 10-937766 - COVED OIGNIES - OIGNIES B…" at bounding box center [768, 392] width 1535 height 784
click at [1482, 396] on link "Fermer" at bounding box center [1471, 391] width 58 height 24
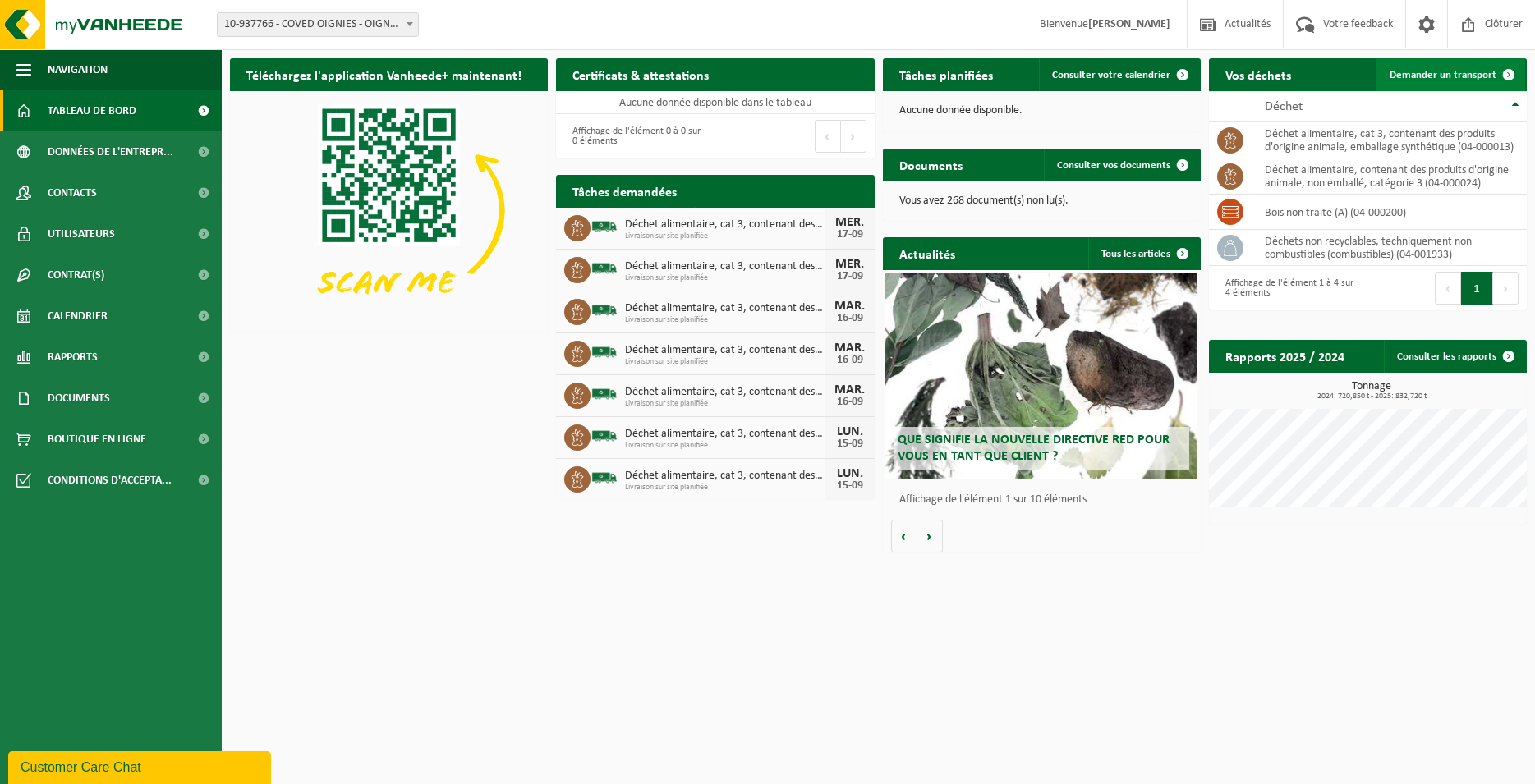
click at [1416, 75] on span "Demander un transport" at bounding box center [1443, 75] width 107 height 11
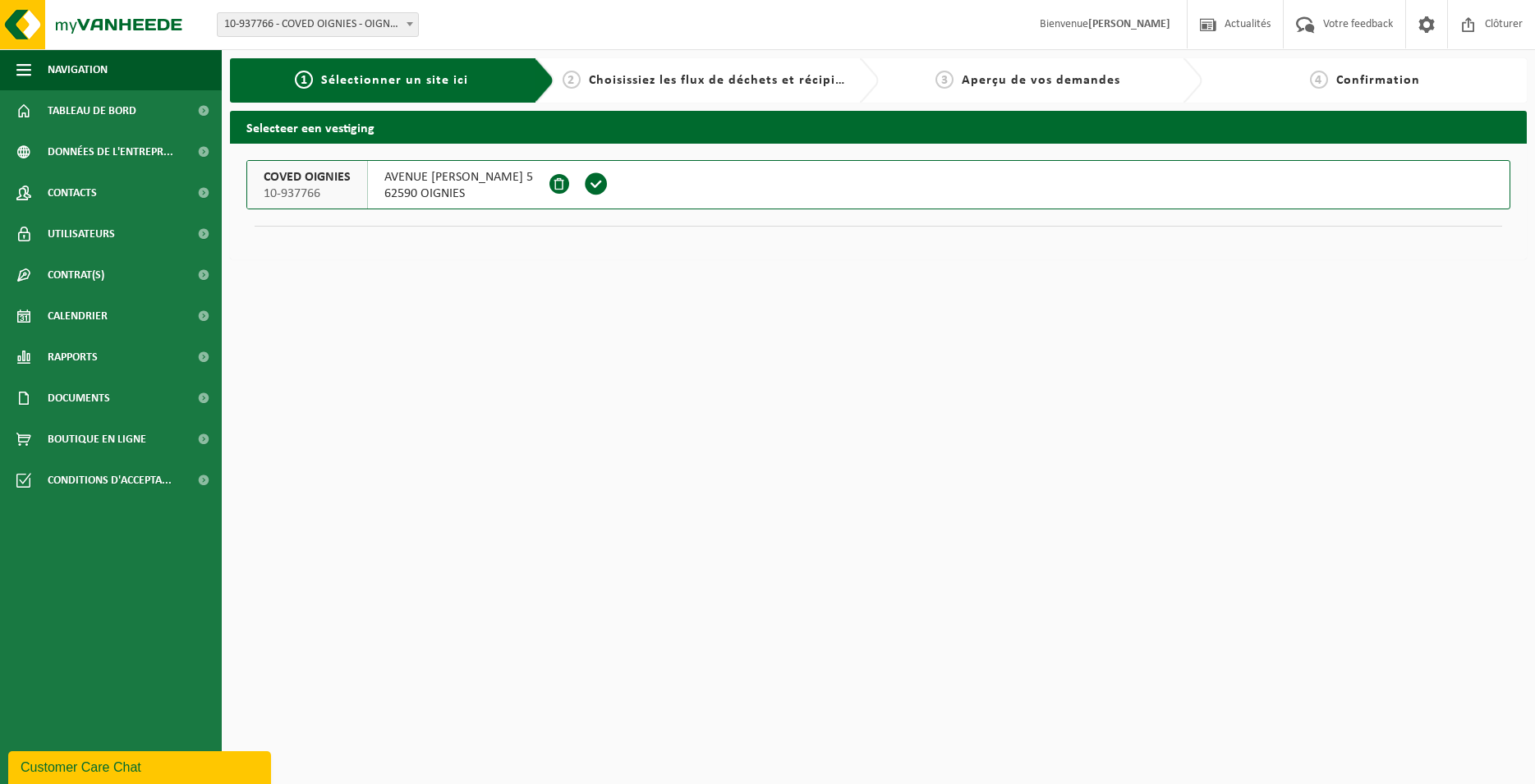
click at [609, 182] on span at bounding box center [596, 184] width 25 height 25
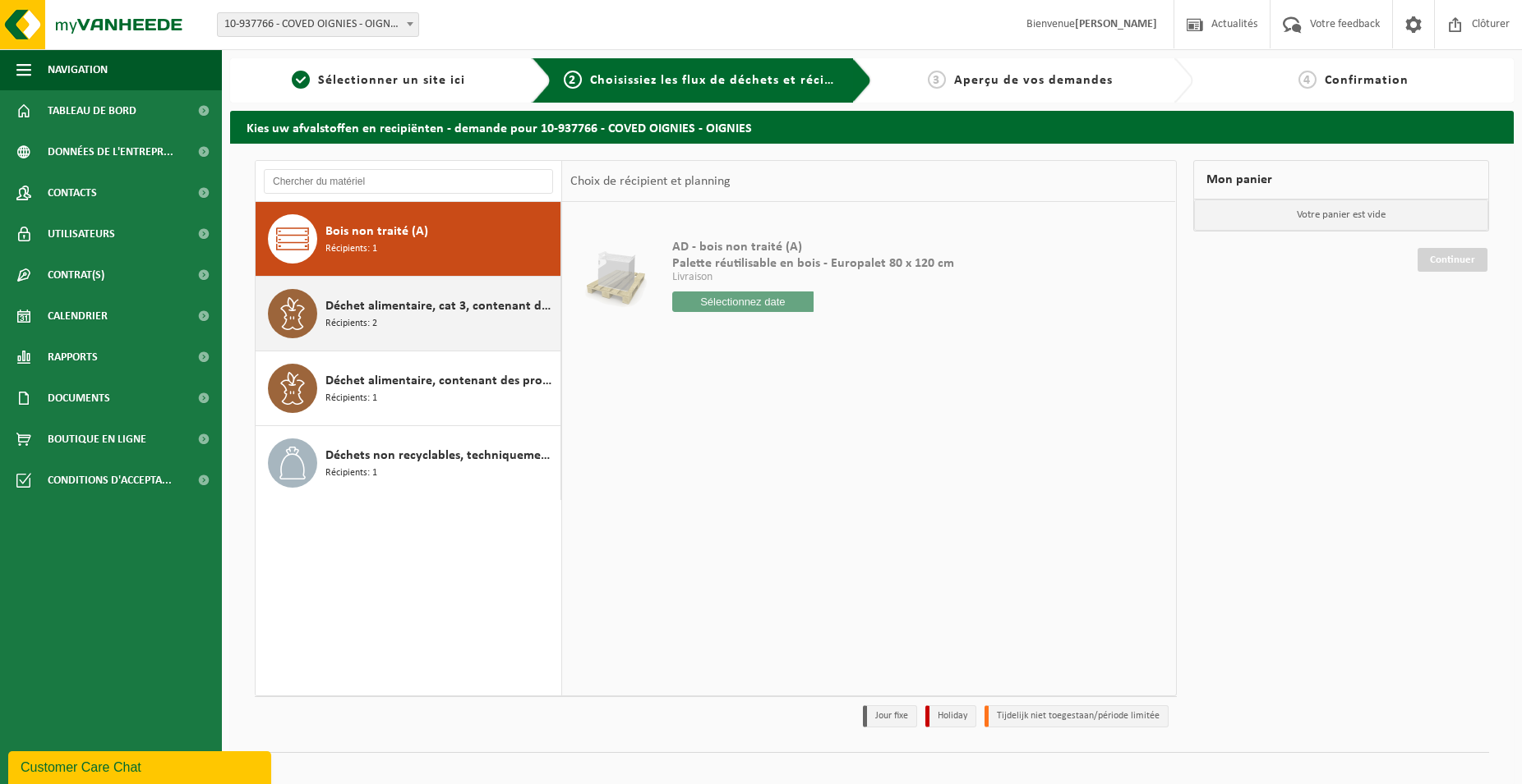
click at [468, 310] on span "Déchet alimentaire, cat 3, contenant des produits d'origine animale, emballage …" at bounding box center [441, 306] width 231 height 19
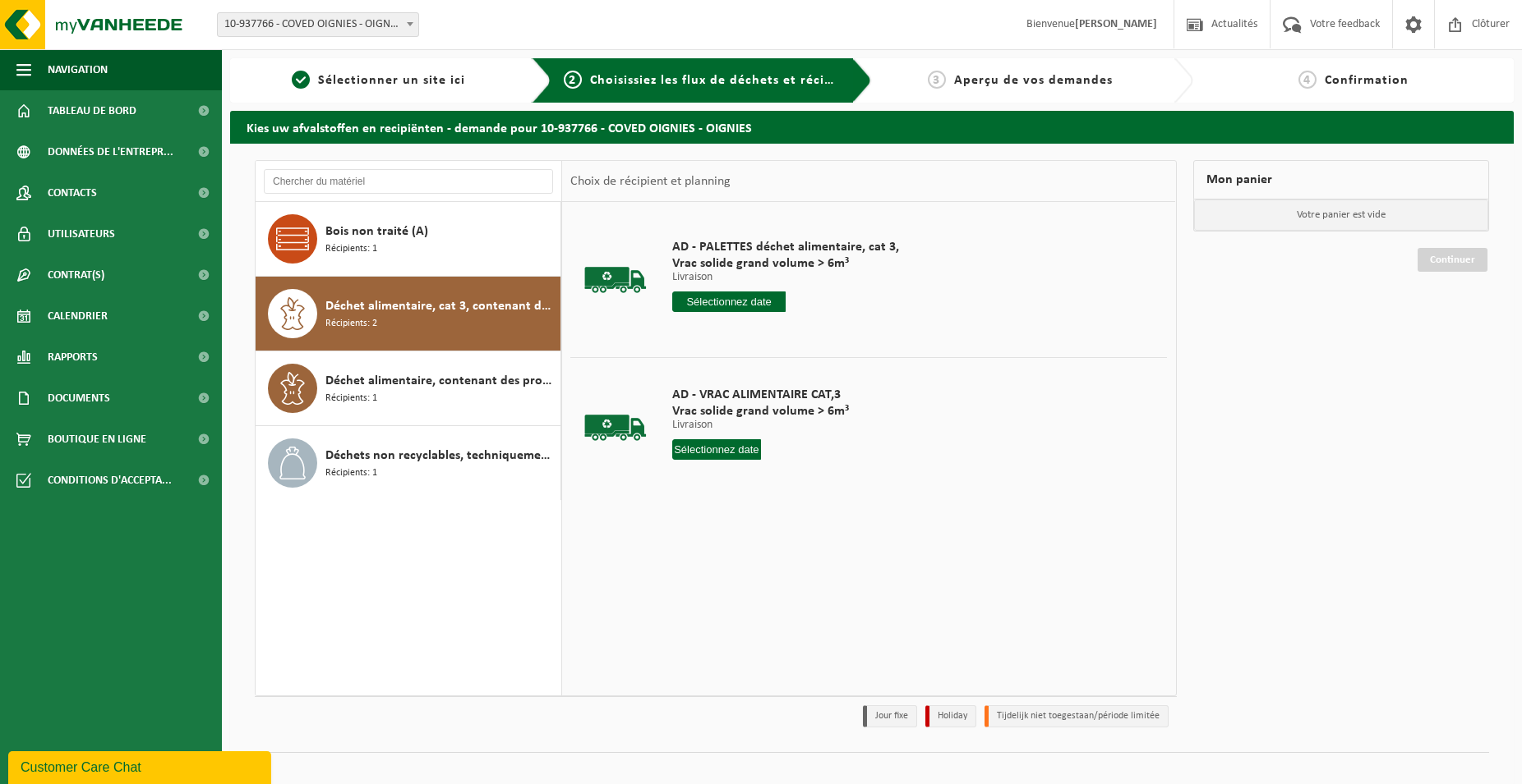
click at [746, 305] on input "text" at bounding box center [729, 302] width 114 height 20
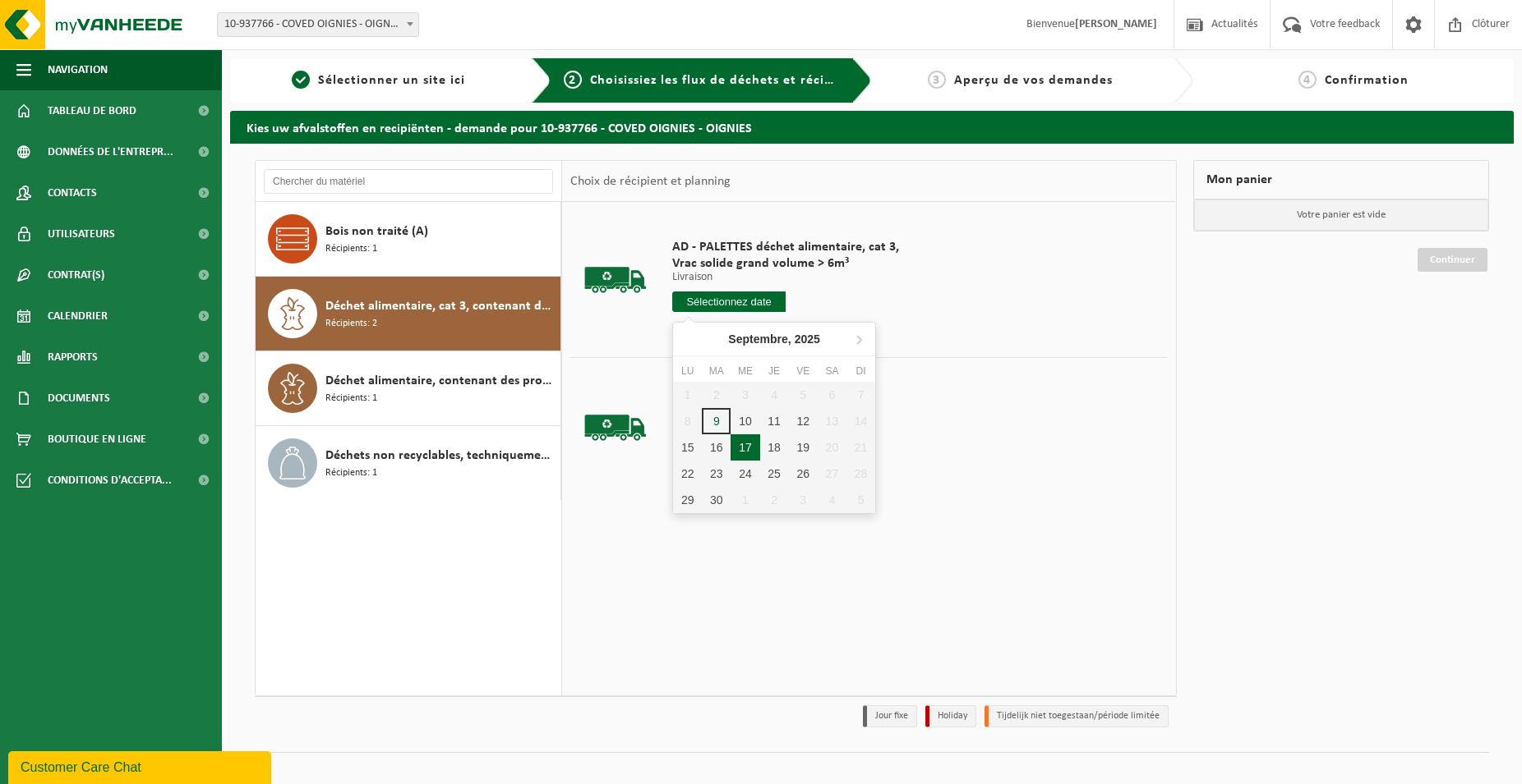
click at [752, 443] on div "17" at bounding box center [745, 448] width 29 height 26
type input "à partir de [DATE]"
type input "[DATE]"
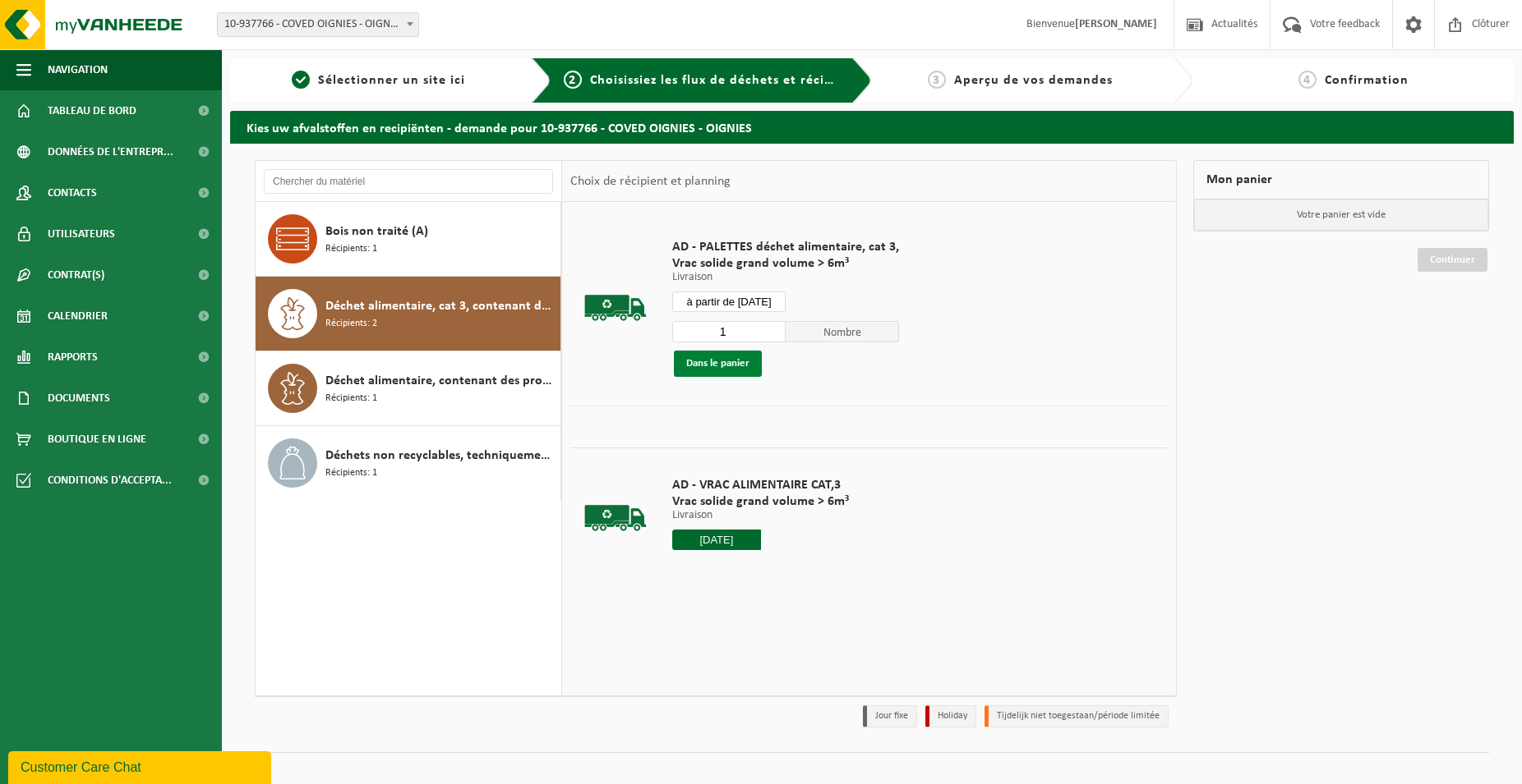
click at [745, 360] on button "Dans le panier" at bounding box center [718, 364] width 88 height 26
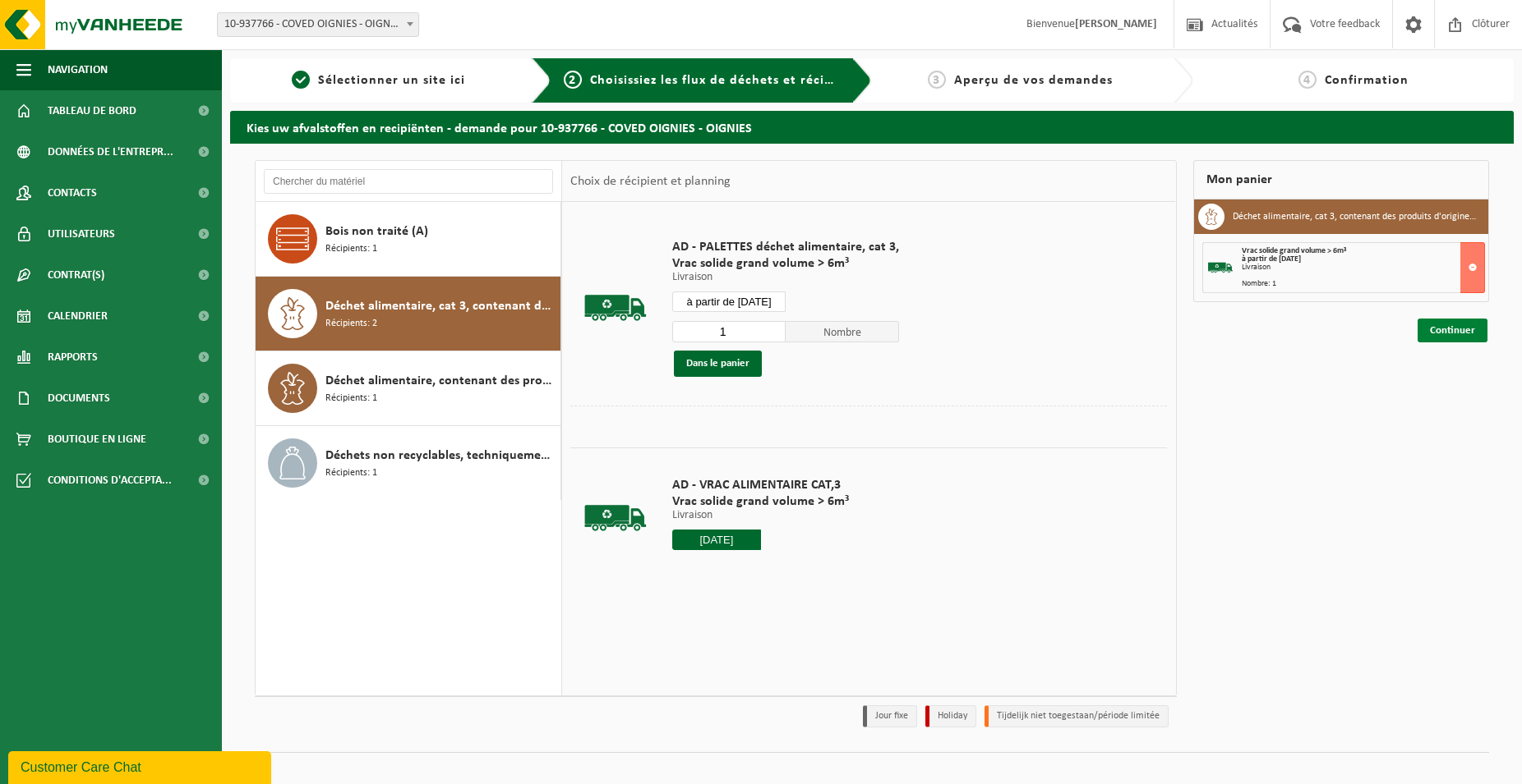
click at [1437, 325] on link "Continuer" at bounding box center [1451, 330] width 70 height 24
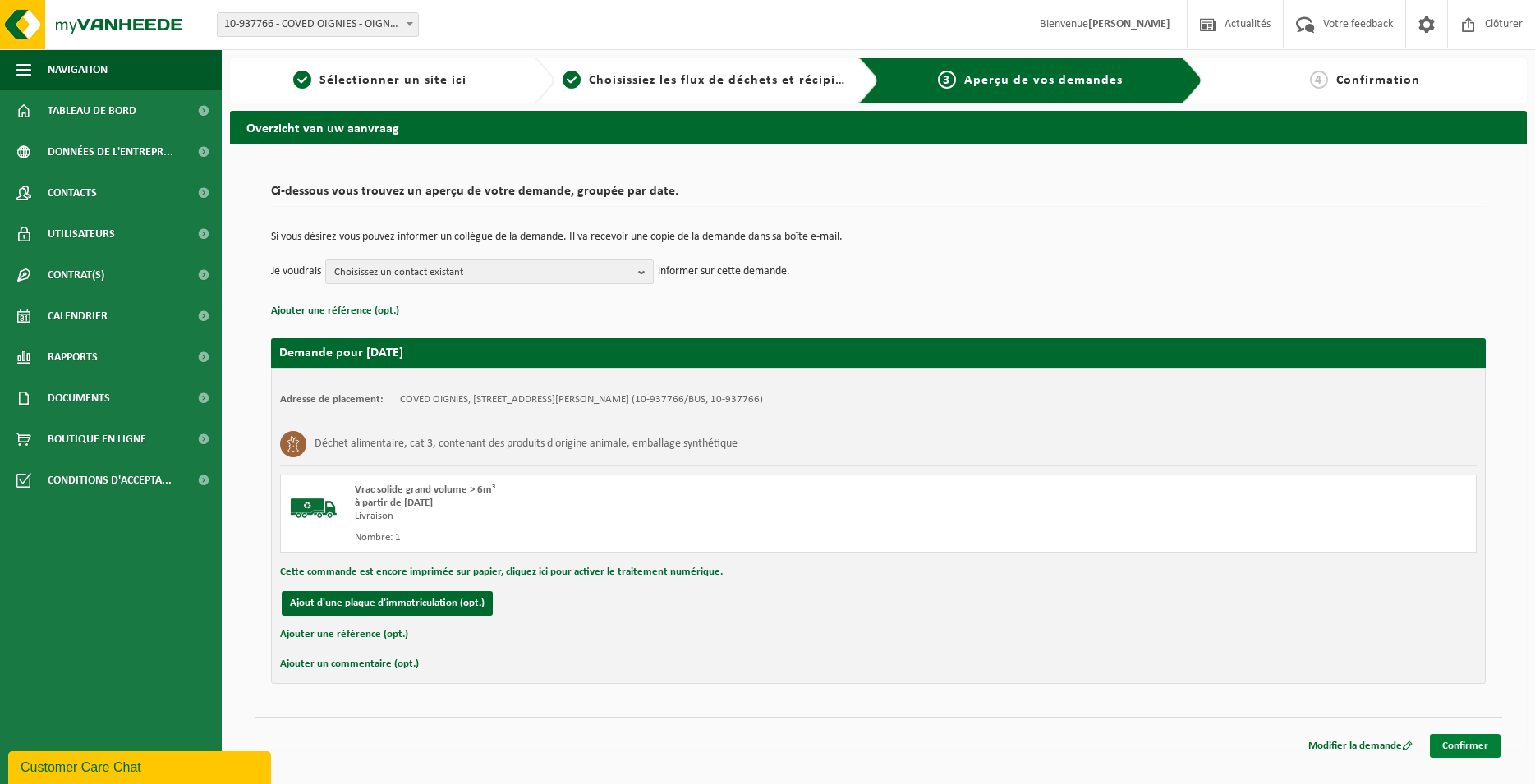
click at [1468, 739] on link "Confirmer" at bounding box center [1465, 746] width 71 height 24
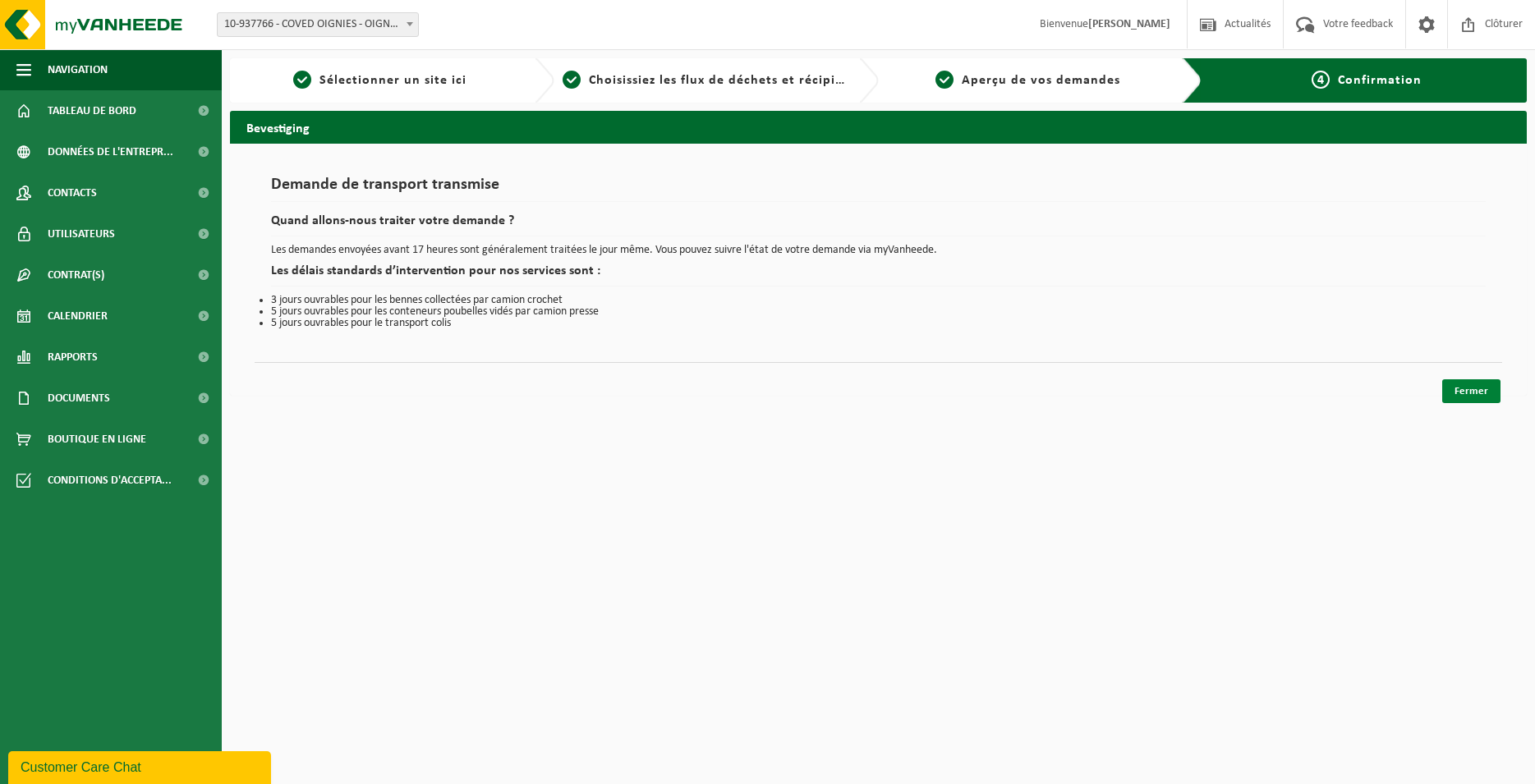
click at [1486, 399] on link "Fermer" at bounding box center [1471, 391] width 58 height 24
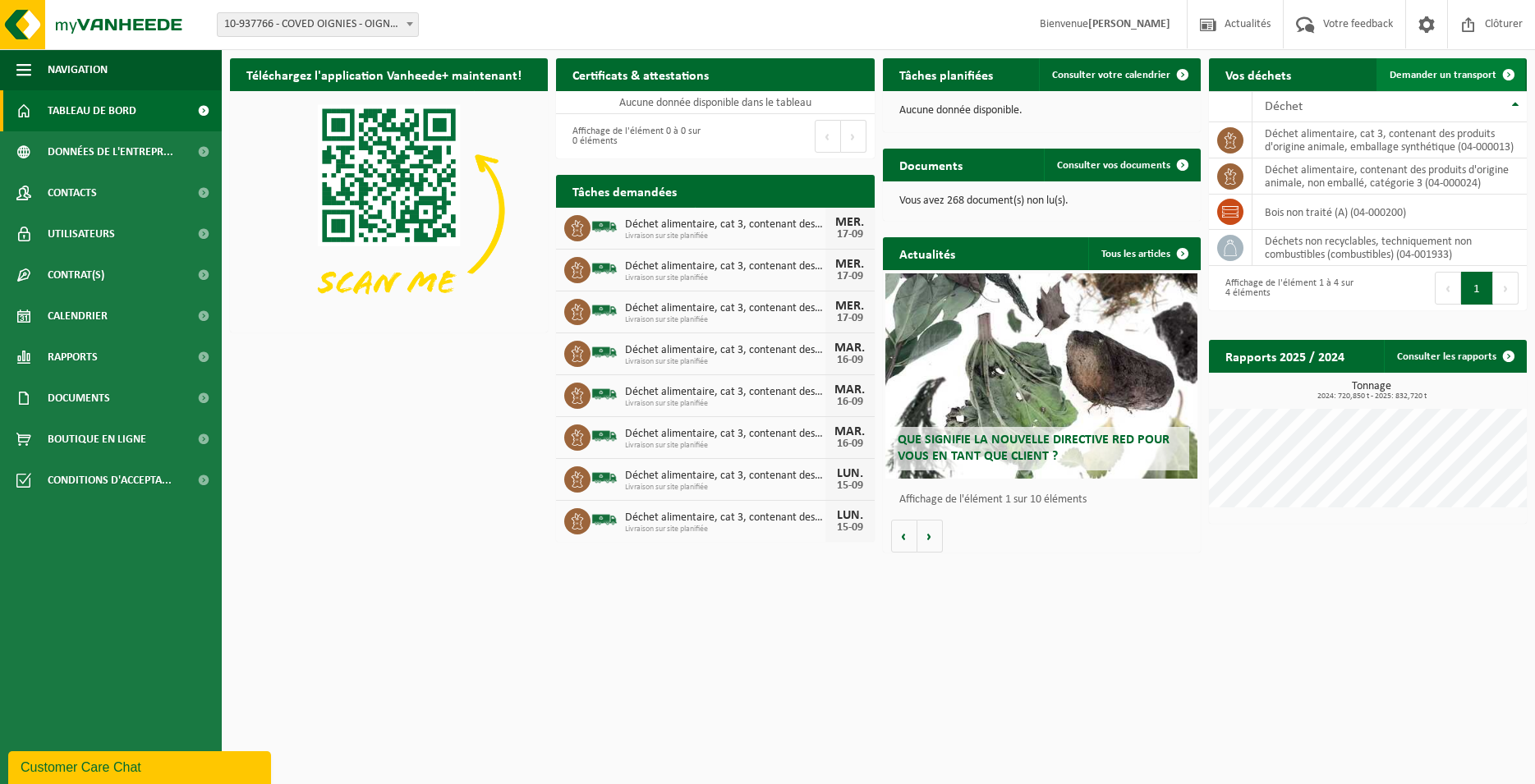
click at [1509, 75] on span at bounding box center [1509, 74] width 33 height 33
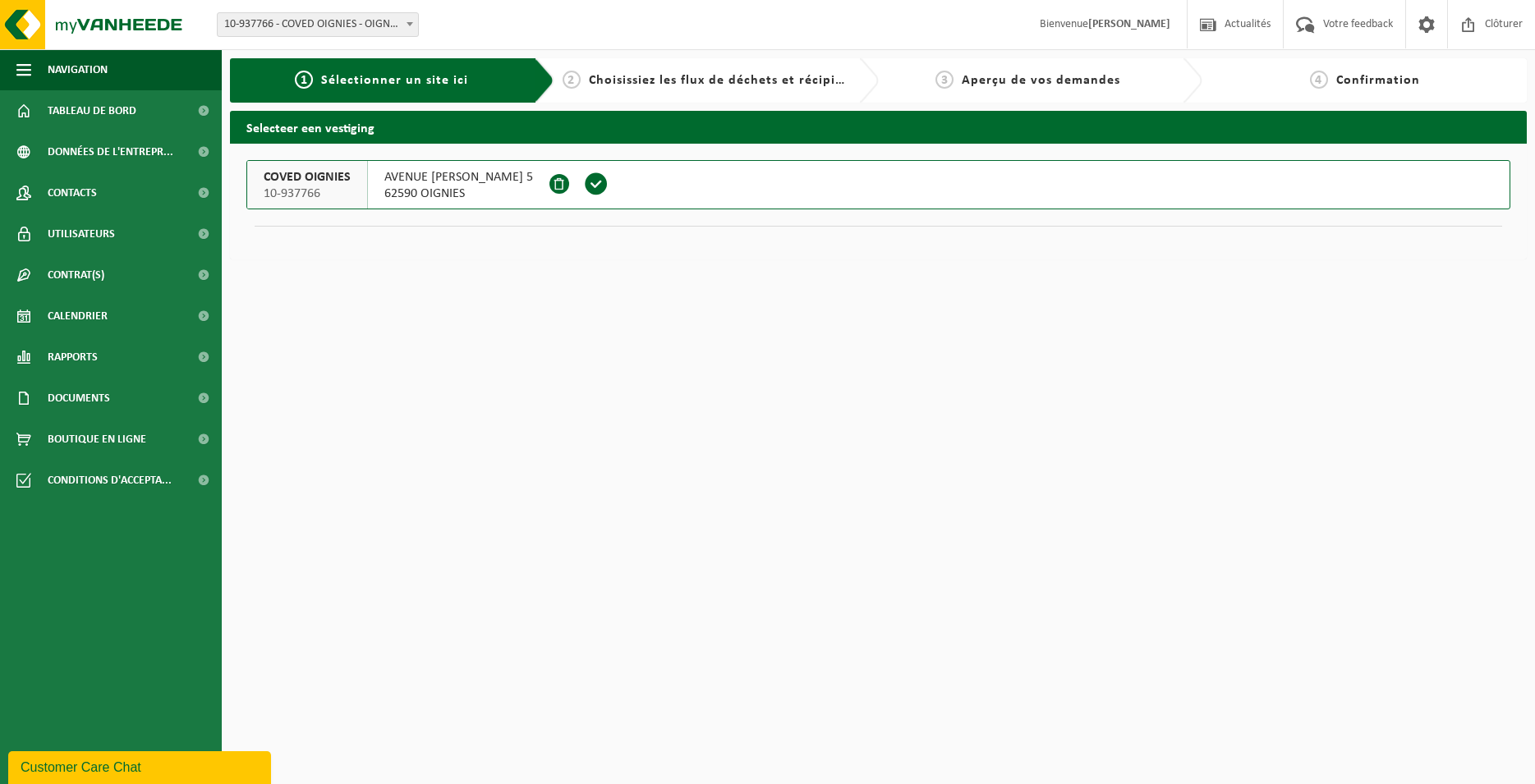
click at [609, 181] on span at bounding box center [596, 184] width 25 height 25
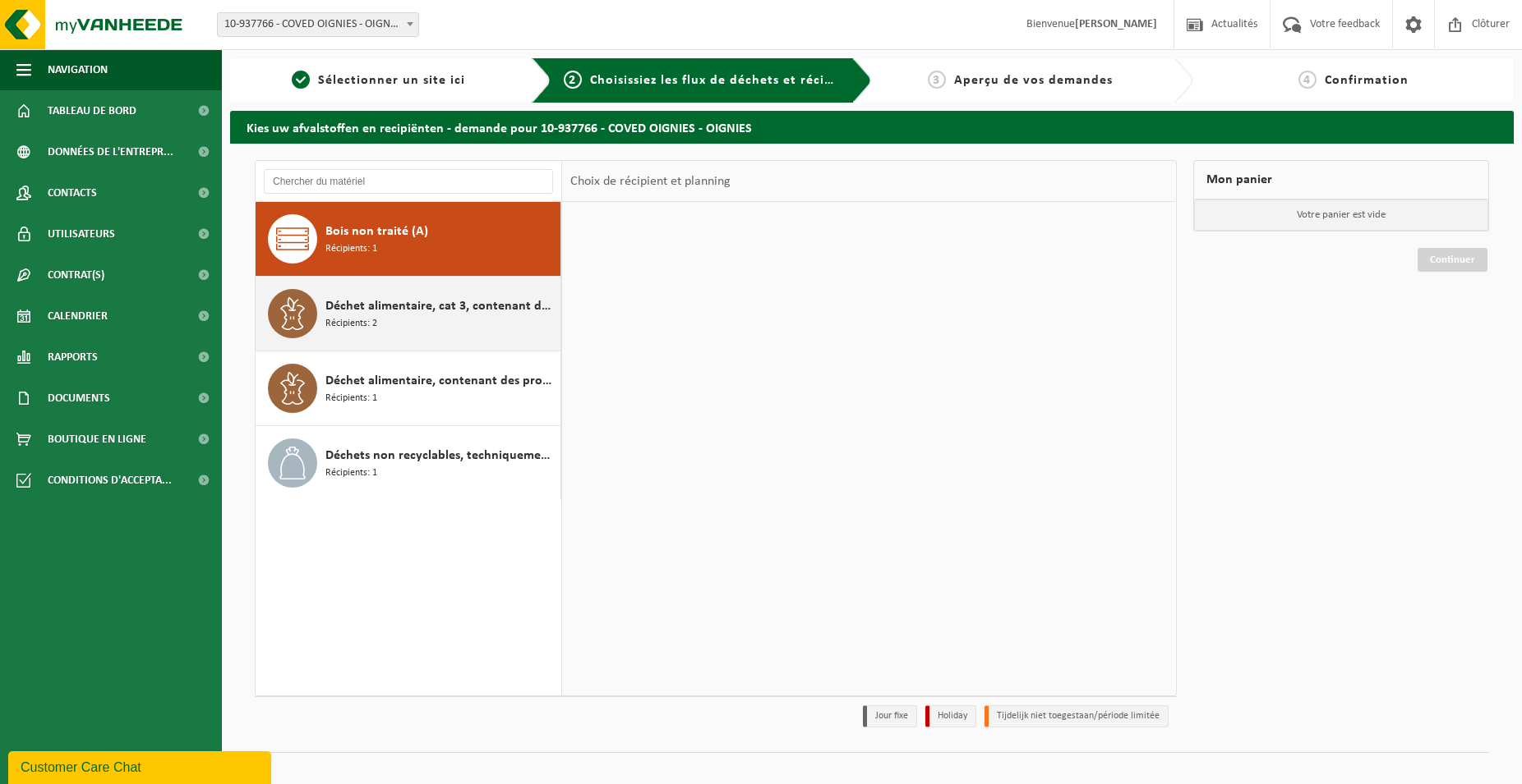
click at [460, 302] on span "Déchet alimentaire, cat 3, contenant des produits d'origine animale, emballage …" at bounding box center [441, 306] width 231 height 19
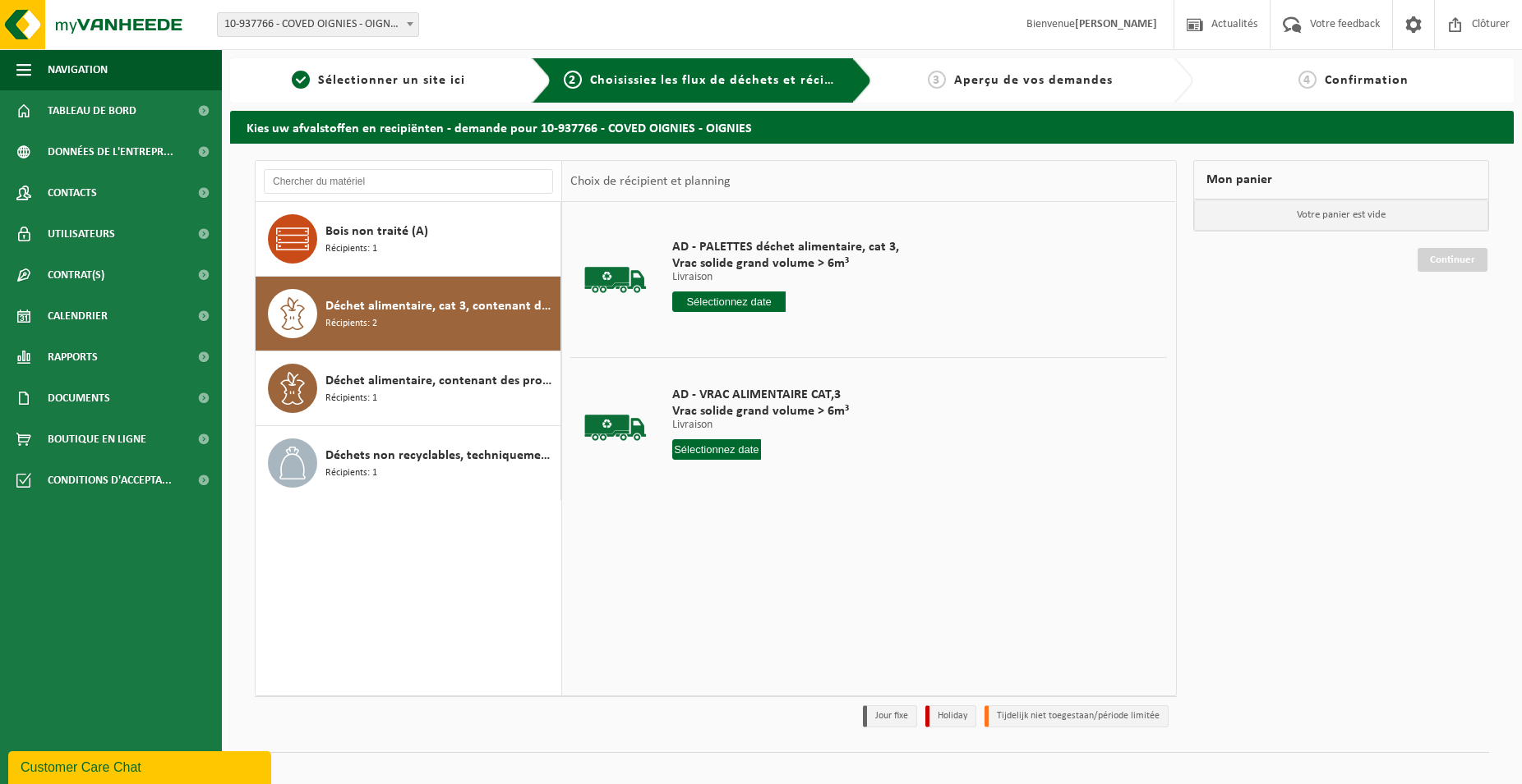
click at [744, 304] on input "text" at bounding box center [729, 302] width 114 height 20
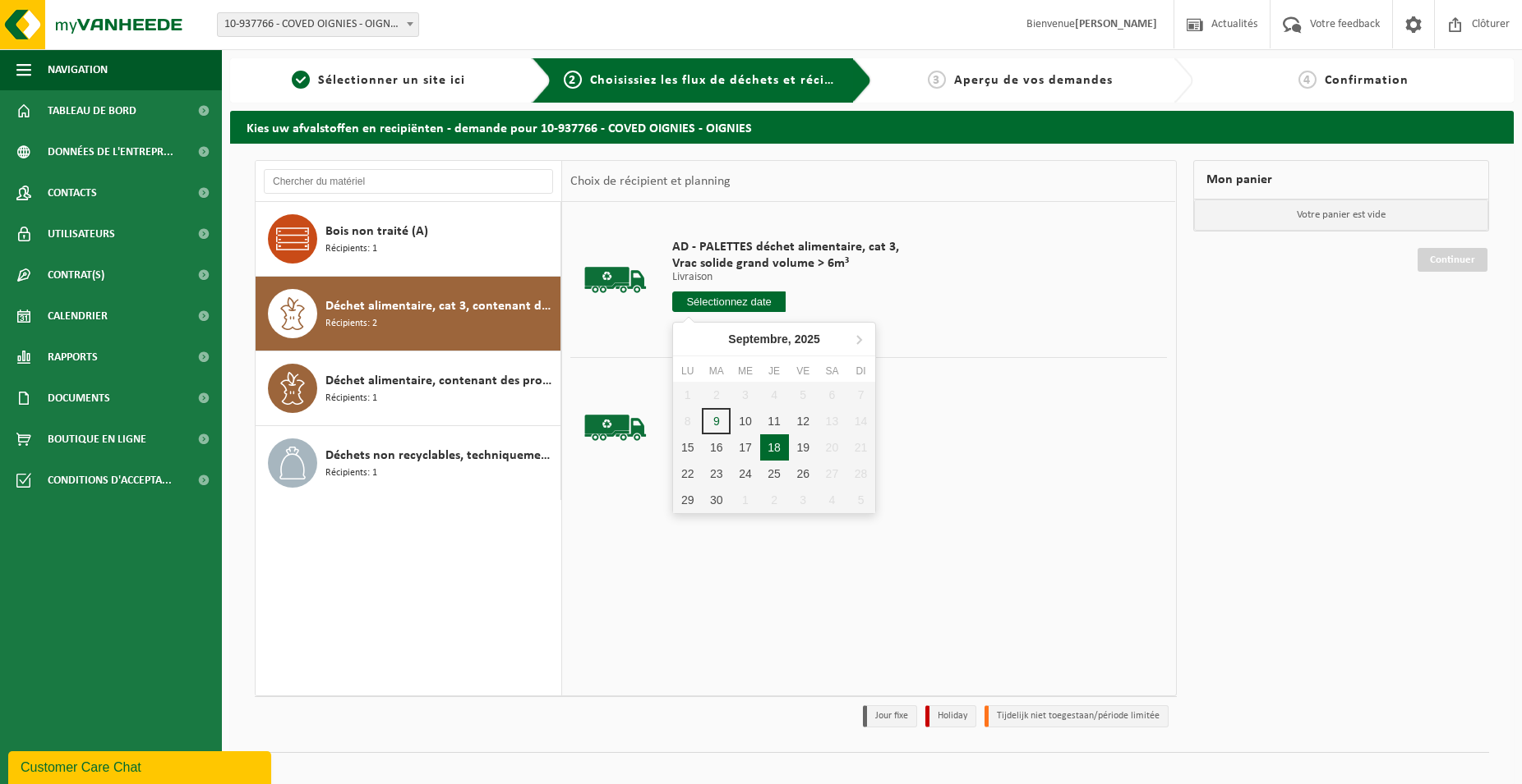
click at [776, 437] on div "18" at bounding box center [774, 448] width 29 height 26
type input "à partir de [DATE]"
type input "[DATE]"
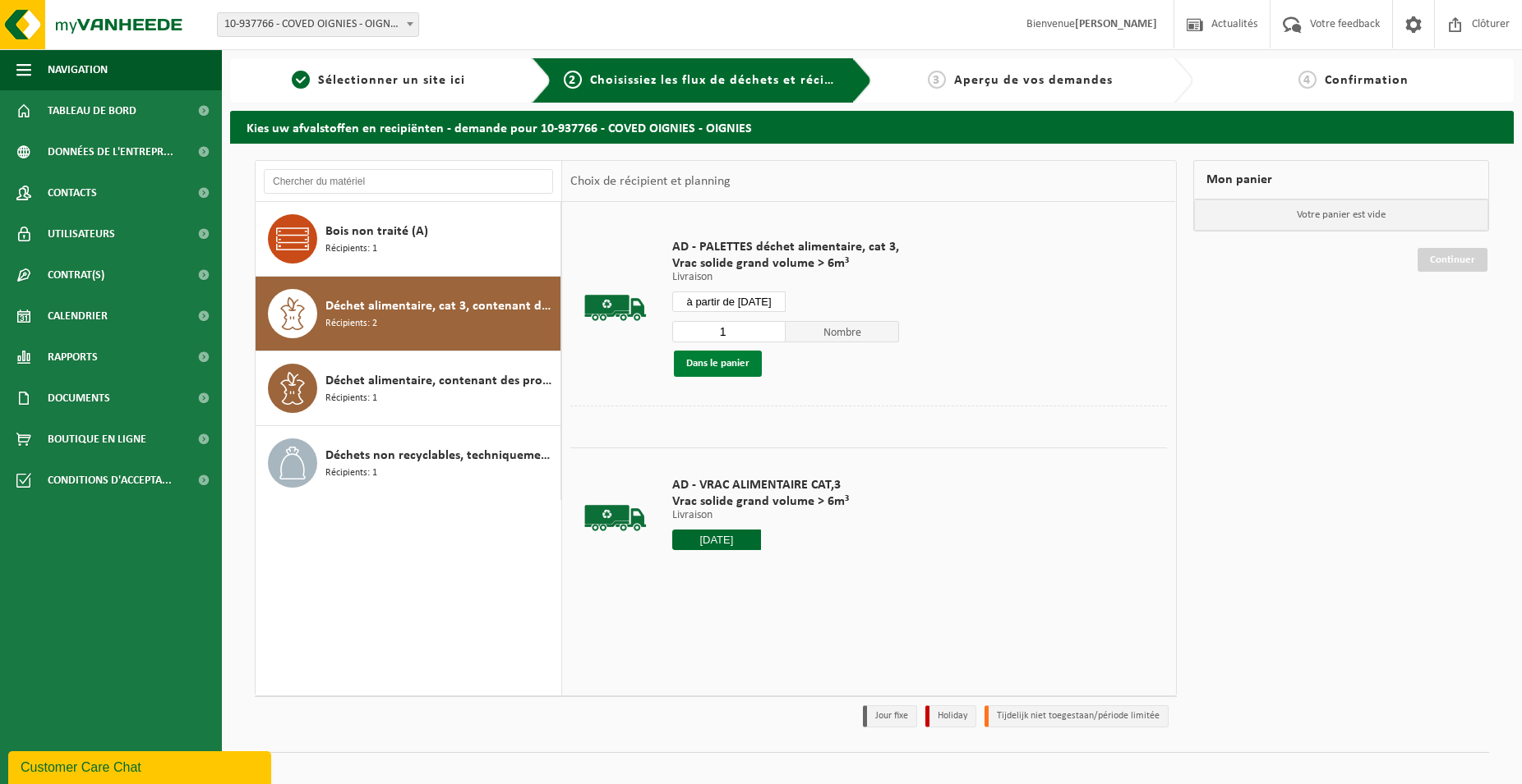
click at [748, 351] on button "Dans le panier" at bounding box center [718, 364] width 88 height 26
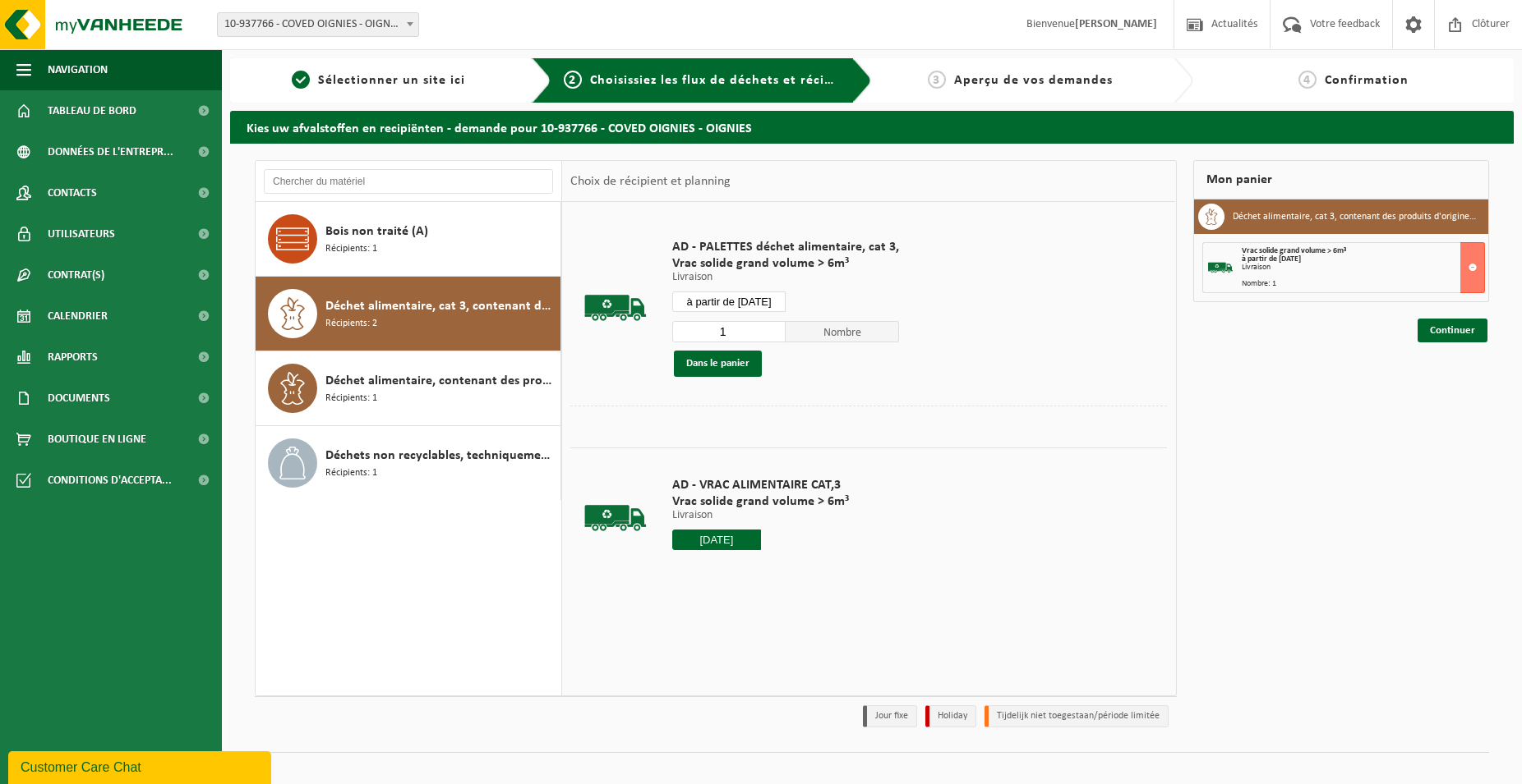
click at [1484, 345] on div "Mon panier Déchet alimentaire, cat 3, contenant des produits d'origine animale,…" at bounding box center [1341, 448] width 313 height 576
click at [1465, 339] on link "Continuer" at bounding box center [1451, 330] width 70 height 24
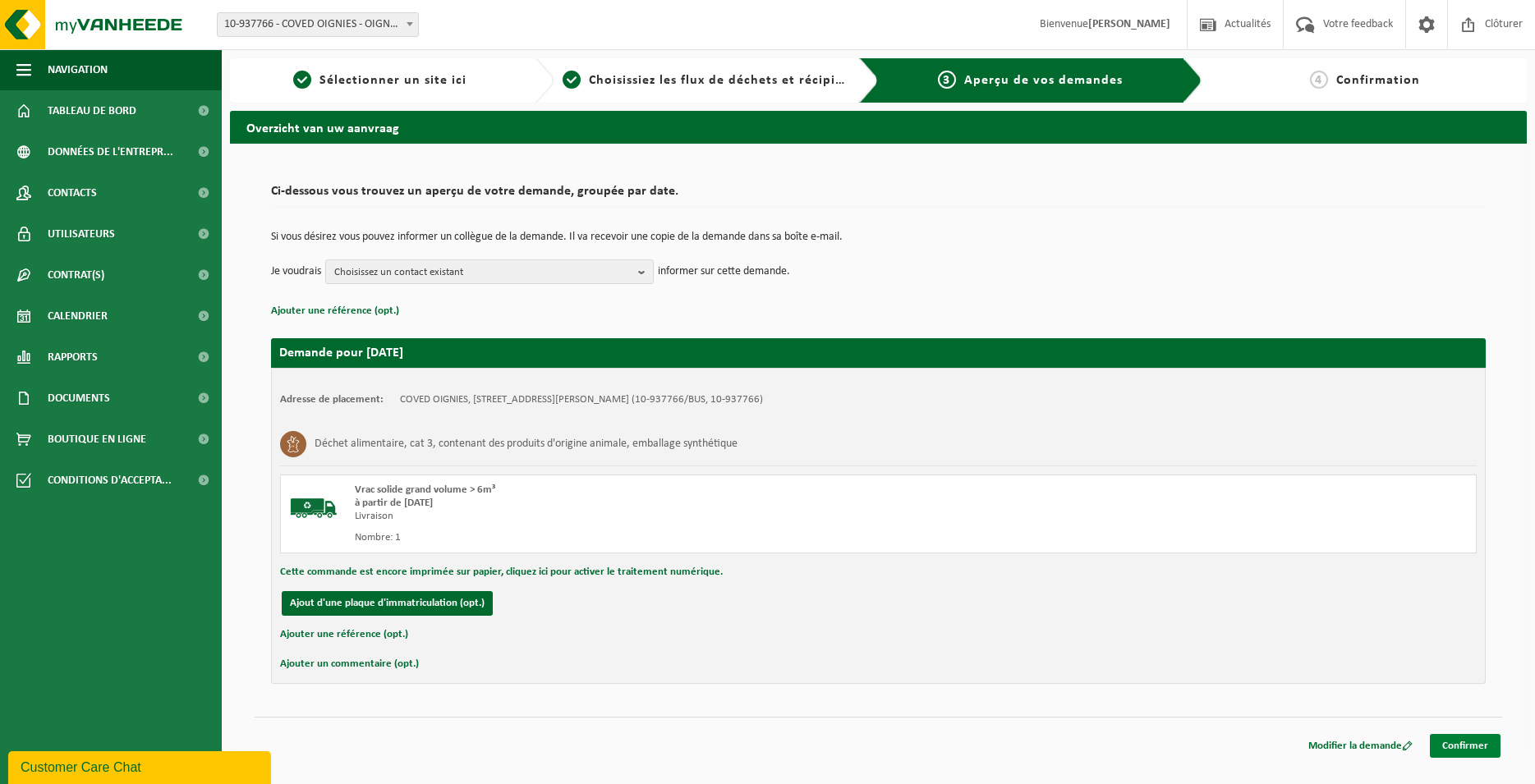
click at [1475, 756] on link "Confirmer" at bounding box center [1465, 746] width 71 height 24
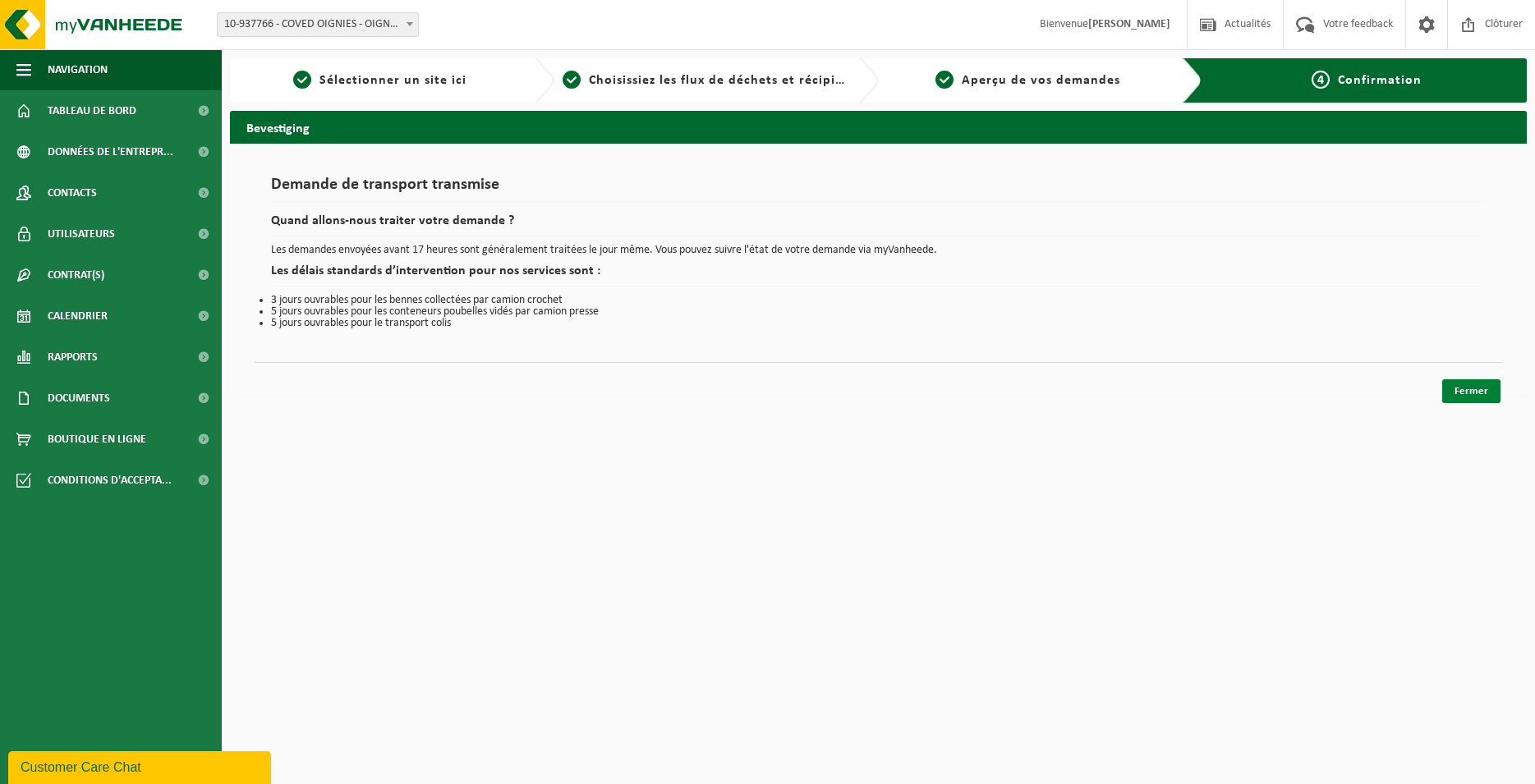
click at [1482, 396] on link "Fermer" at bounding box center [1471, 391] width 58 height 24
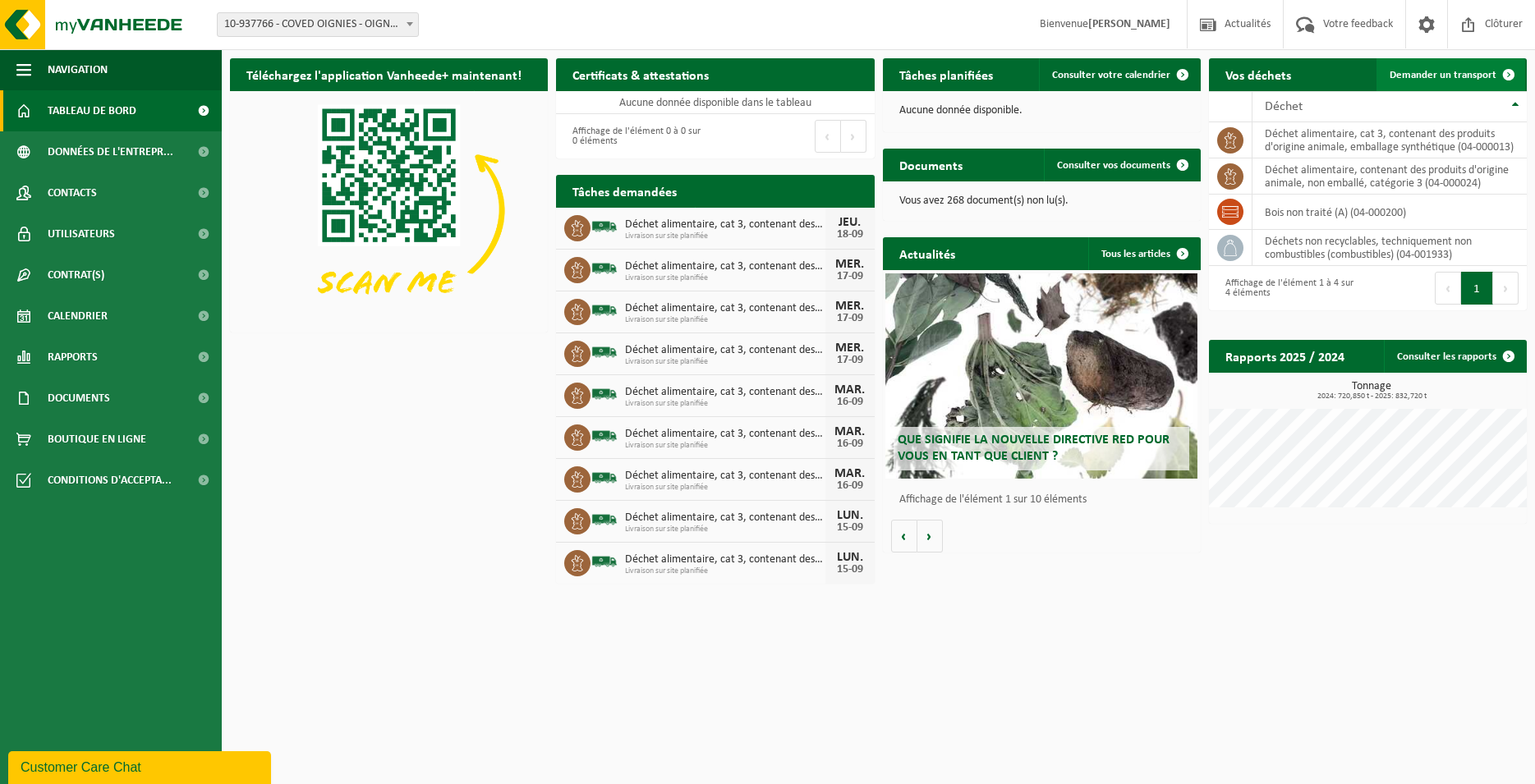
click at [1463, 68] on link "Demander un transport" at bounding box center [1451, 74] width 149 height 33
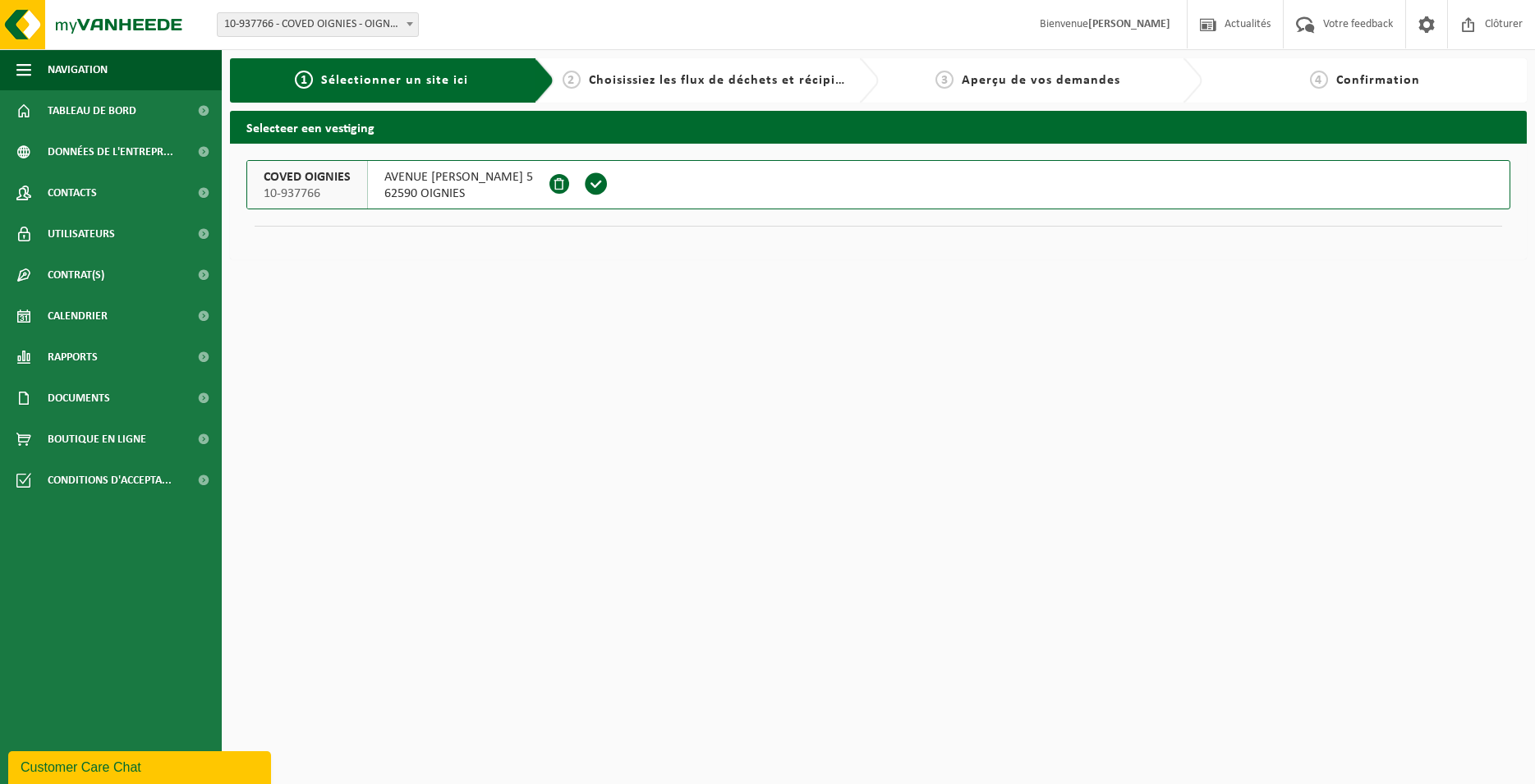
click at [609, 190] on span at bounding box center [596, 184] width 25 height 25
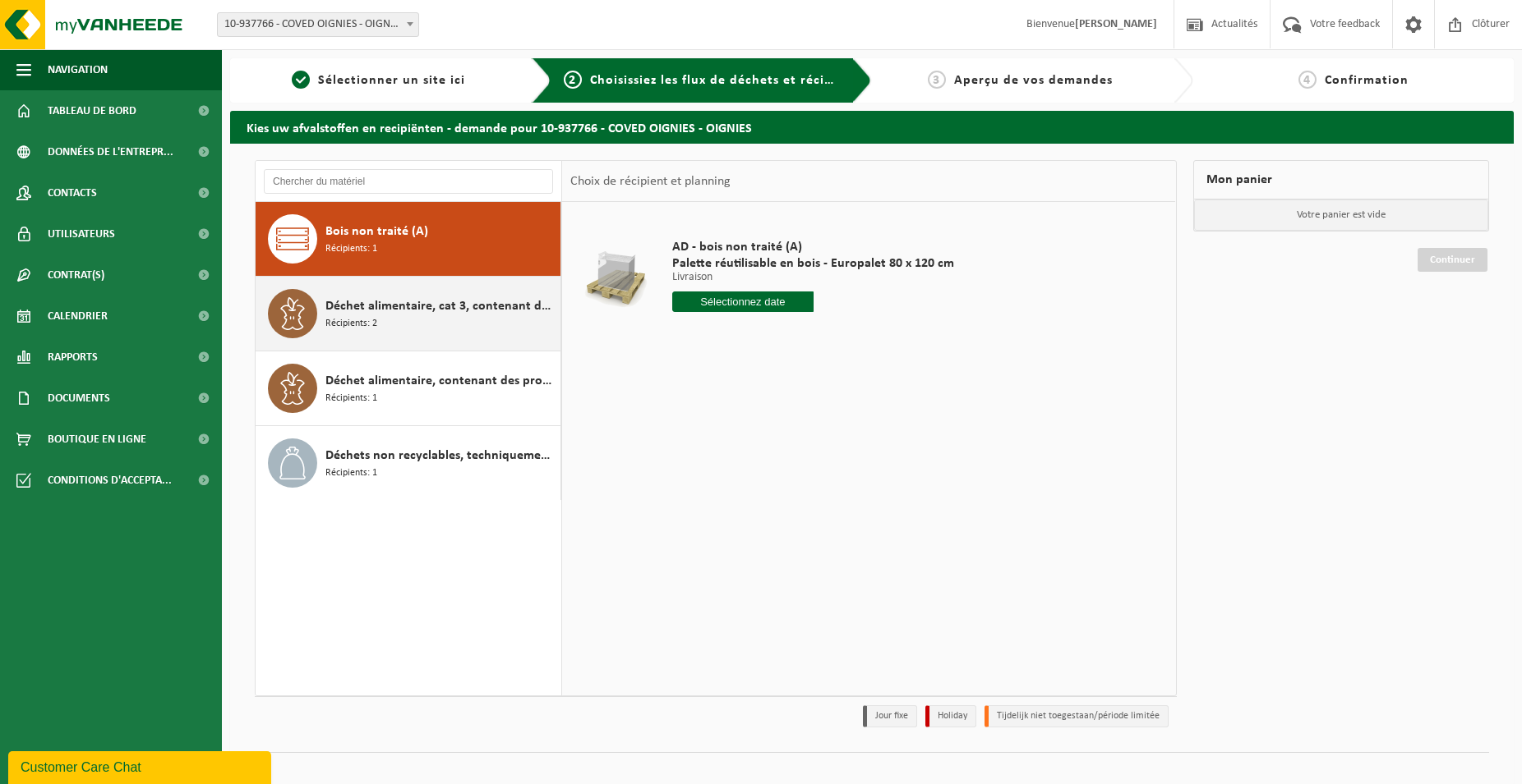
click at [498, 310] on span "Déchet alimentaire, cat 3, contenant des produits d'origine animale, emballage …" at bounding box center [441, 306] width 231 height 19
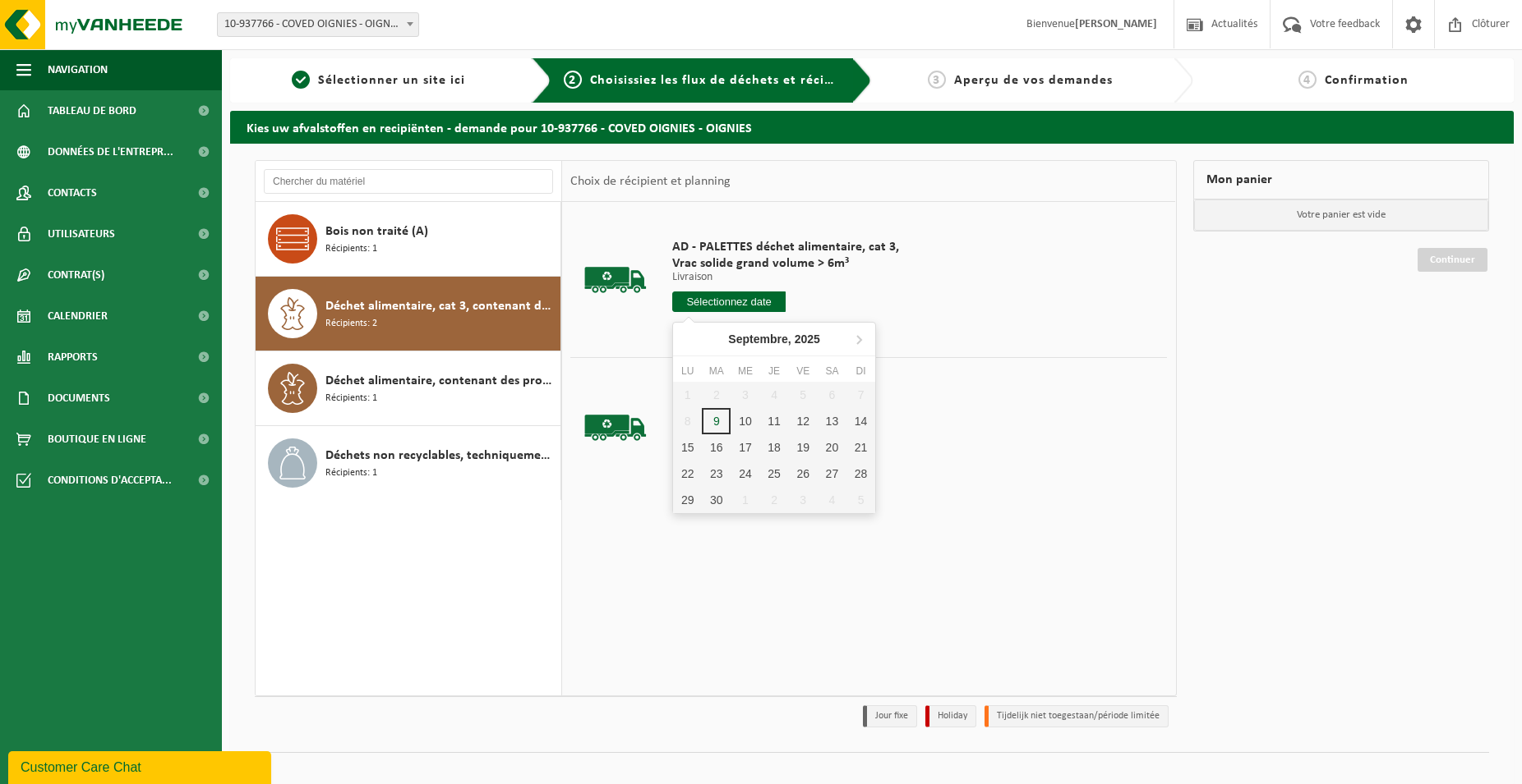
click at [742, 295] on input "text" at bounding box center [729, 302] width 114 height 20
click at [776, 448] on div "18" at bounding box center [774, 448] width 29 height 26
type input "à partir de [DATE]"
type input "[DATE]"
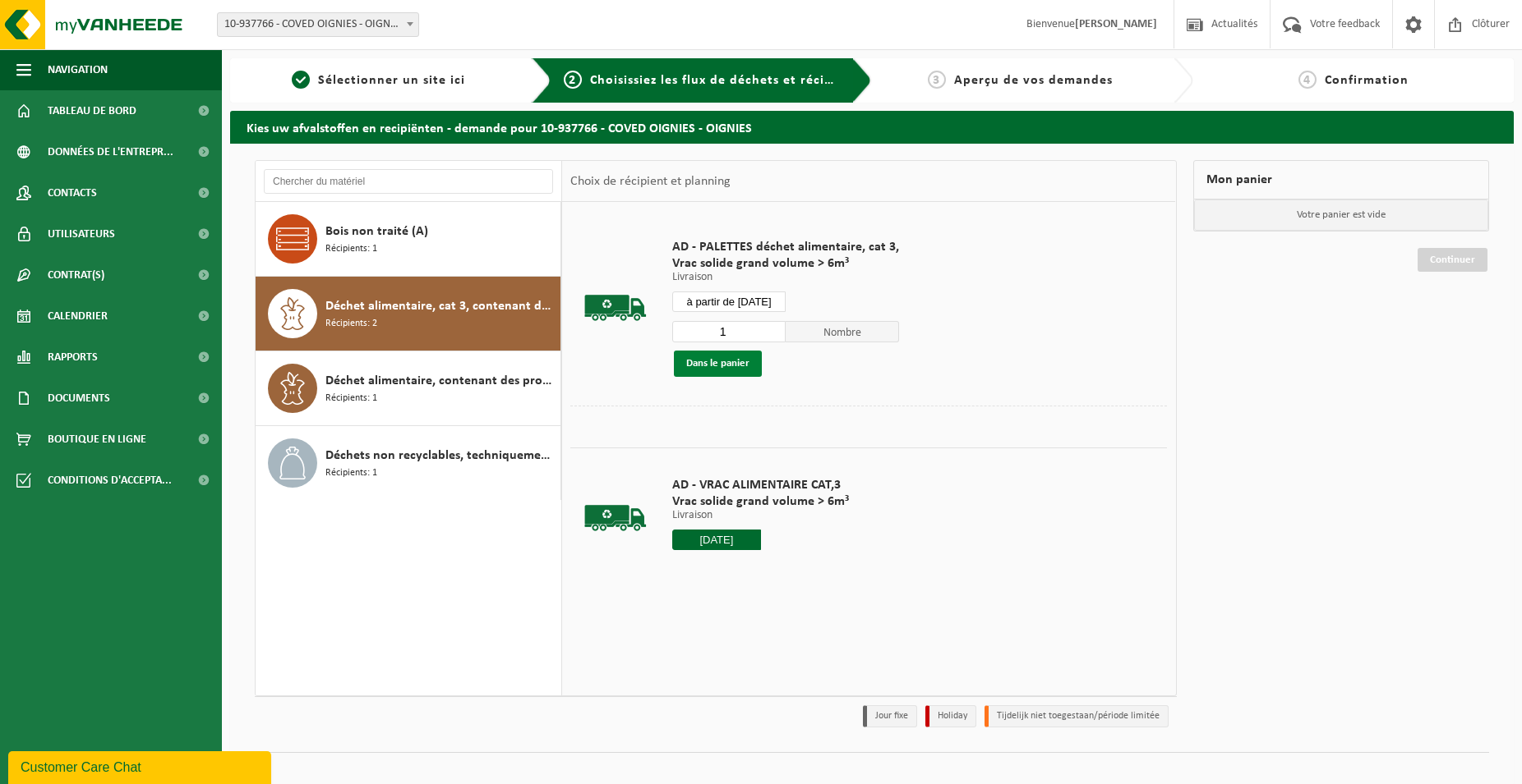
click at [724, 368] on button "Dans le panier" at bounding box center [718, 364] width 88 height 26
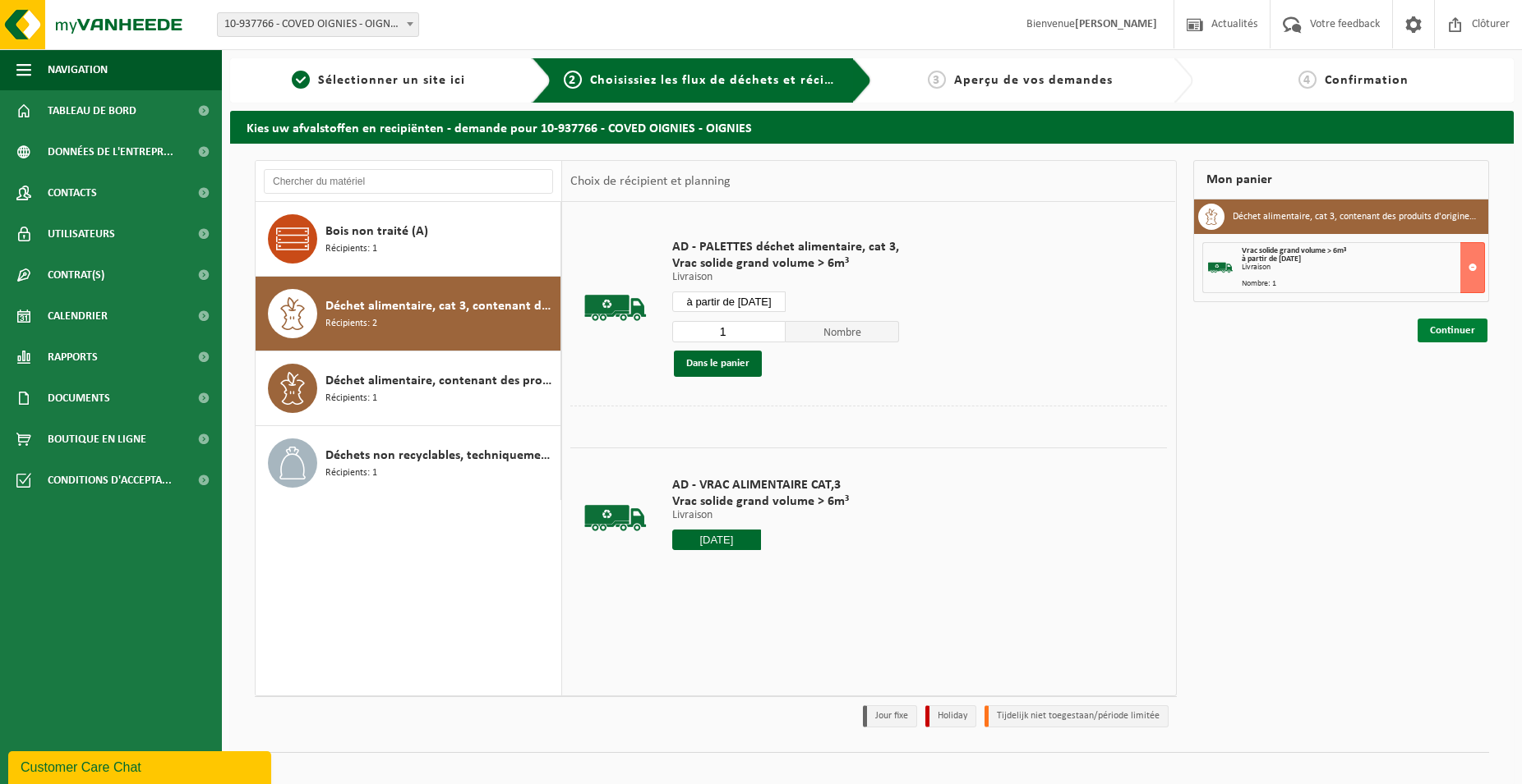
click at [1464, 332] on link "Continuer" at bounding box center [1451, 330] width 70 height 24
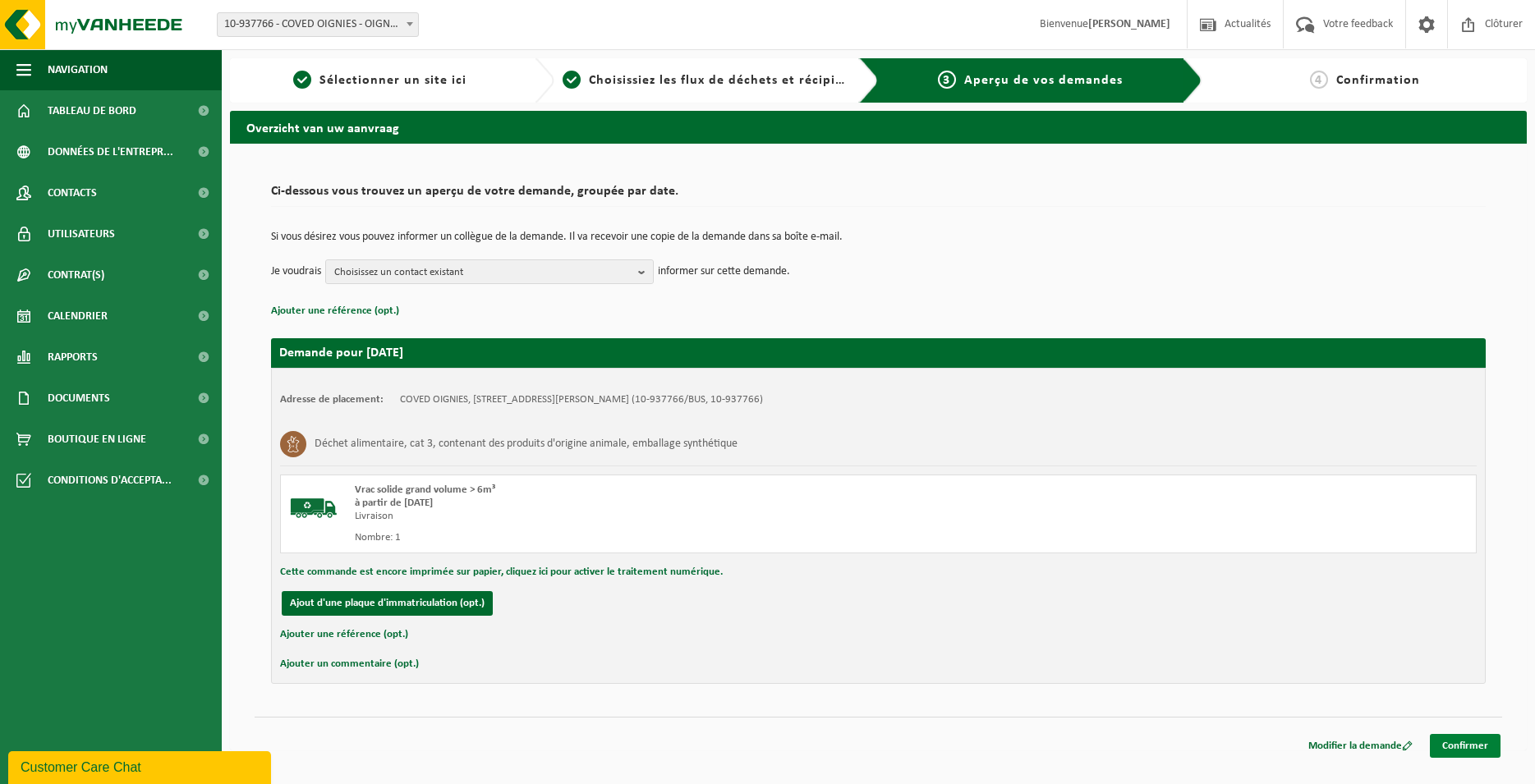
click at [1481, 750] on link "Confirmer" at bounding box center [1465, 746] width 71 height 24
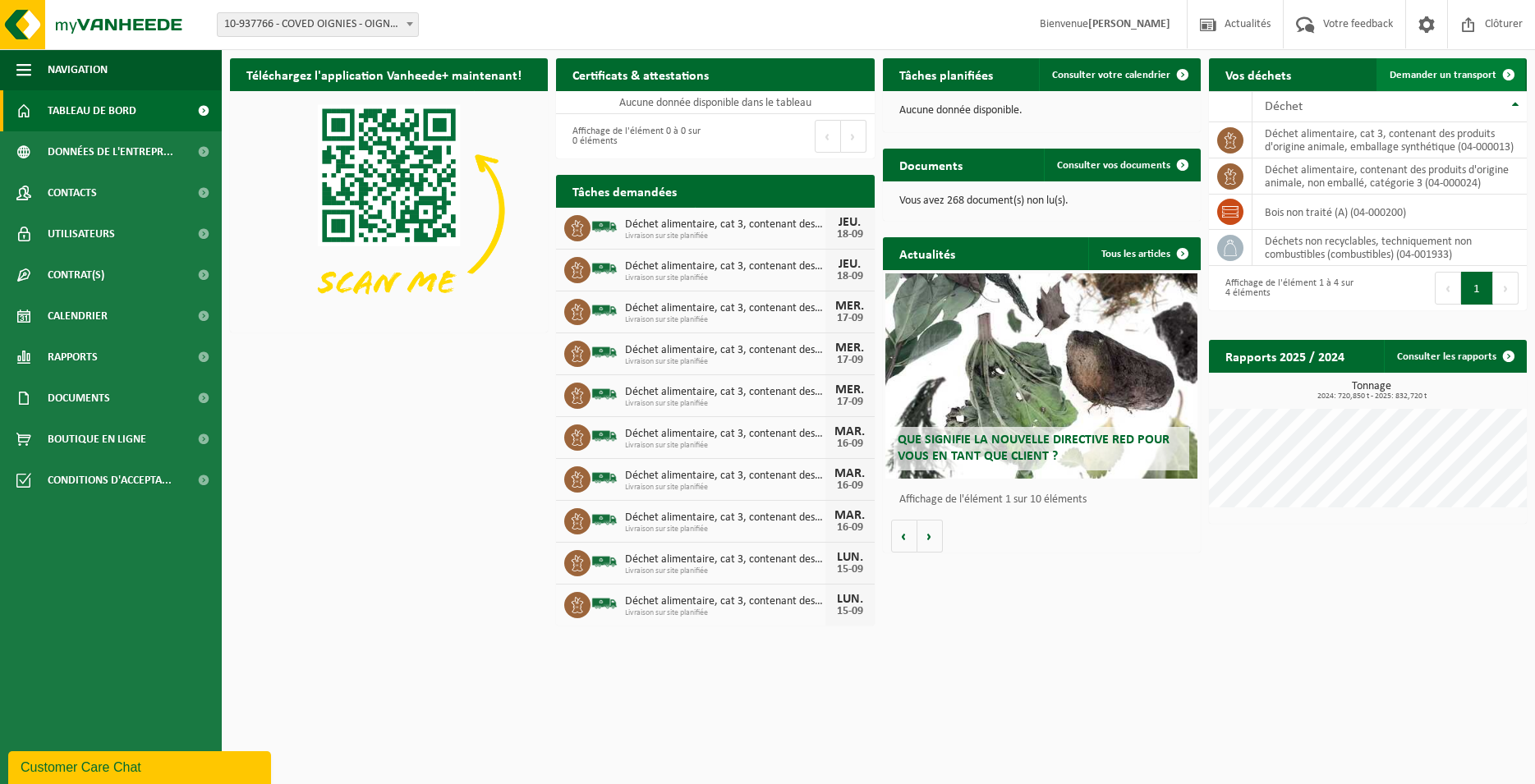
click at [1394, 70] on span "Demander un transport" at bounding box center [1443, 75] width 107 height 11
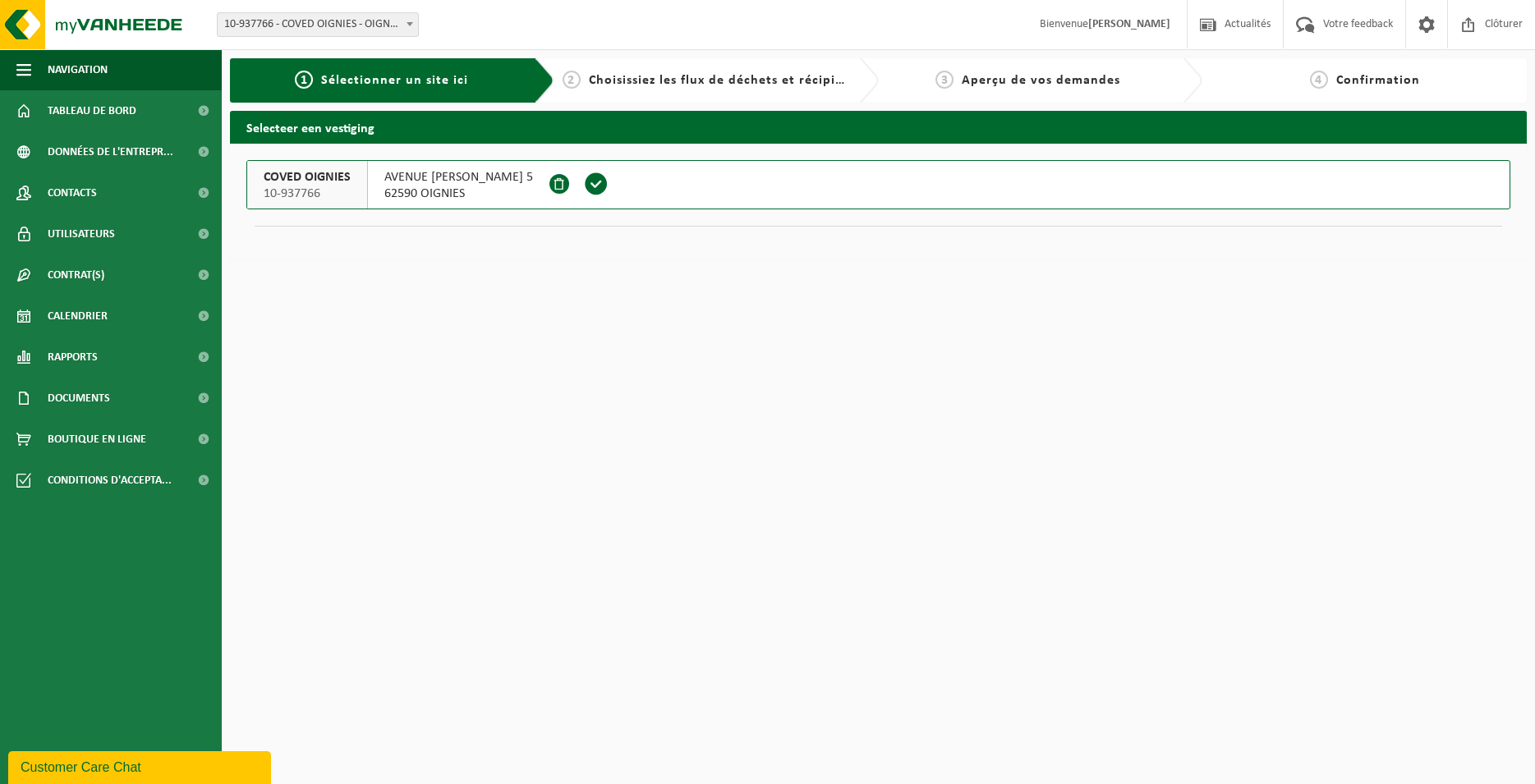
click at [609, 175] on span at bounding box center [596, 184] width 25 height 25
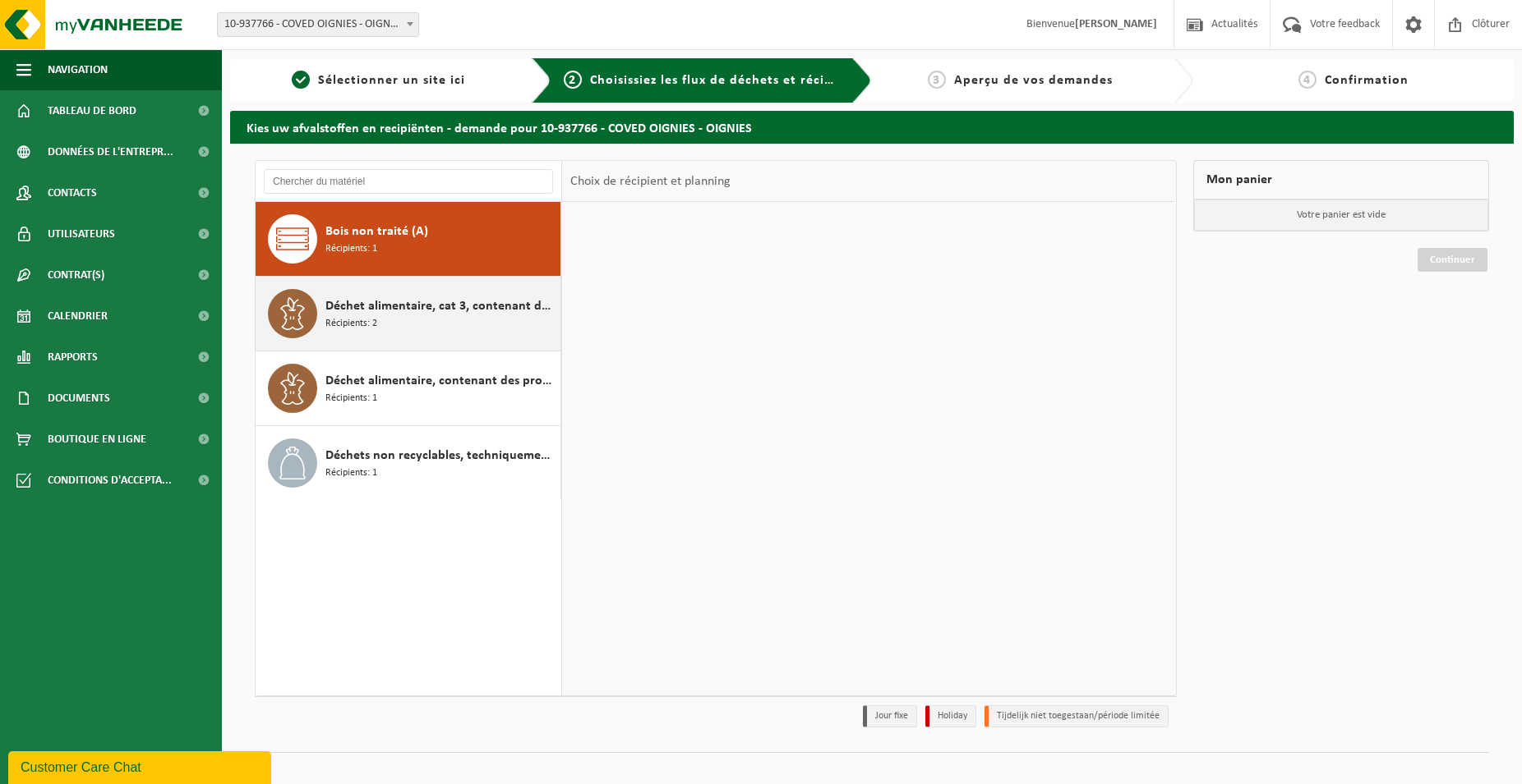
click at [484, 302] on span "Déchet alimentaire, cat 3, contenant des produits d'origine animale, emballage …" at bounding box center [441, 306] width 231 height 19
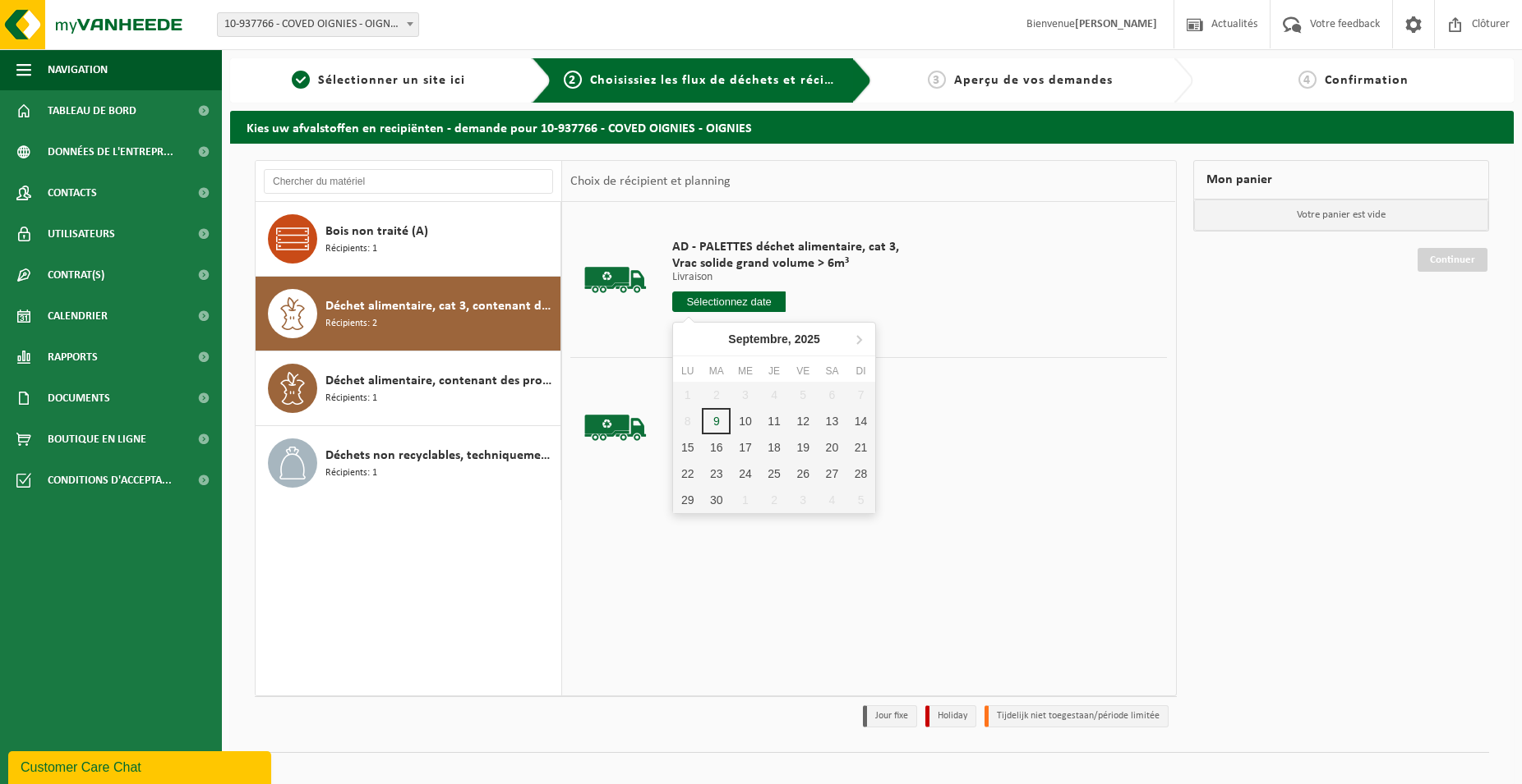
click at [758, 304] on input "text" at bounding box center [729, 302] width 114 height 20
click at [772, 442] on div "18" at bounding box center [774, 448] width 29 height 26
type input "à partir de [DATE]"
type input "[DATE]"
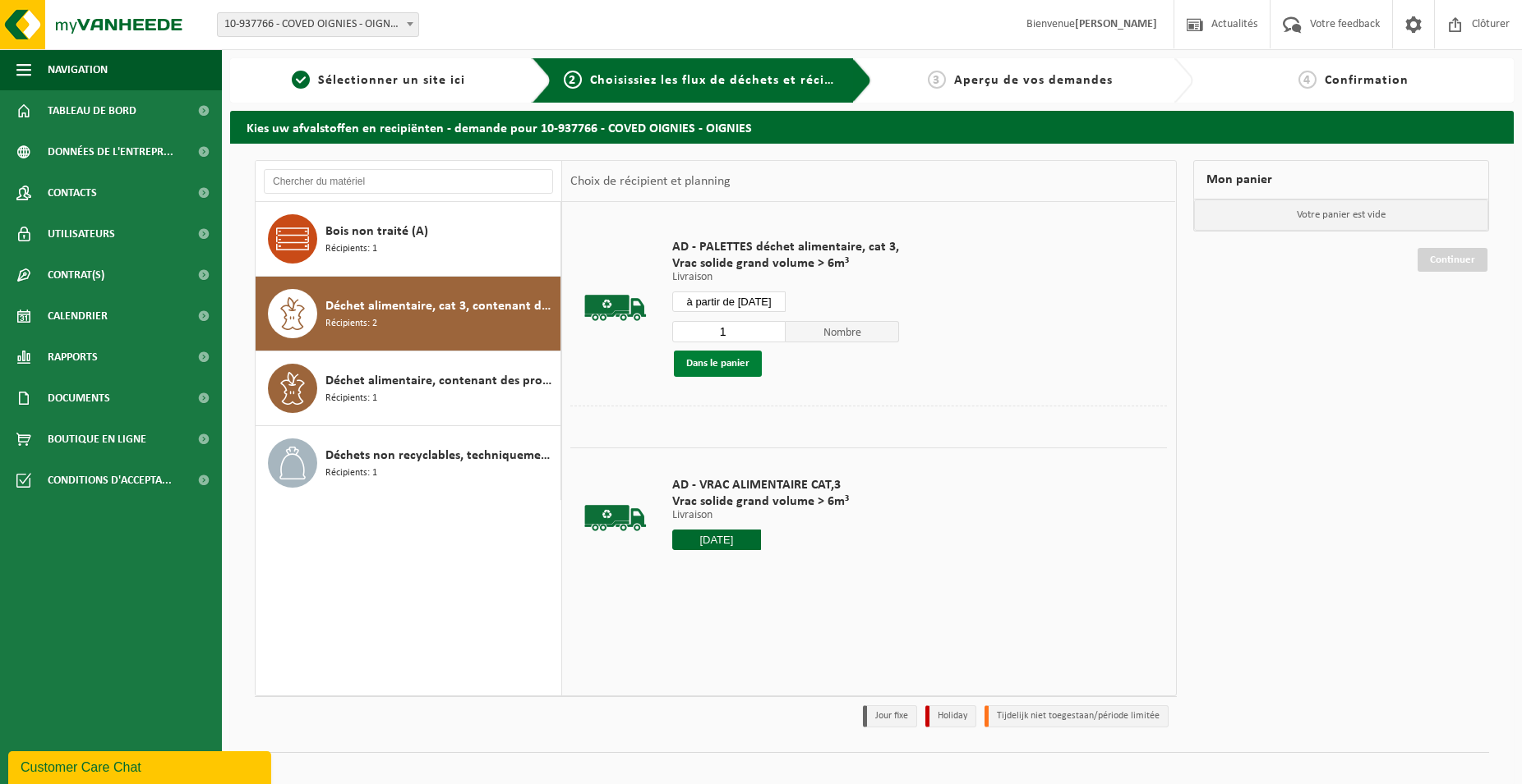
click at [748, 370] on button "Dans le panier" at bounding box center [718, 364] width 88 height 26
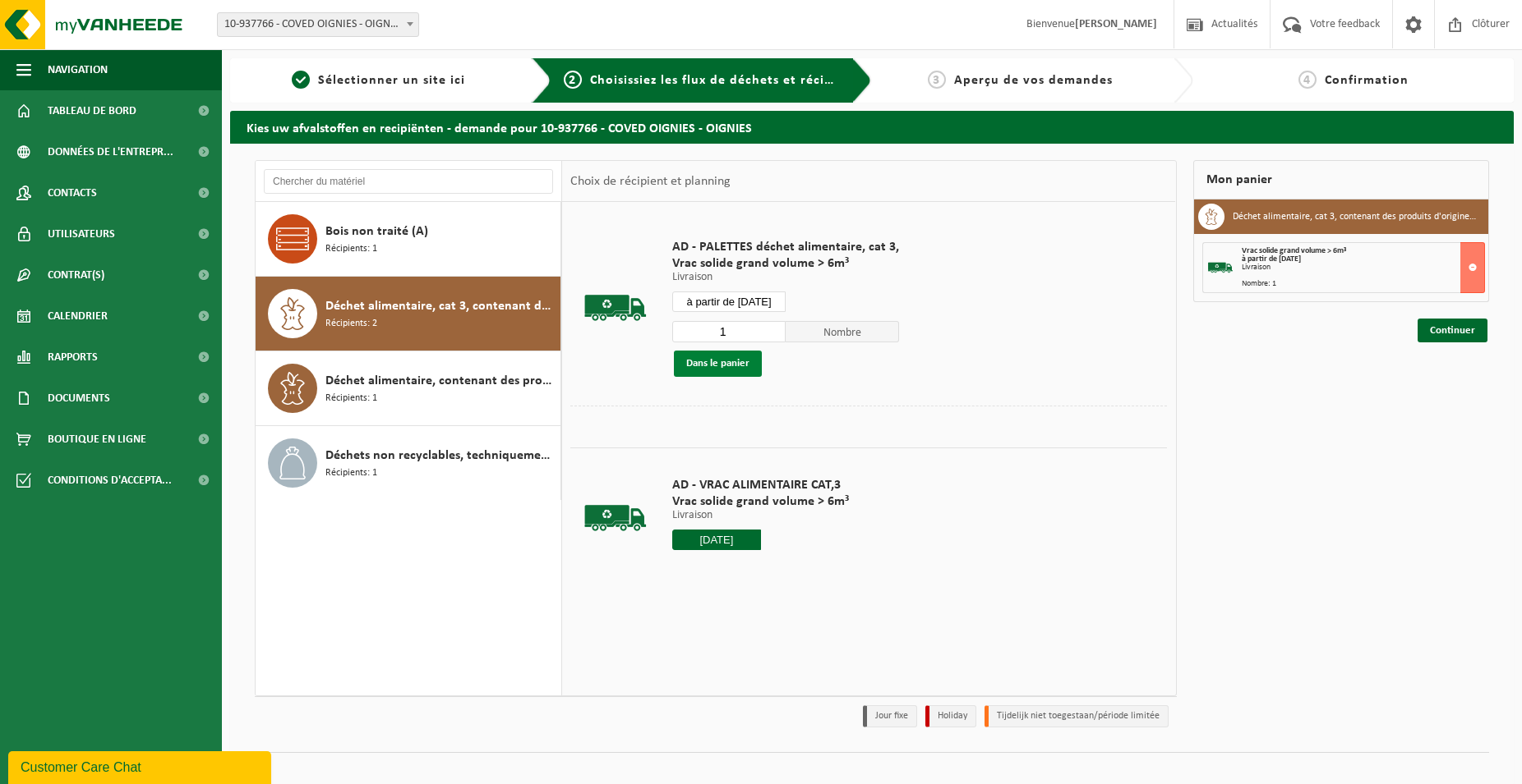
click at [751, 376] on button "Dans le panier" at bounding box center [718, 364] width 88 height 26
click at [1458, 329] on link "Continuer" at bounding box center [1451, 330] width 70 height 24
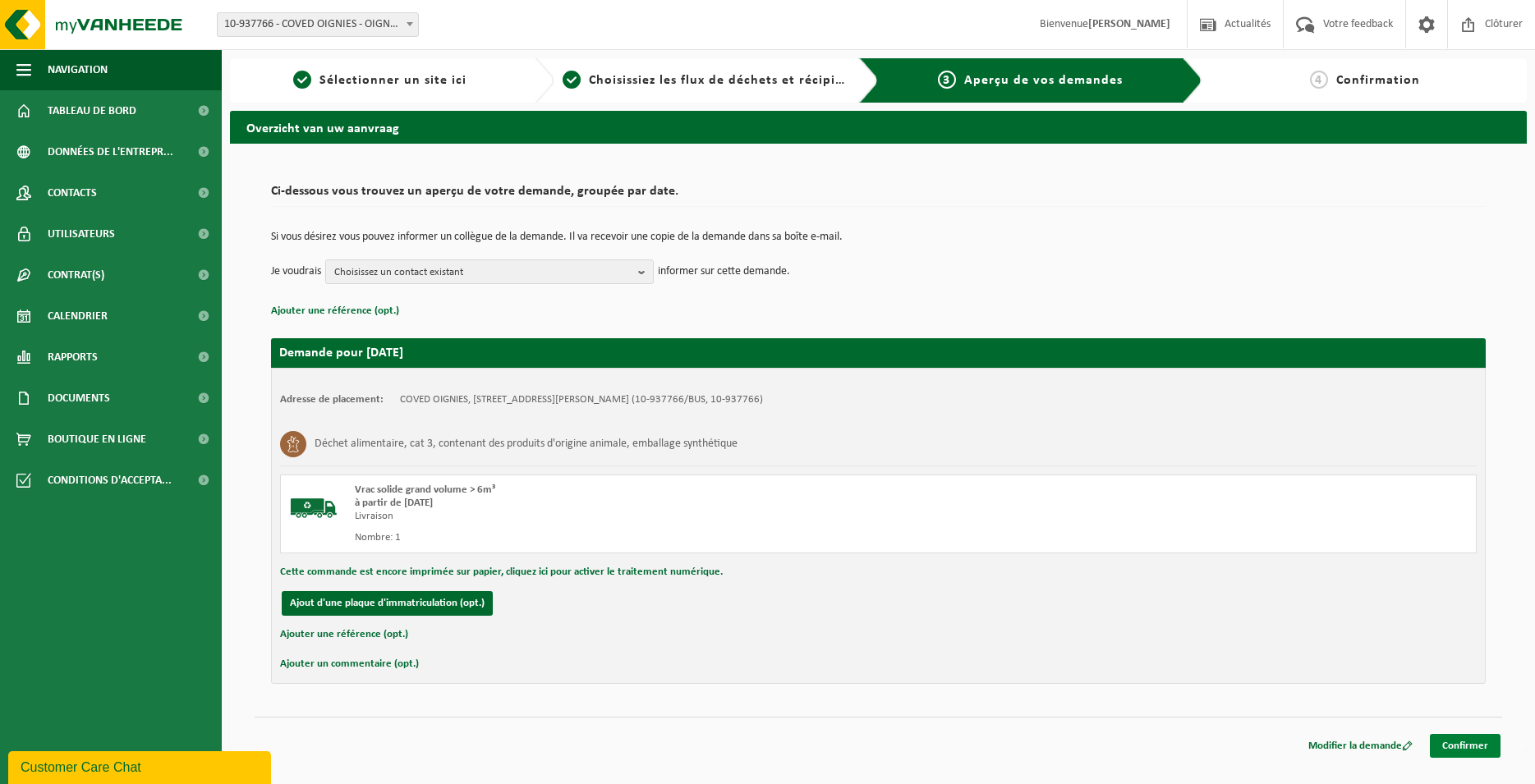
click at [1470, 747] on link "Confirmer" at bounding box center [1465, 746] width 71 height 24
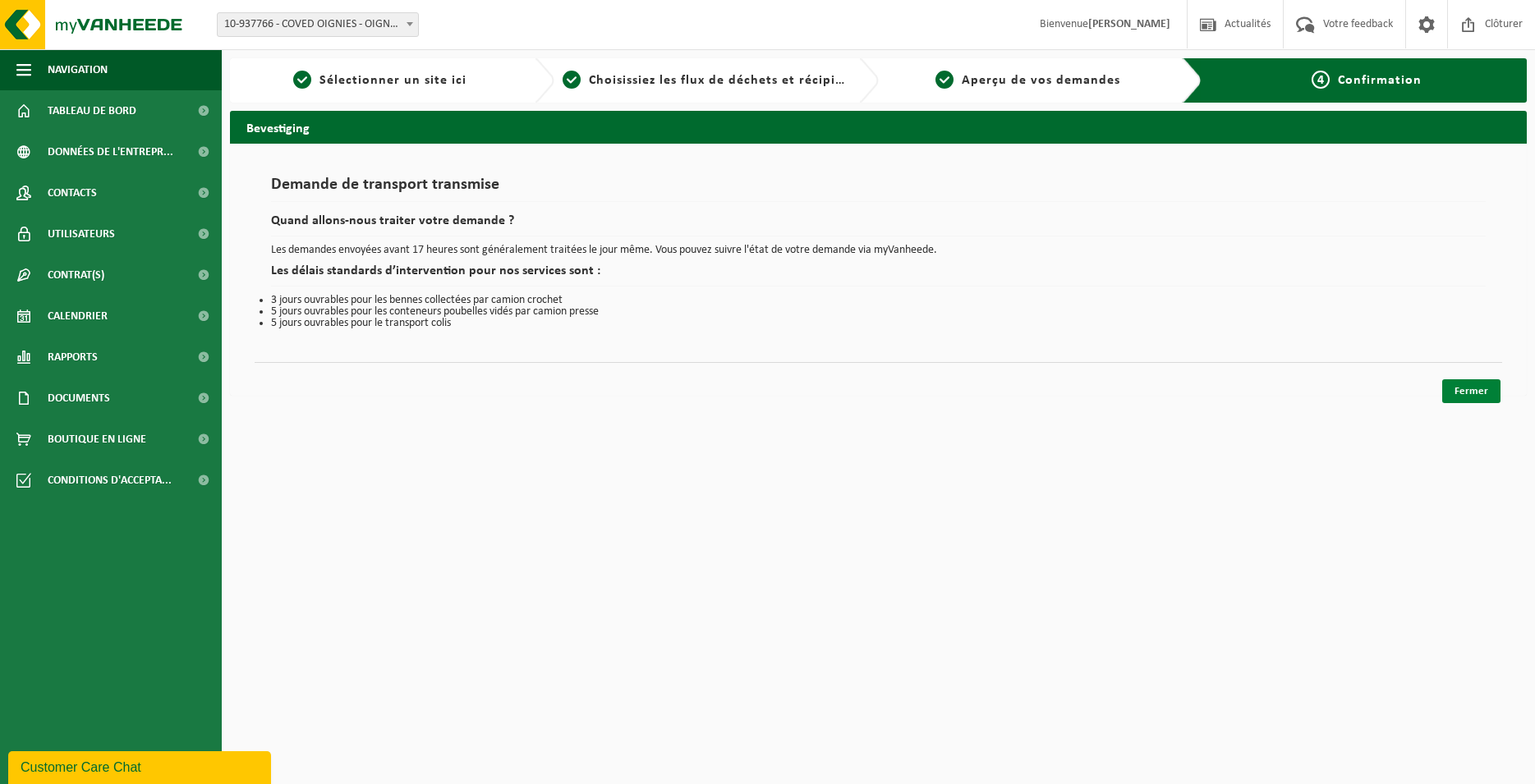
click at [1486, 381] on link "Fermer" at bounding box center [1471, 391] width 58 height 24
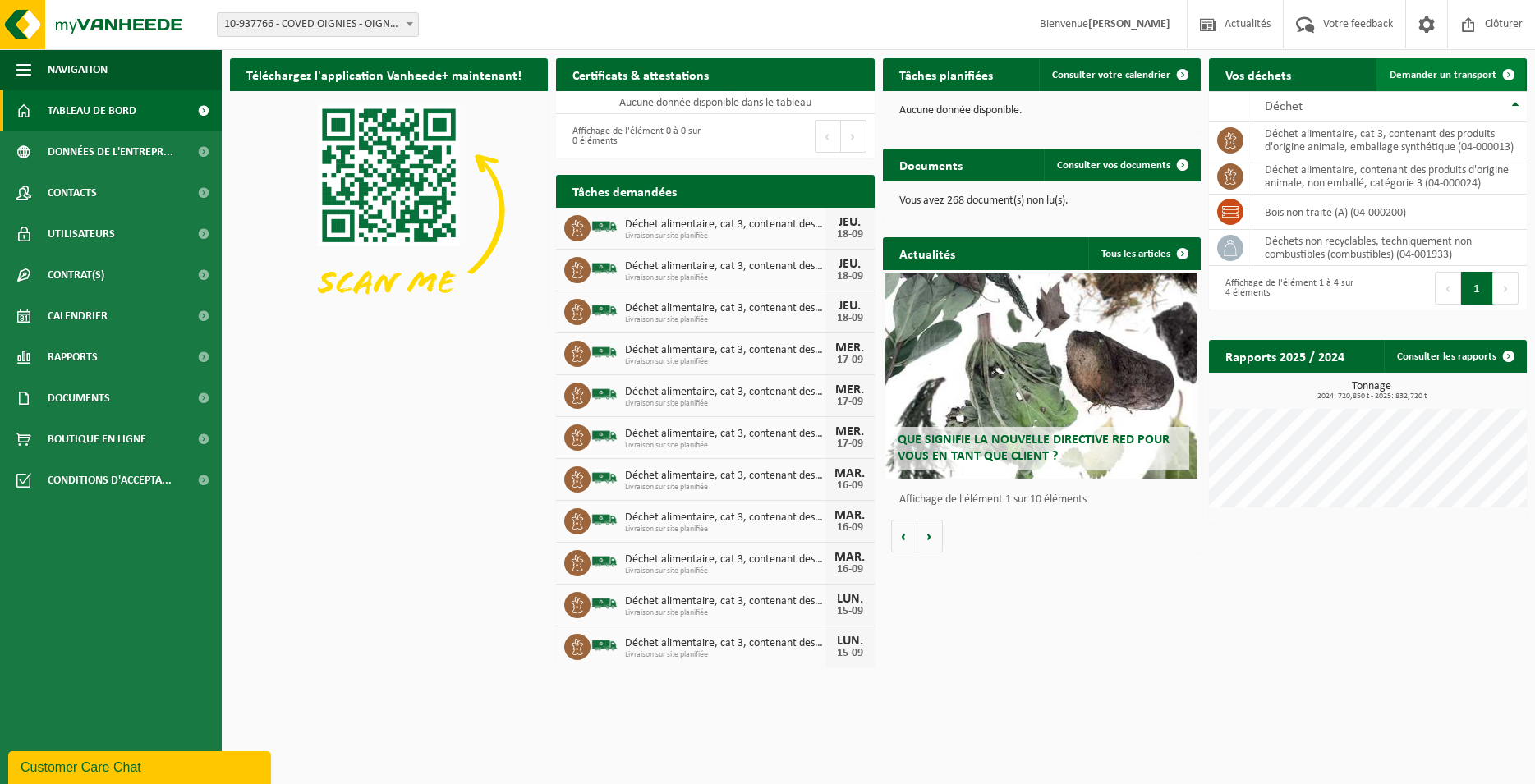
click at [1450, 71] on span "Demander un transport" at bounding box center [1443, 75] width 107 height 11
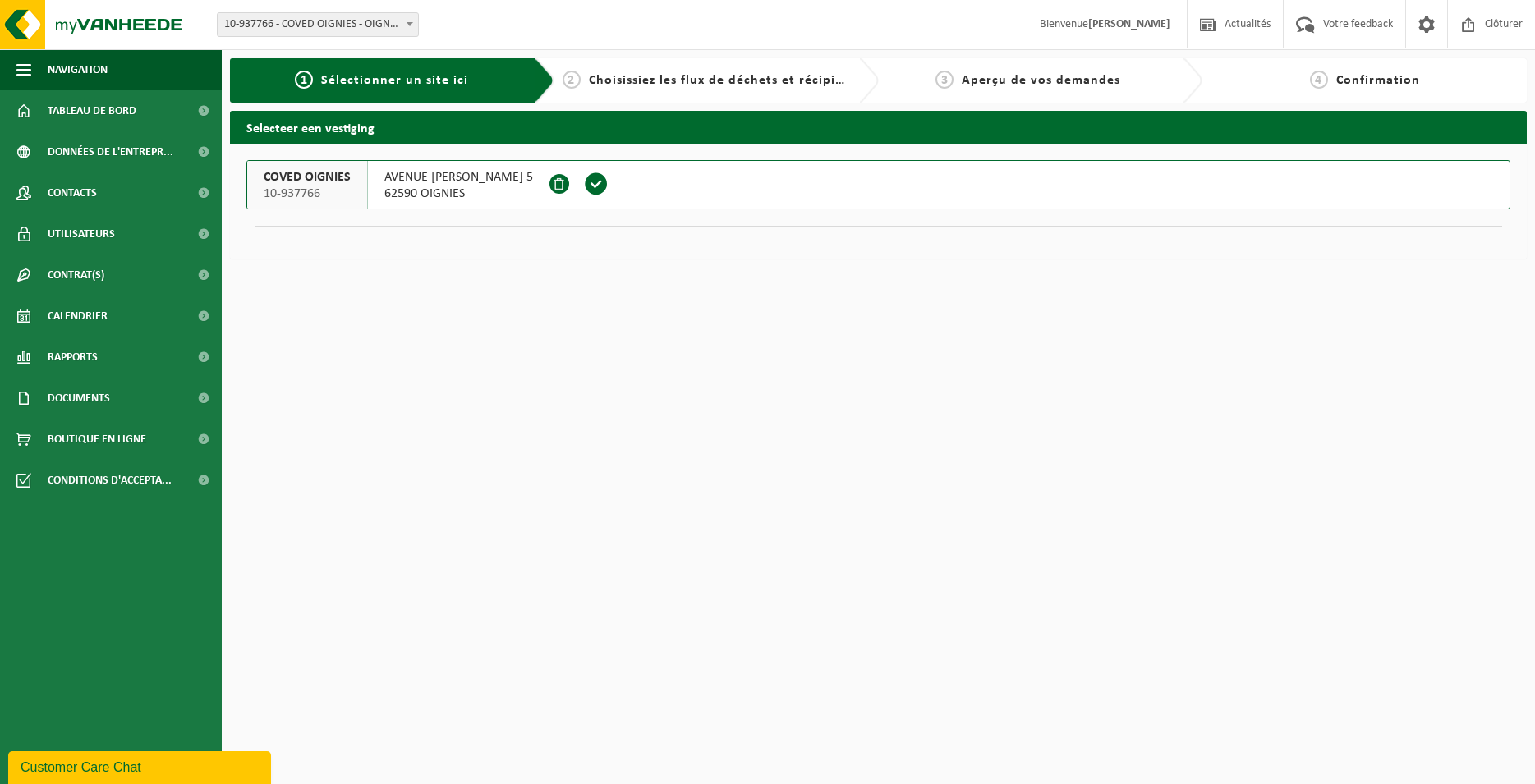
click at [609, 183] on span at bounding box center [596, 184] width 25 height 25
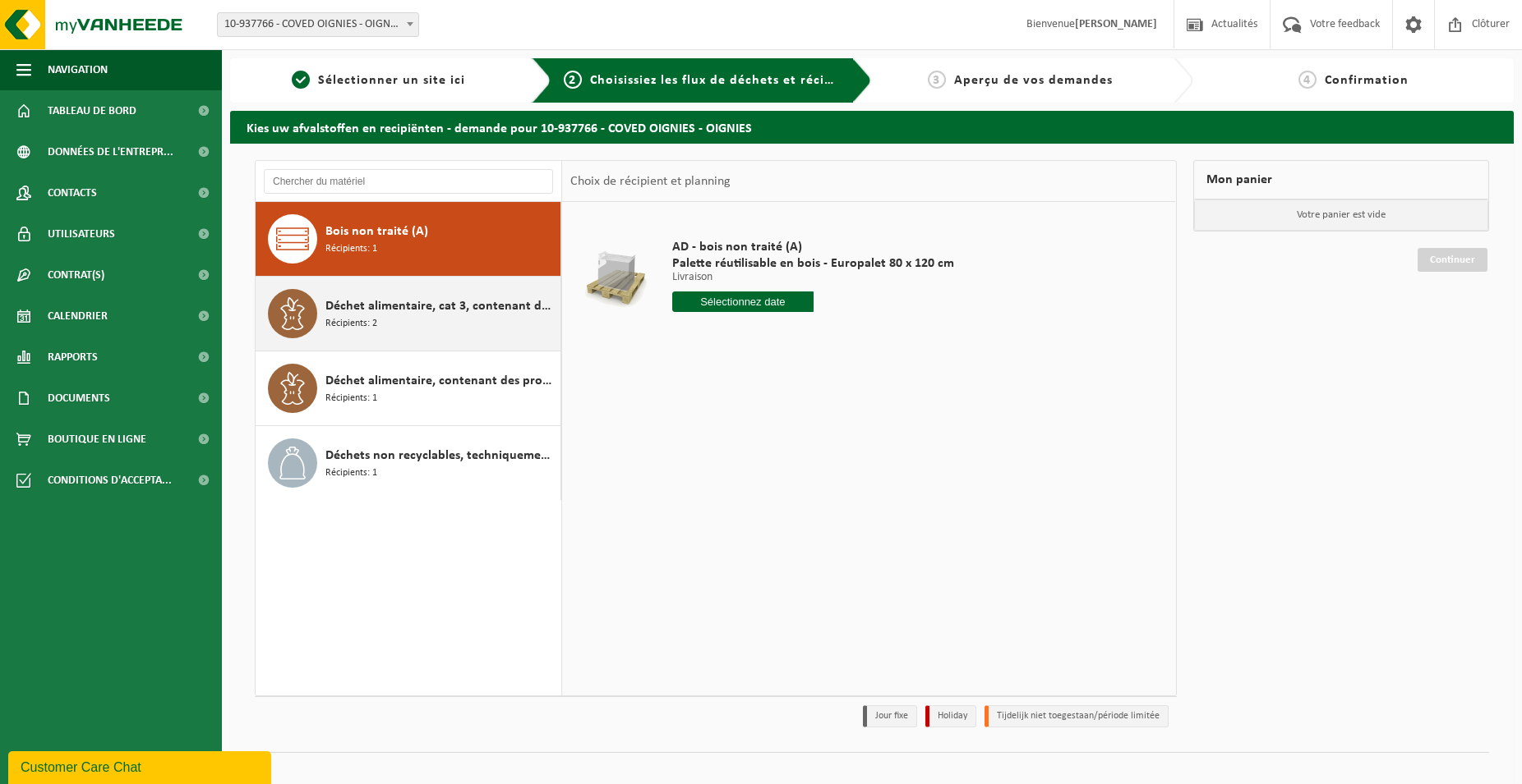
click at [478, 328] on div "Déchet alimentaire, cat 3, contenant des produits d'origine animale, emballage …" at bounding box center [441, 314] width 231 height 49
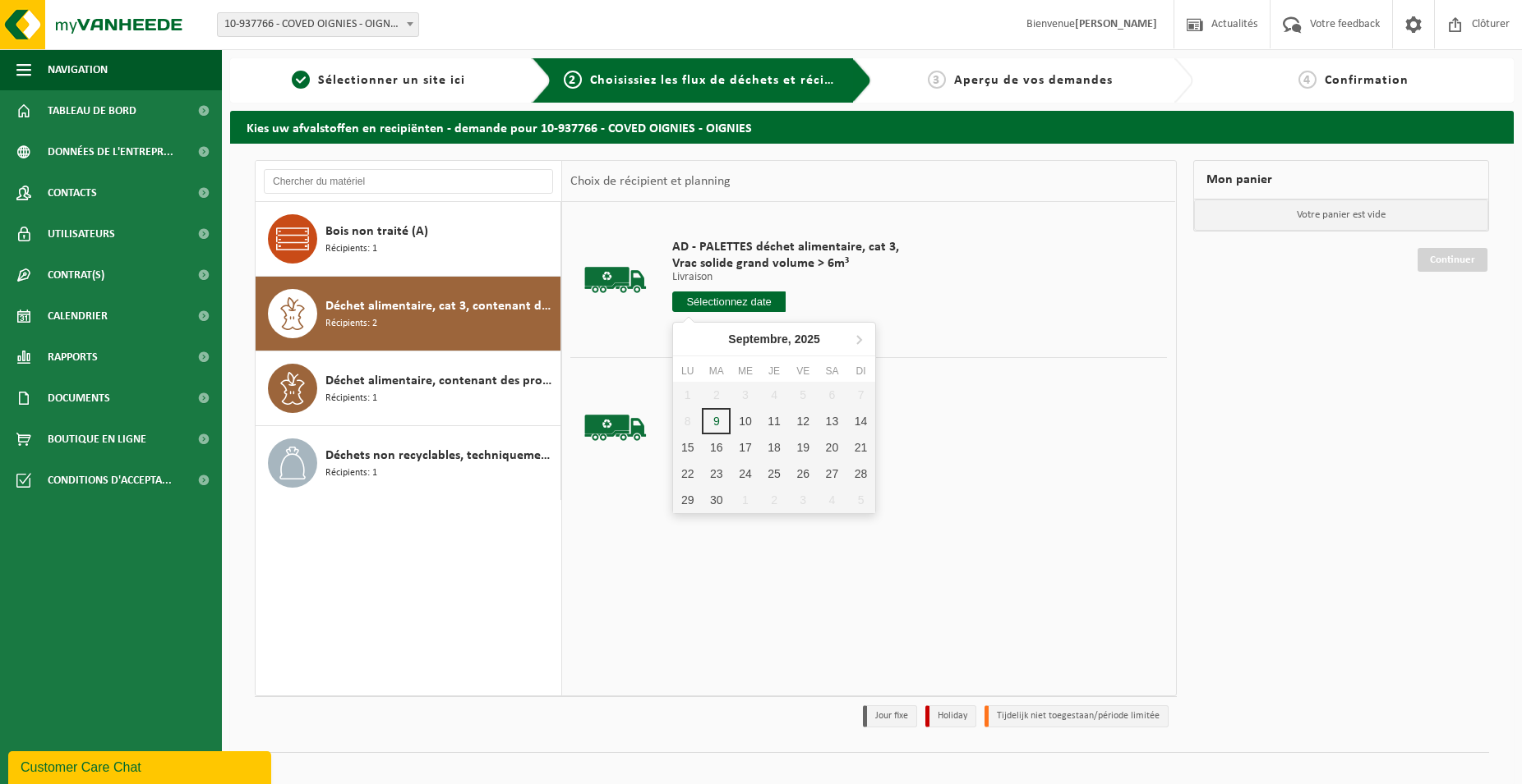
click at [741, 299] on input "text" at bounding box center [729, 302] width 114 height 20
click at [792, 444] on div "19" at bounding box center [803, 448] width 29 height 26
type input "à partir de 2025-09-19"
type input "2025-09-19"
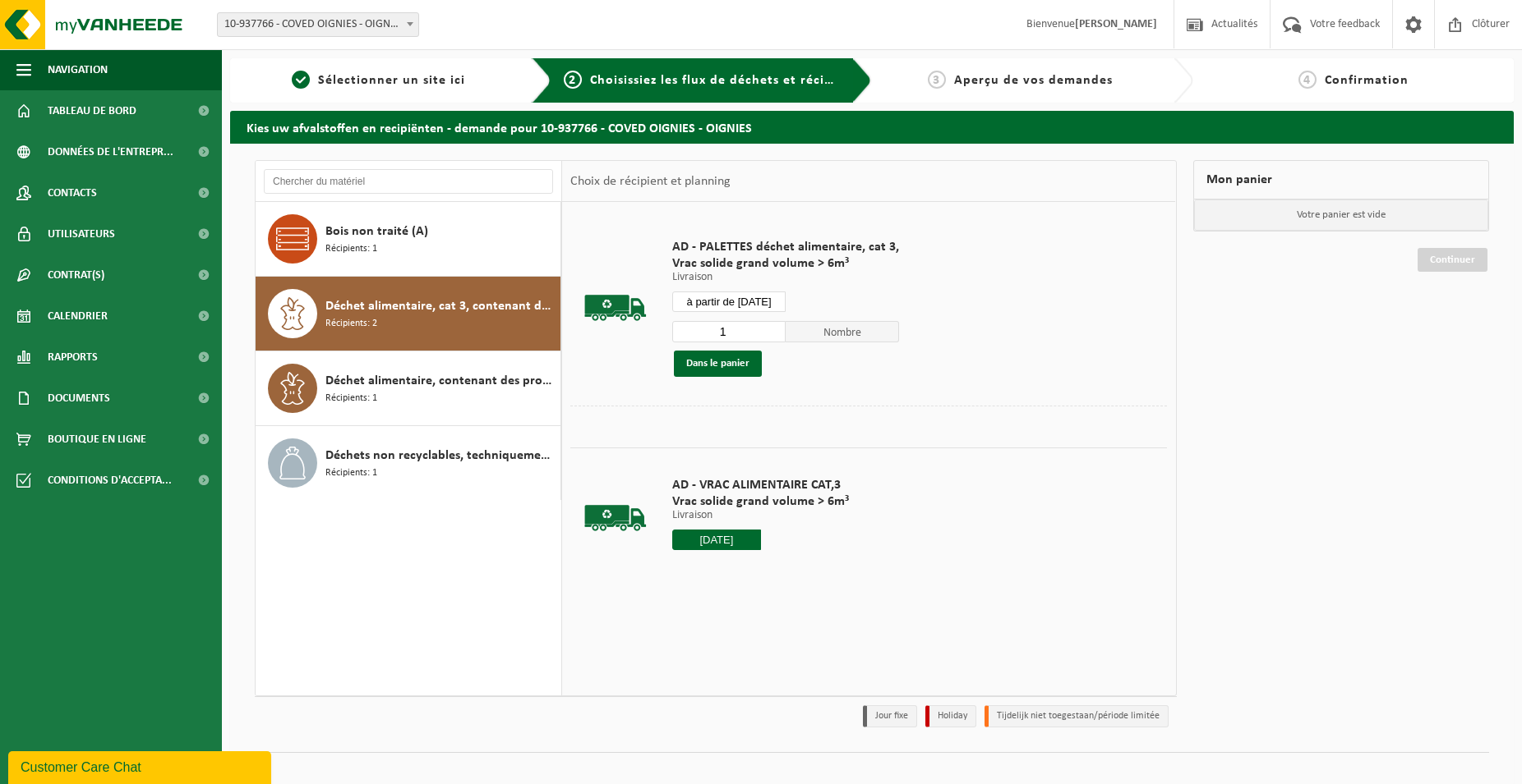
click at [702, 348] on div "1 Nombre Dans le panier" at bounding box center [785, 348] width 227 height 56
click at [695, 361] on button "Dans le panier" at bounding box center [718, 364] width 88 height 26
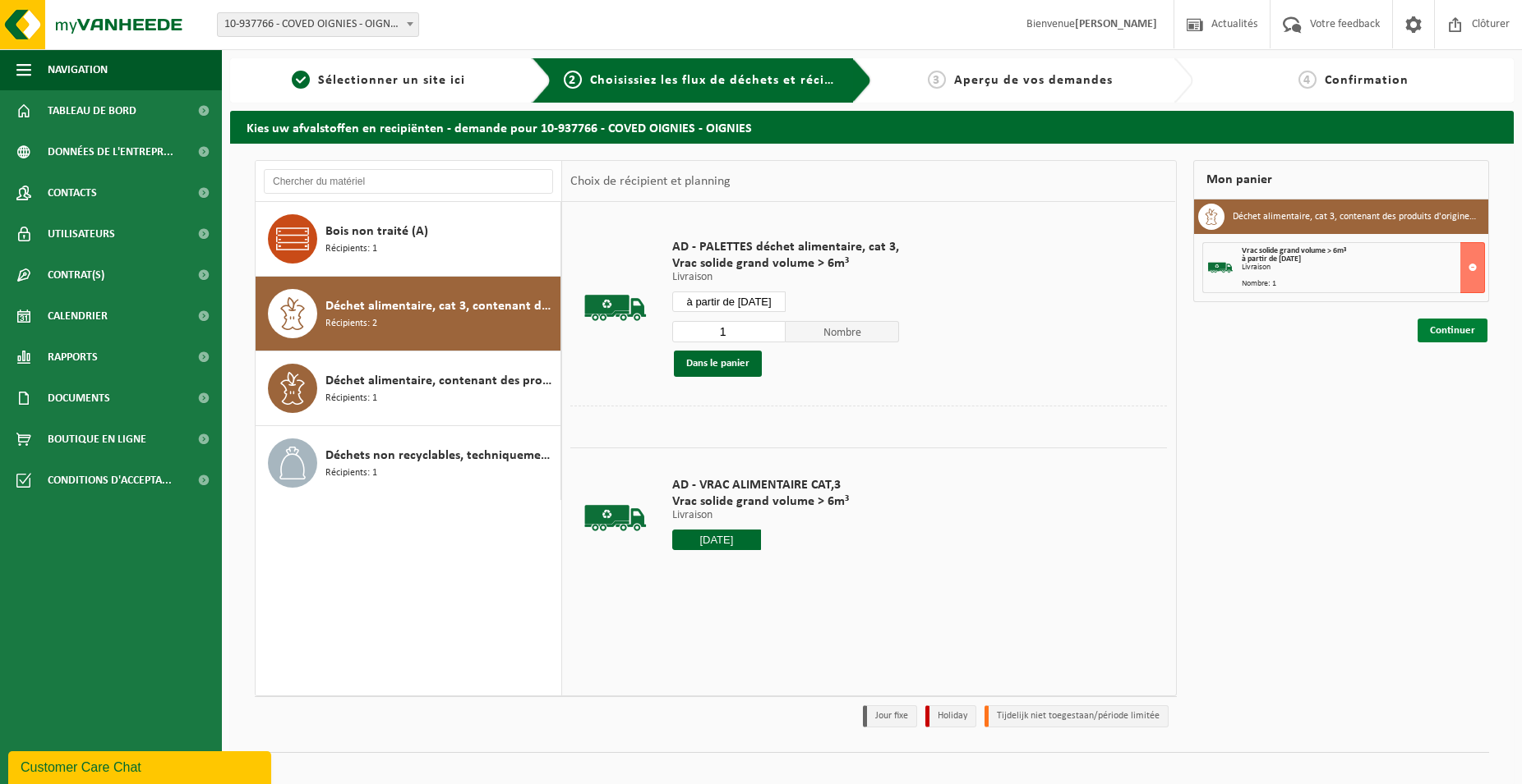
click at [1458, 327] on link "Continuer" at bounding box center [1451, 330] width 70 height 24
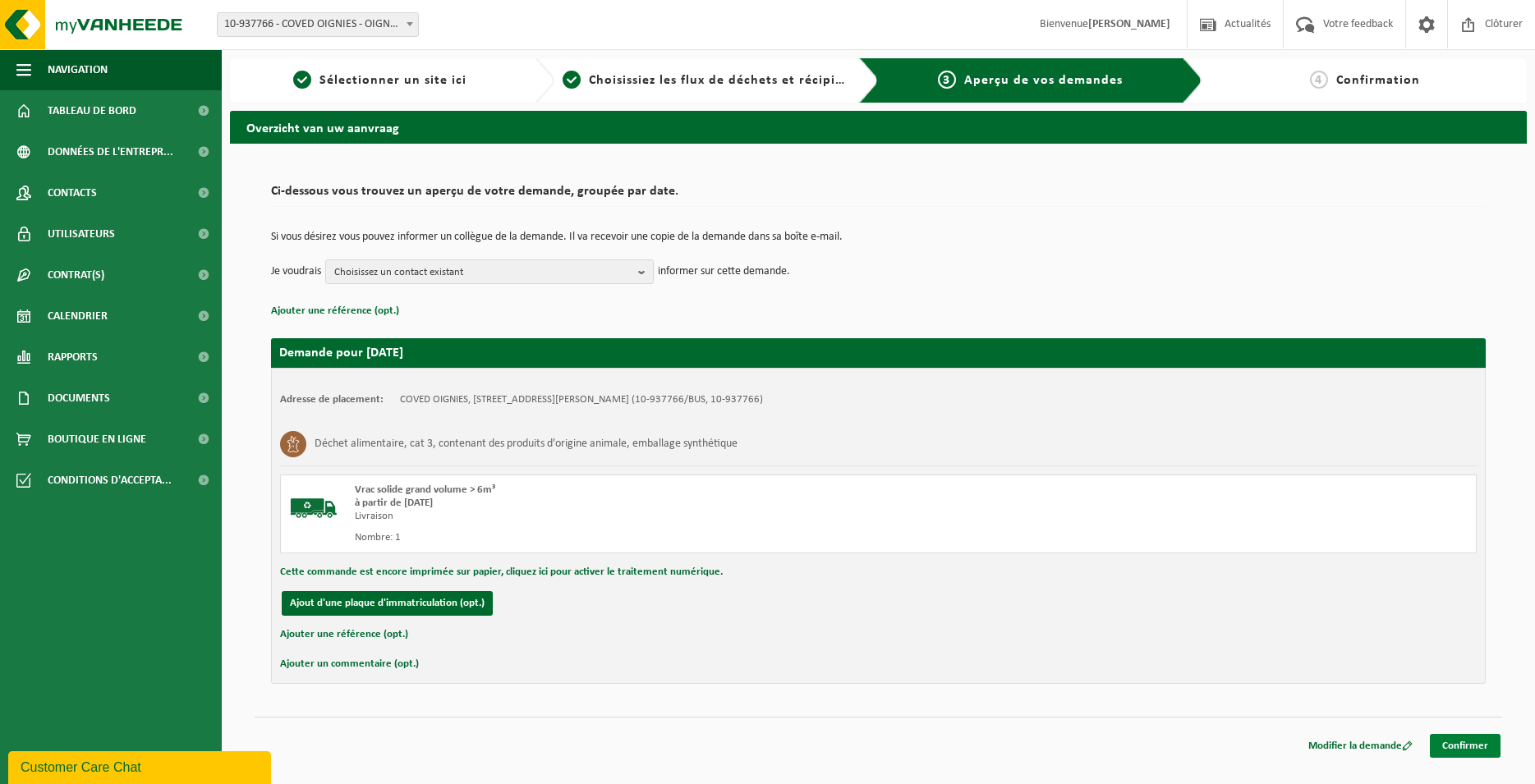
click at [1471, 743] on link "Confirmer" at bounding box center [1465, 746] width 71 height 24
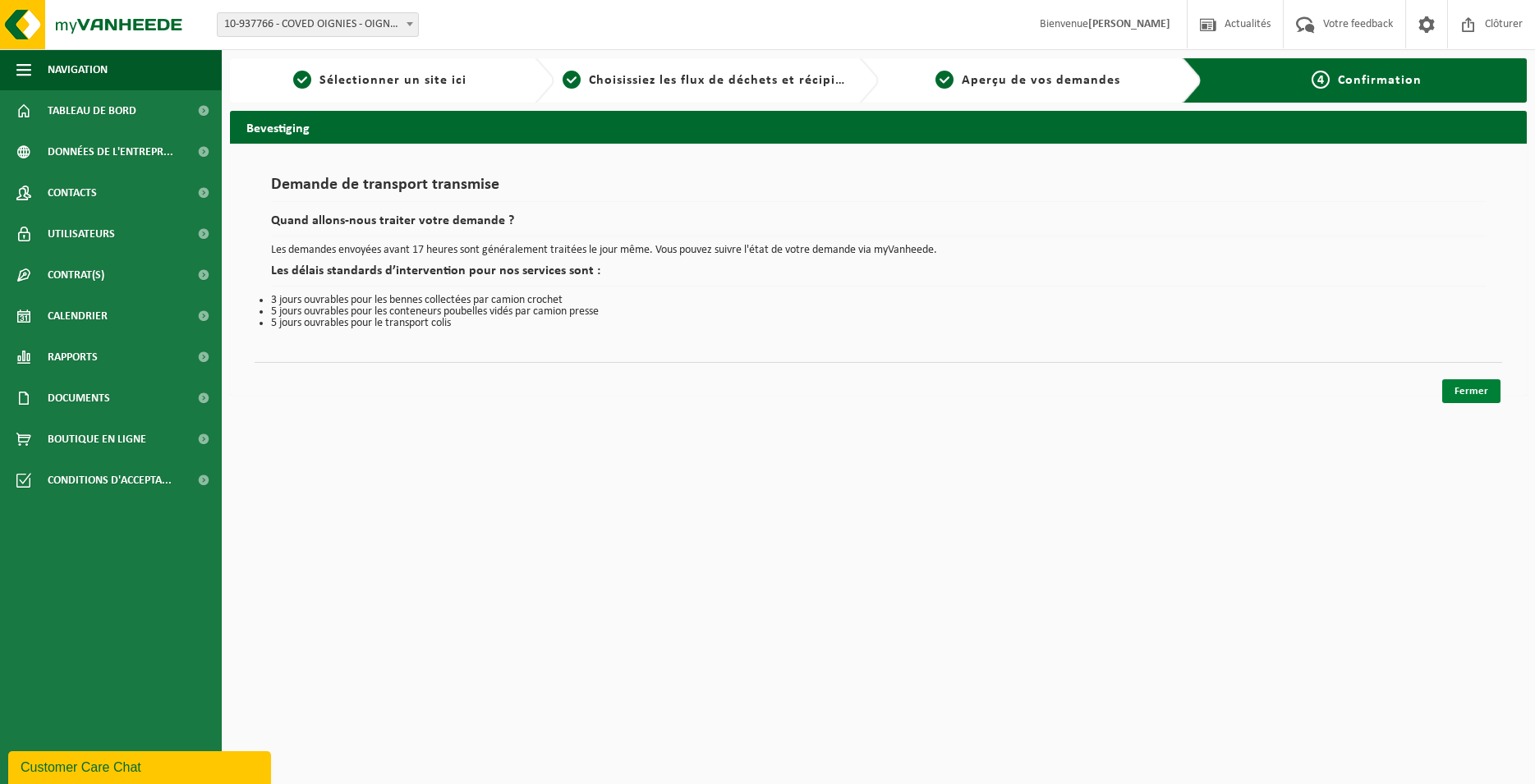
click at [1449, 388] on link "Fermer" at bounding box center [1471, 391] width 58 height 24
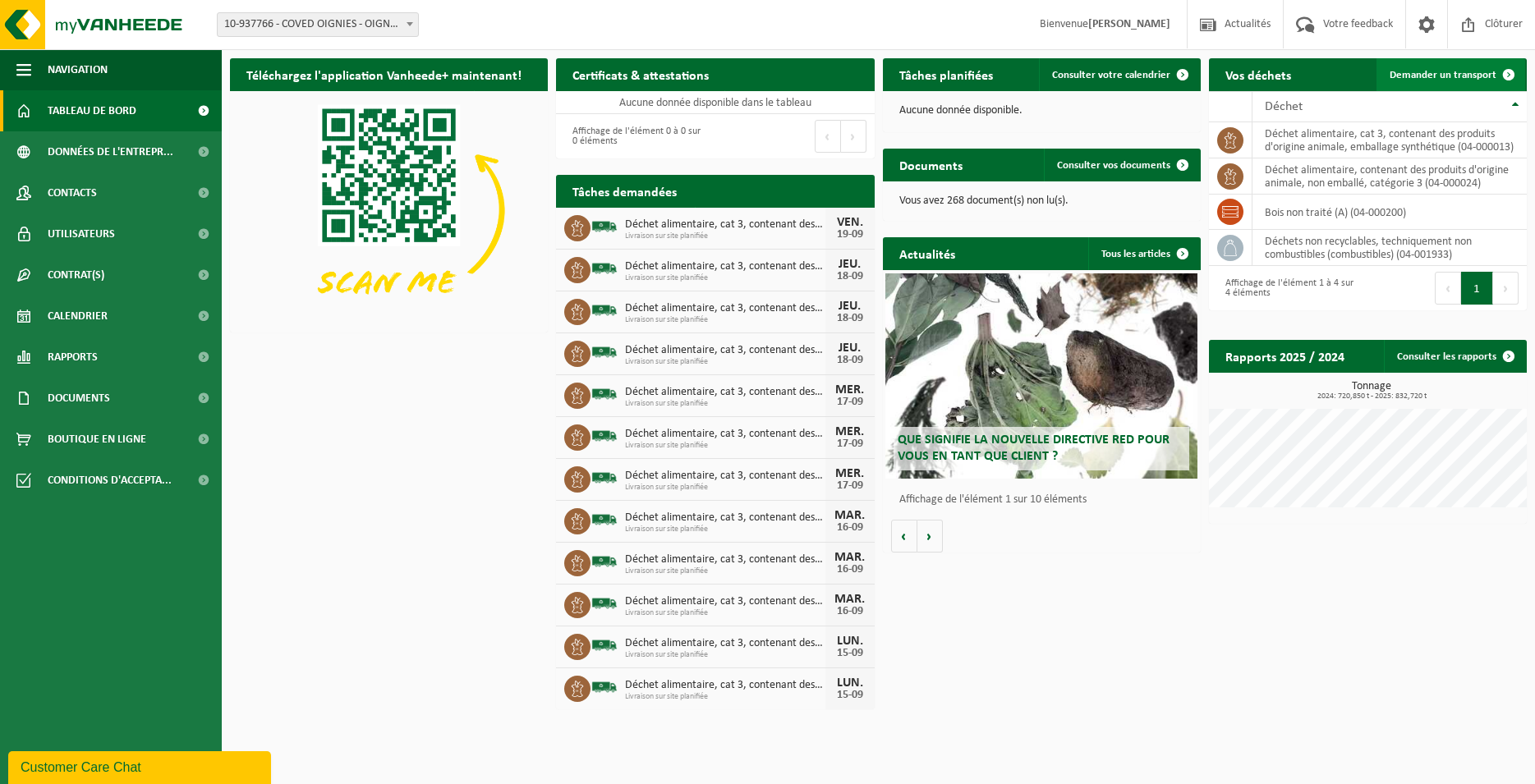
click at [1441, 71] on span "Demander un transport" at bounding box center [1443, 75] width 107 height 11
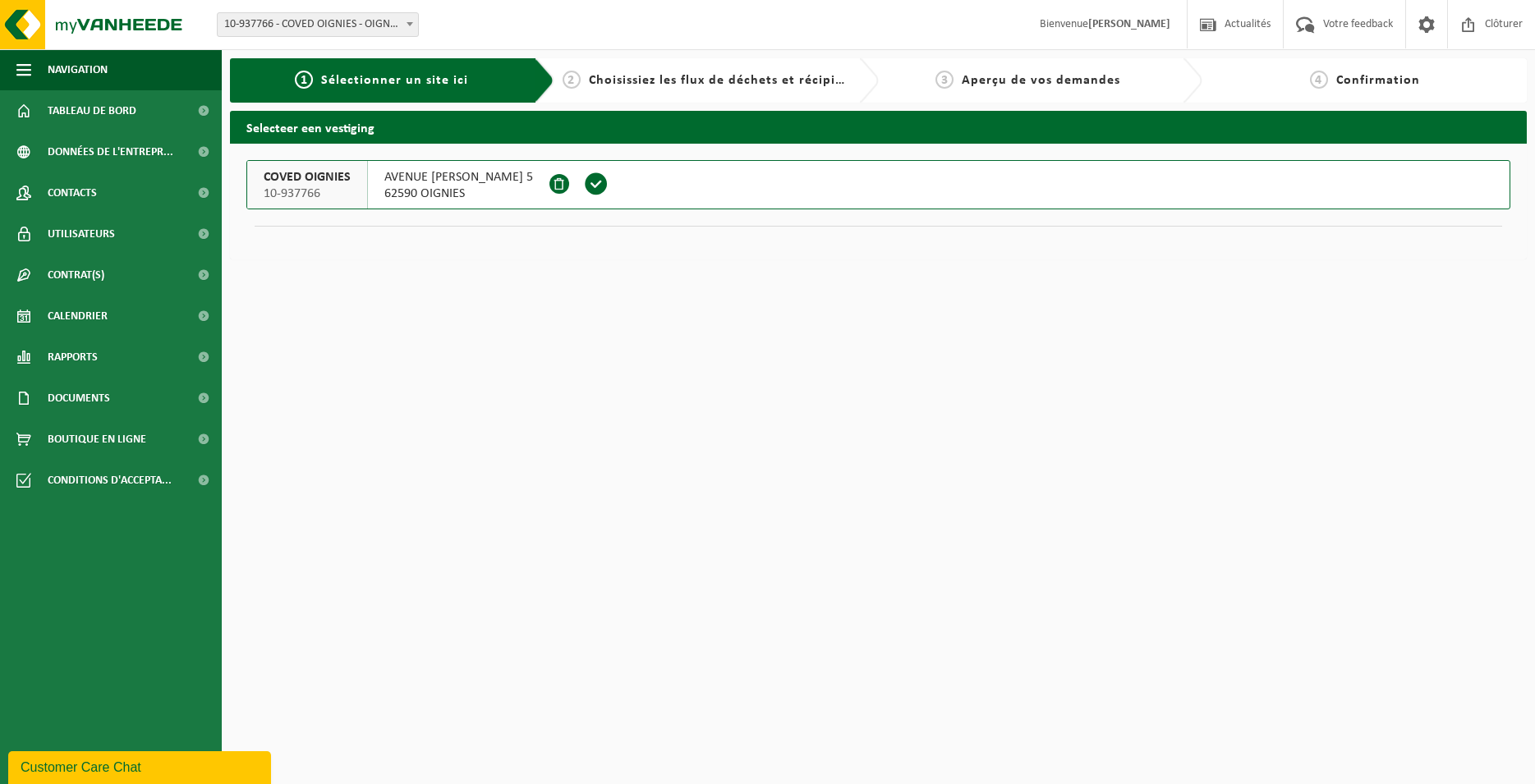
click at [619, 179] on span at bounding box center [596, 185] width 46 height 48
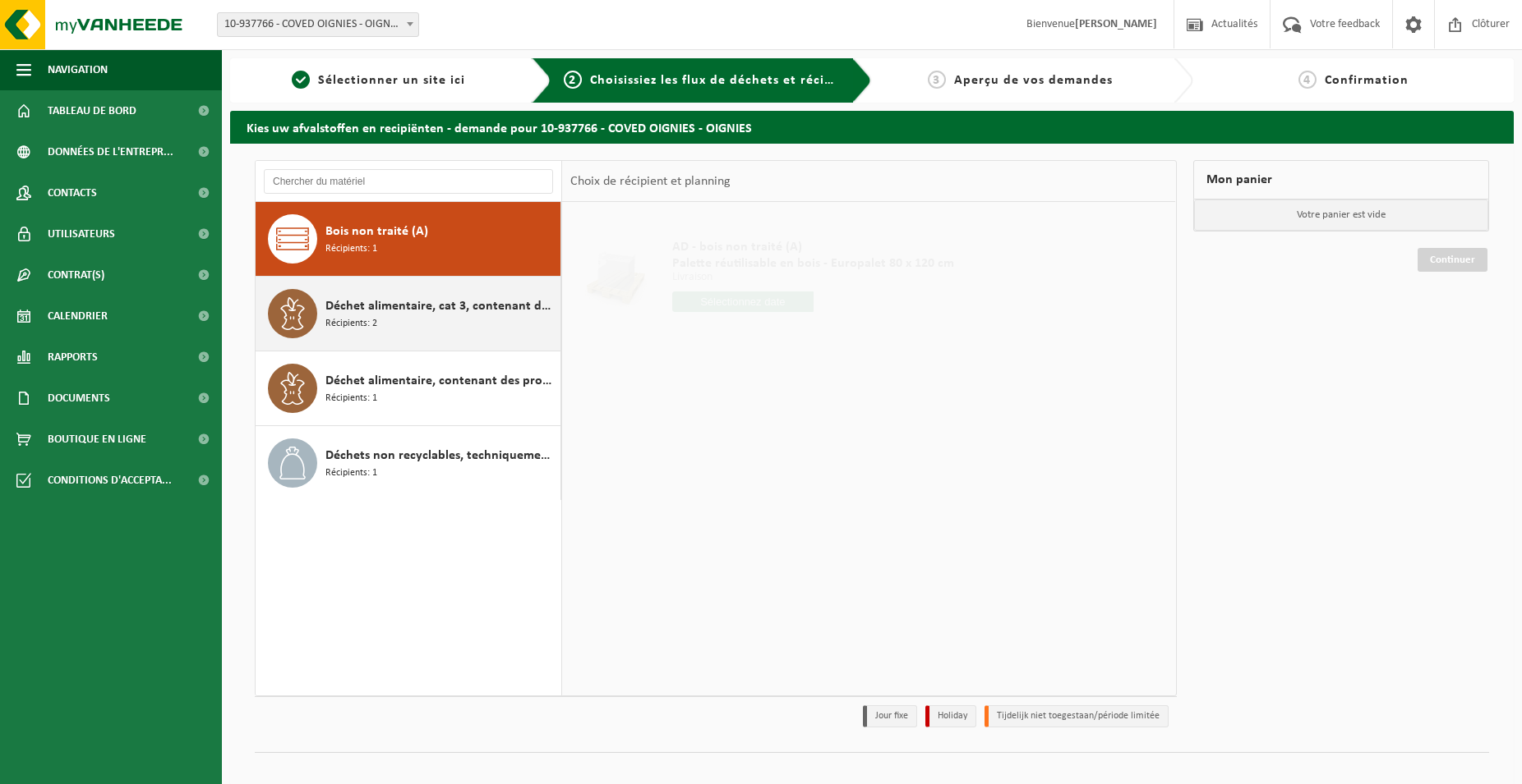
click at [448, 315] on span "Déchet alimentaire, cat 3, contenant des produits d'origine animale, emballage …" at bounding box center [441, 306] width 231 height 19
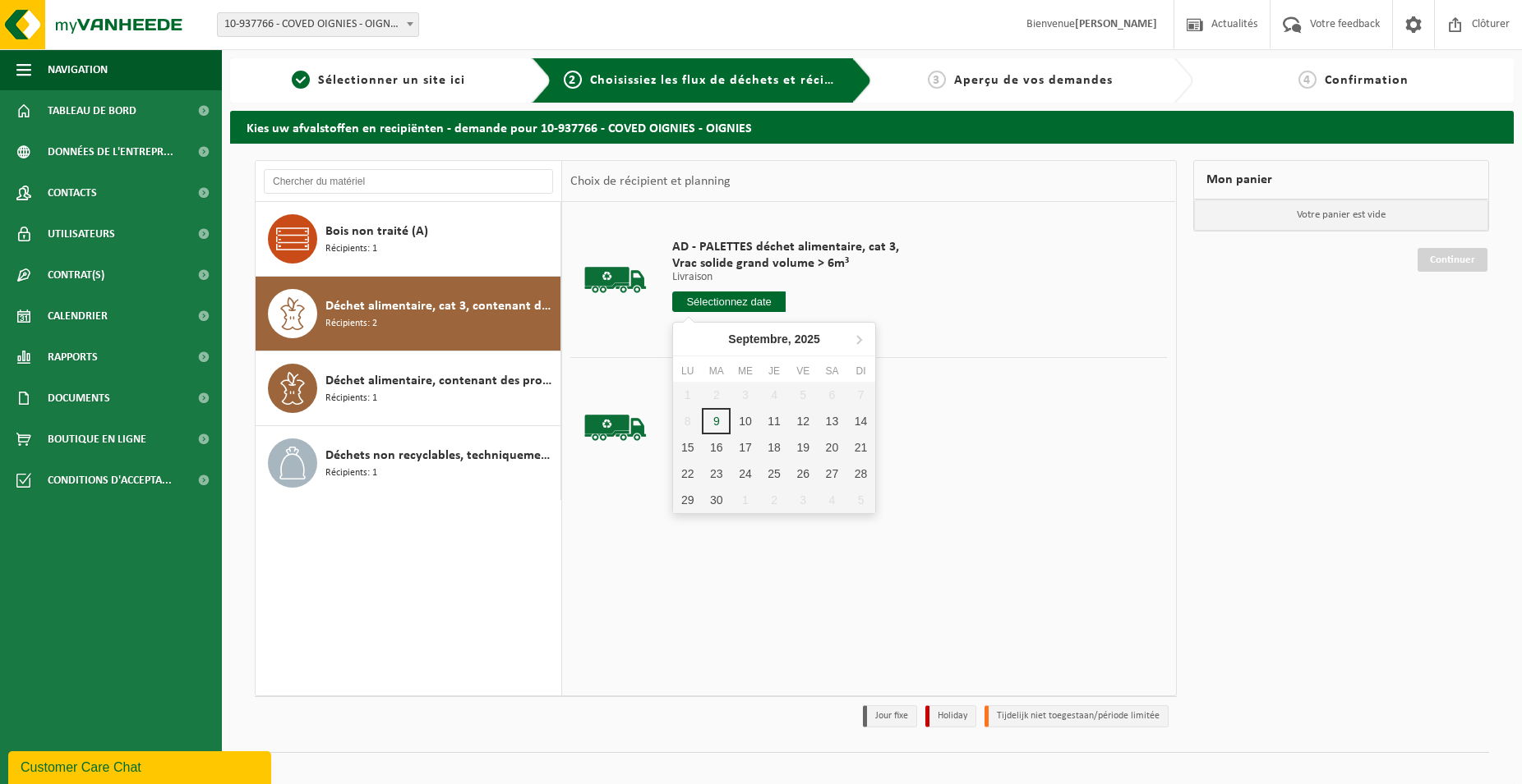
click at [731, 303] on input "text" at bounding box center [729, 302] width 114 height 20
click at [806, 445] on div "19" at bounding box center [803, 448] width 29 height 26
type input "à partir de [DATE]"
type input "[DATE]"
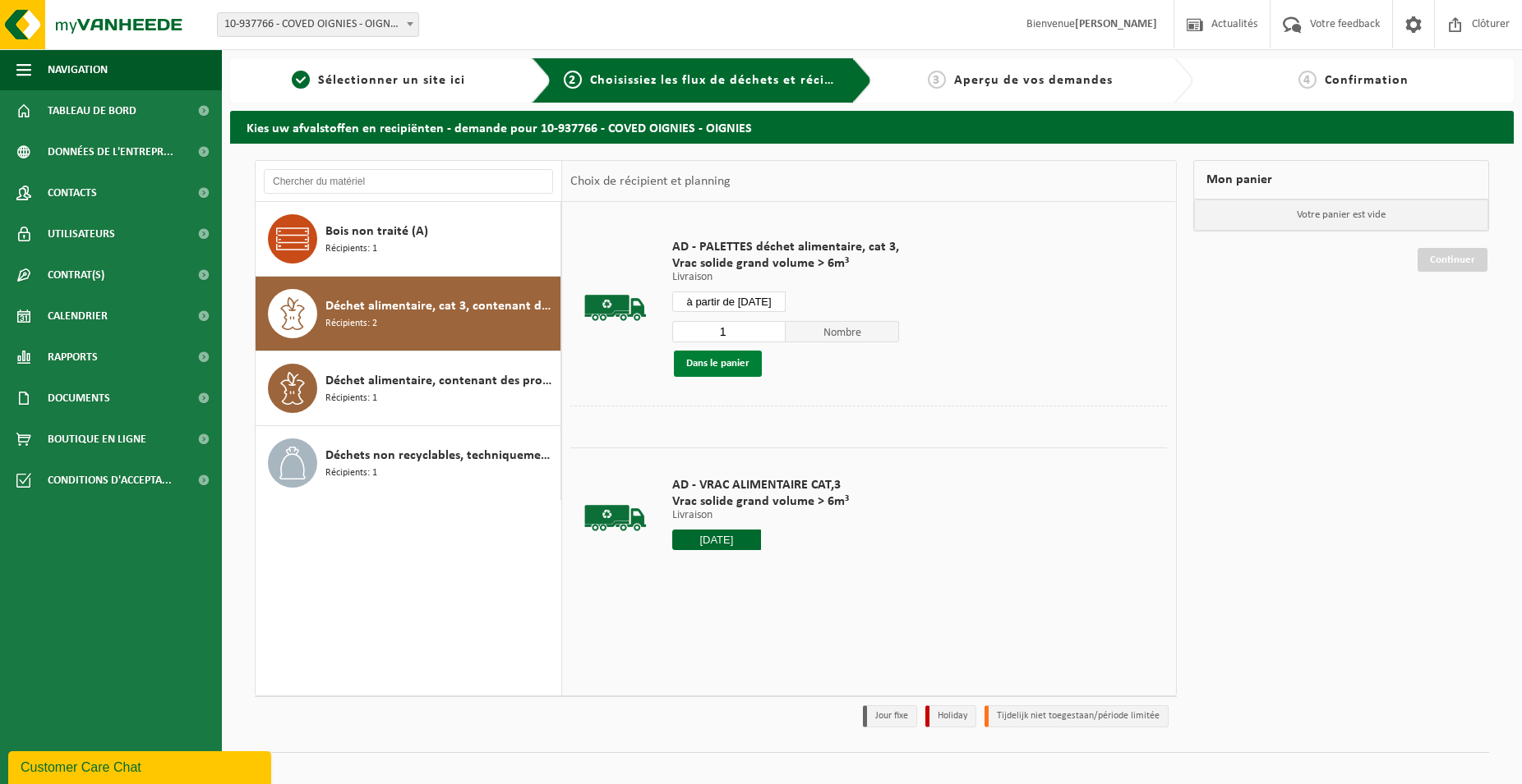
click at [733, 365] on button "Dans le panier" at bounding box center [718, 364] width 88 height 26
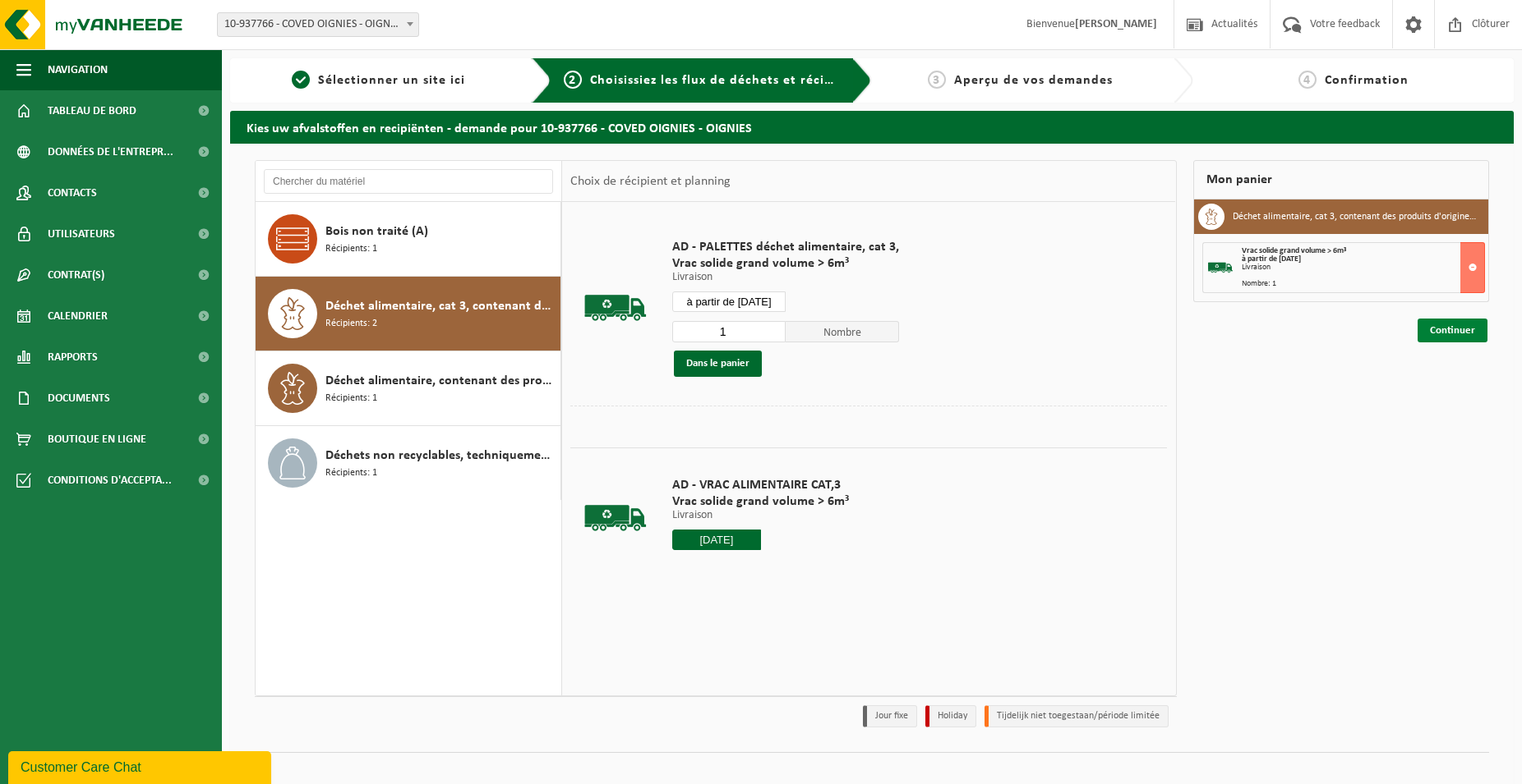
click at [1456, 327] on link "Continuer" at bounding box center [1451, 330] width 70 height 24
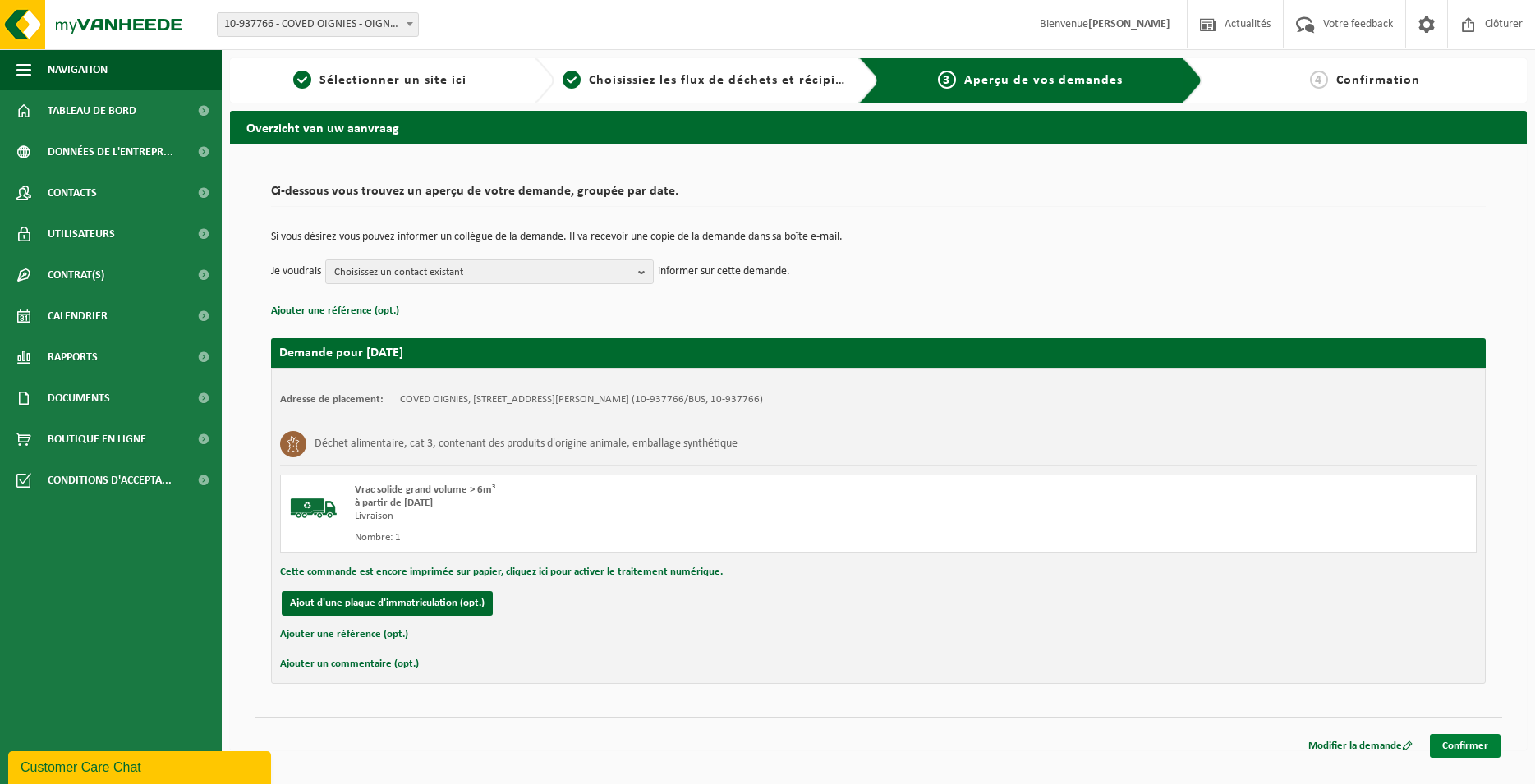
click at [1475, 746] on link "Confirmer" at bounding box center [1465, 746] width 71 height 24
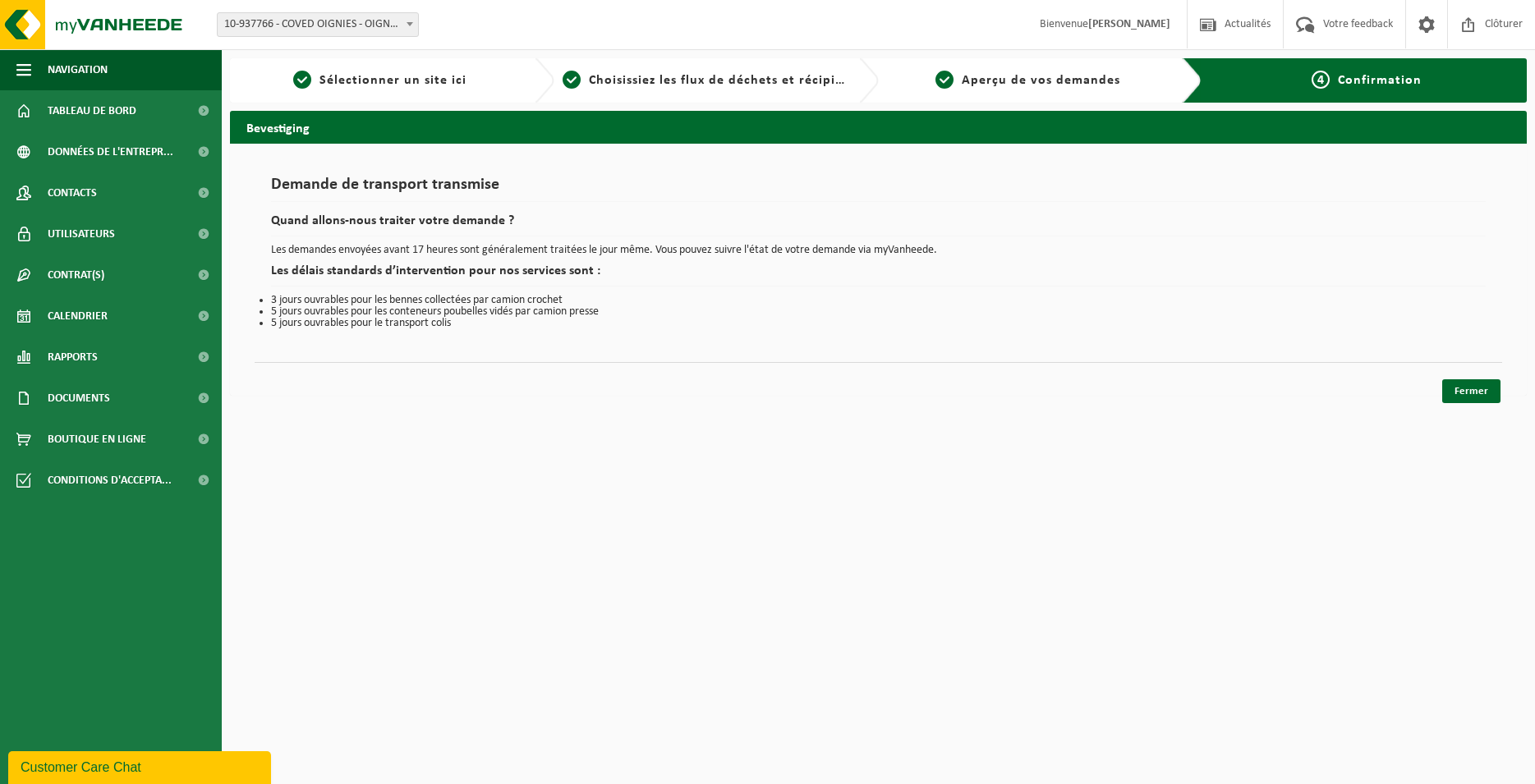
click at [1429, 388] on div "Demande de transport transmise Quand allons-nous traiter votre demande ? Les de…" at bounding box center [879, 270] width 1297 height 252
click at [1455, 399] on link "Fermer" at bounding box center [1471, 391] width 58 height 24
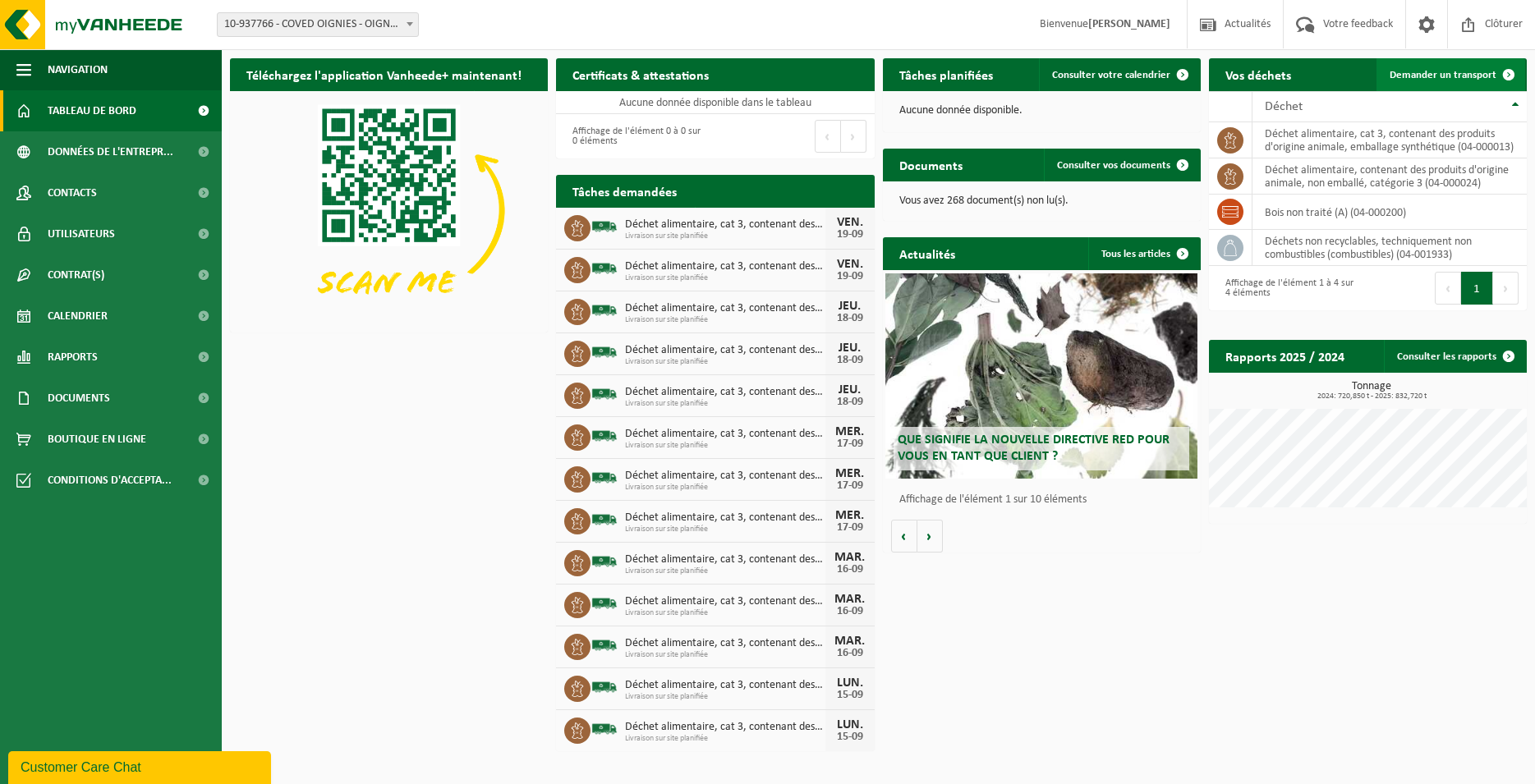
click at [1423, 78] on span "Demander un transport" at bounding box center [1443, 75] width 107 height 11
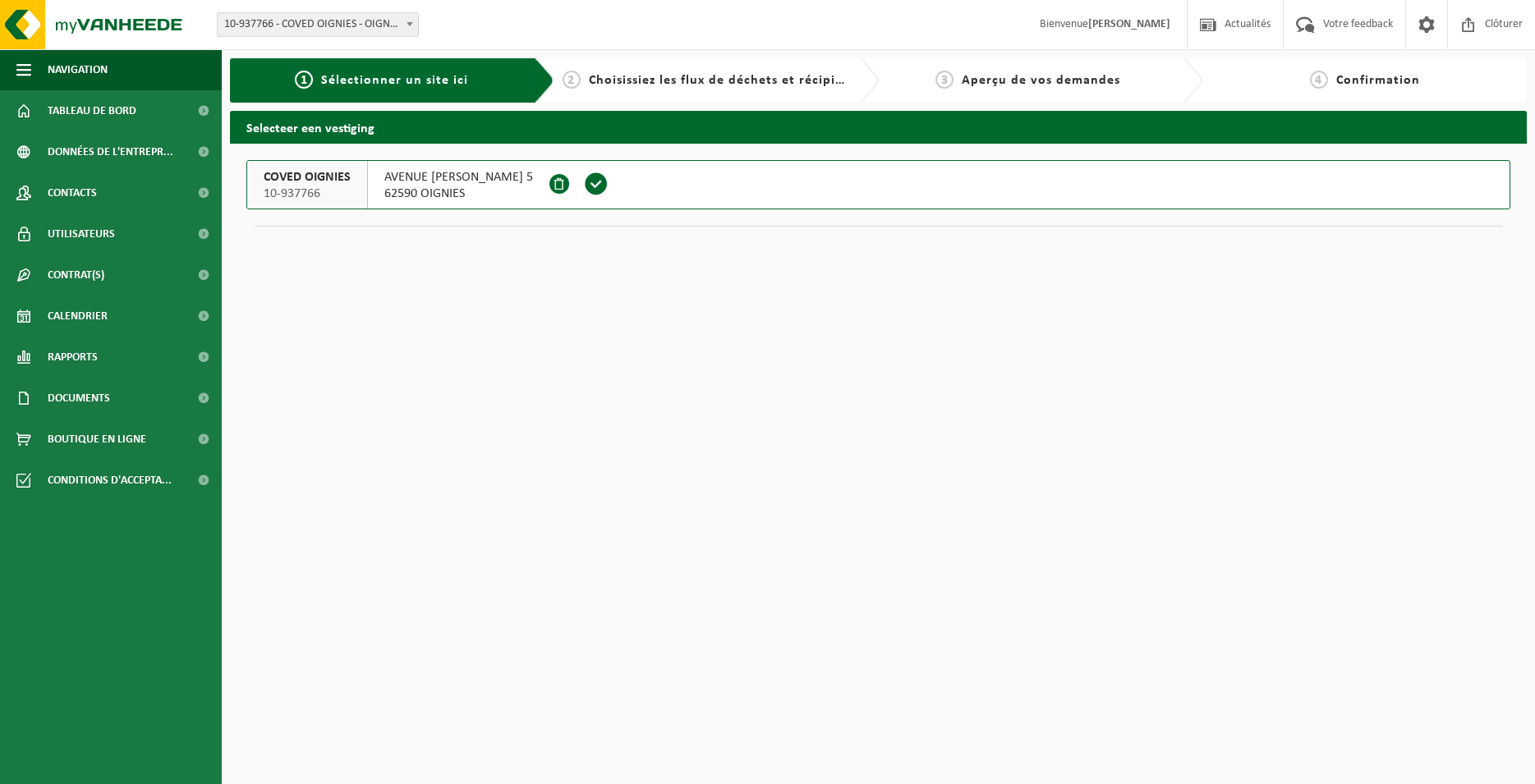
click at [609, 187] on span at bounding box center [596, 184] width 25 height 25
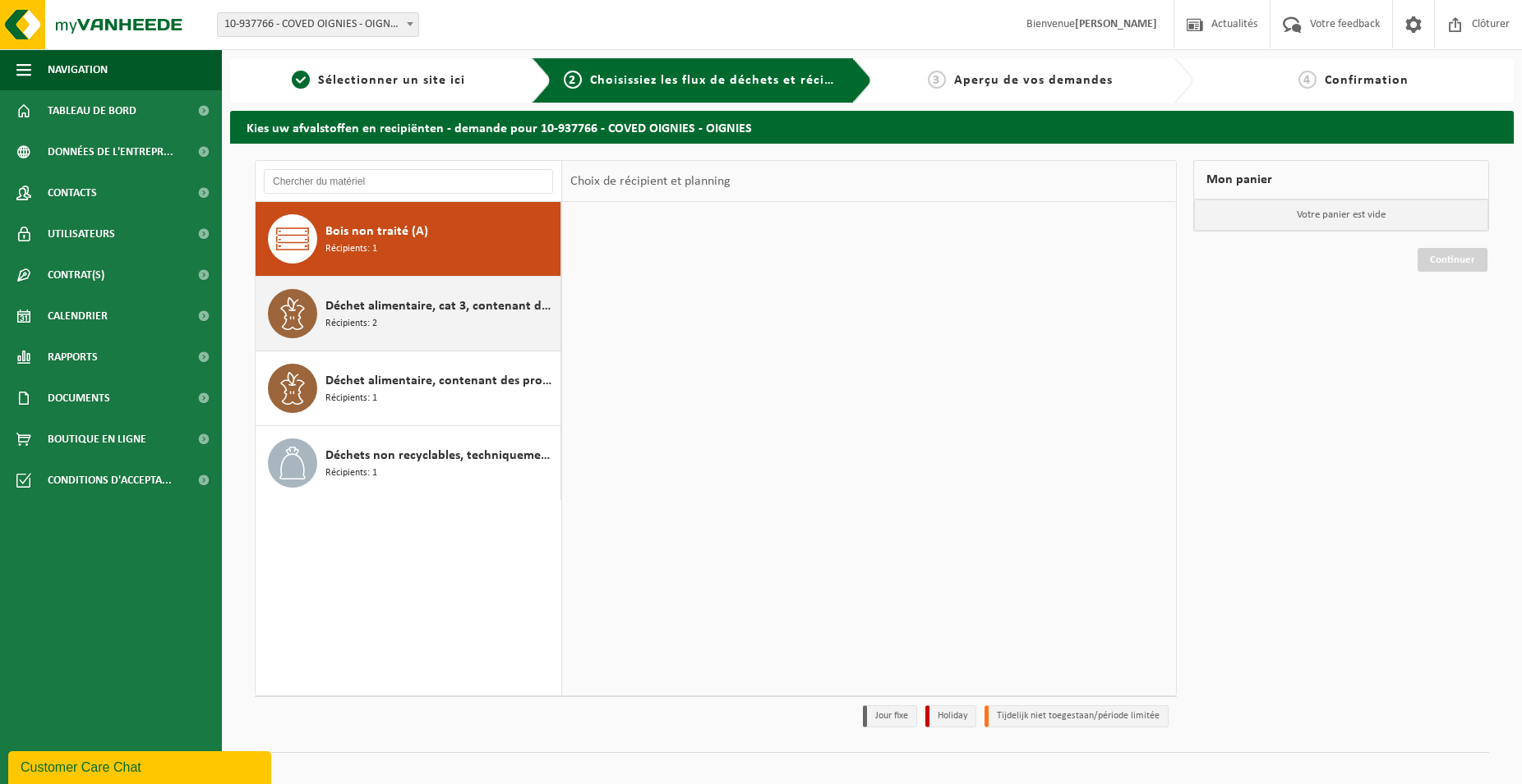
click at [384, 304] on span "Déchet alimentaire, cat 3, contenant des produits d'origine animale, emballage …" at bounding box center [441, 306] width 231 height 19
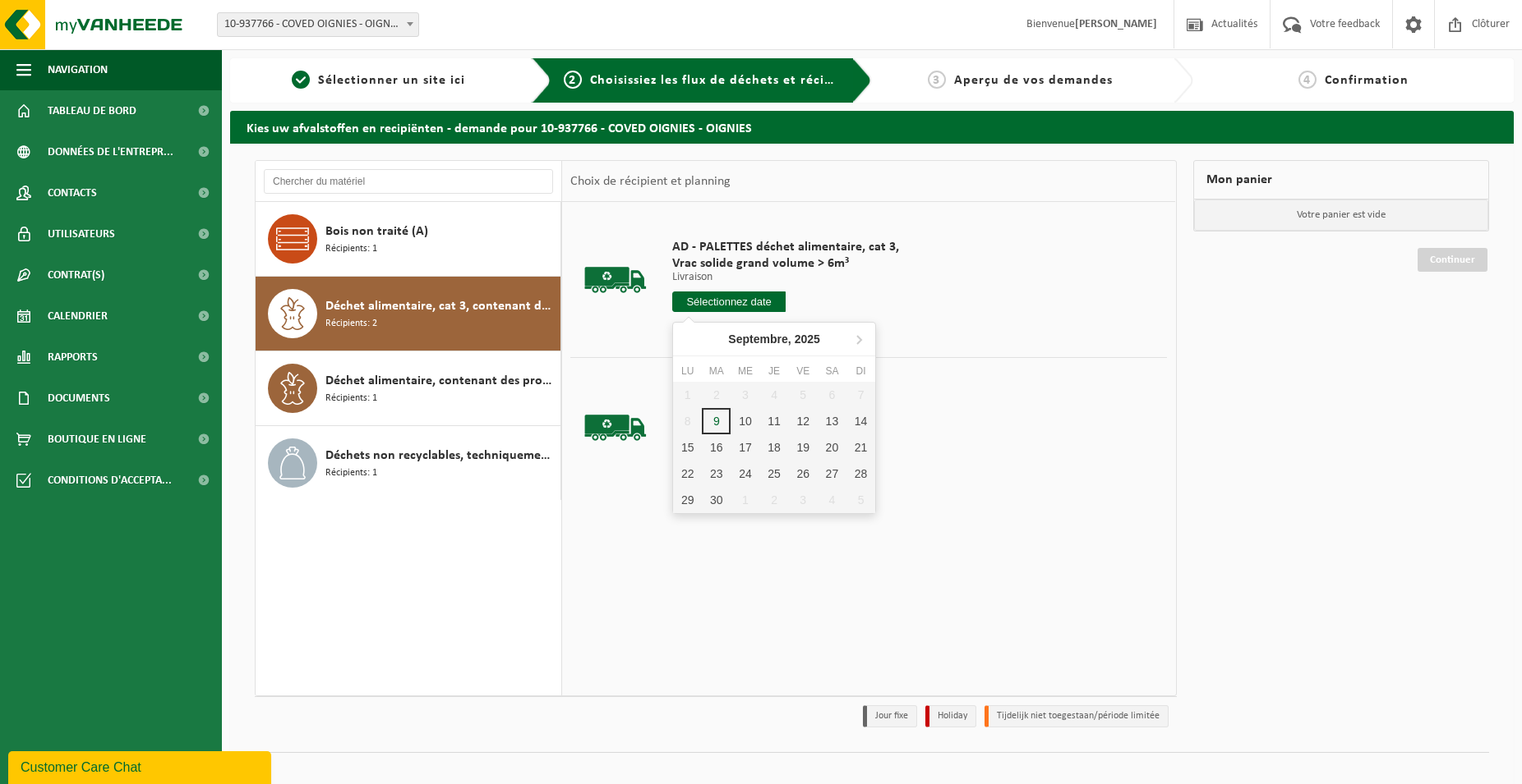
click at [761, 299] on input "text" at bounding box center [729, 302] width 114 height 20
click at [796, 457] on div "19" at bounding box center [803, 448] width 29 height 26
type input "à partir de [DATE]"
type input "[DATE]"
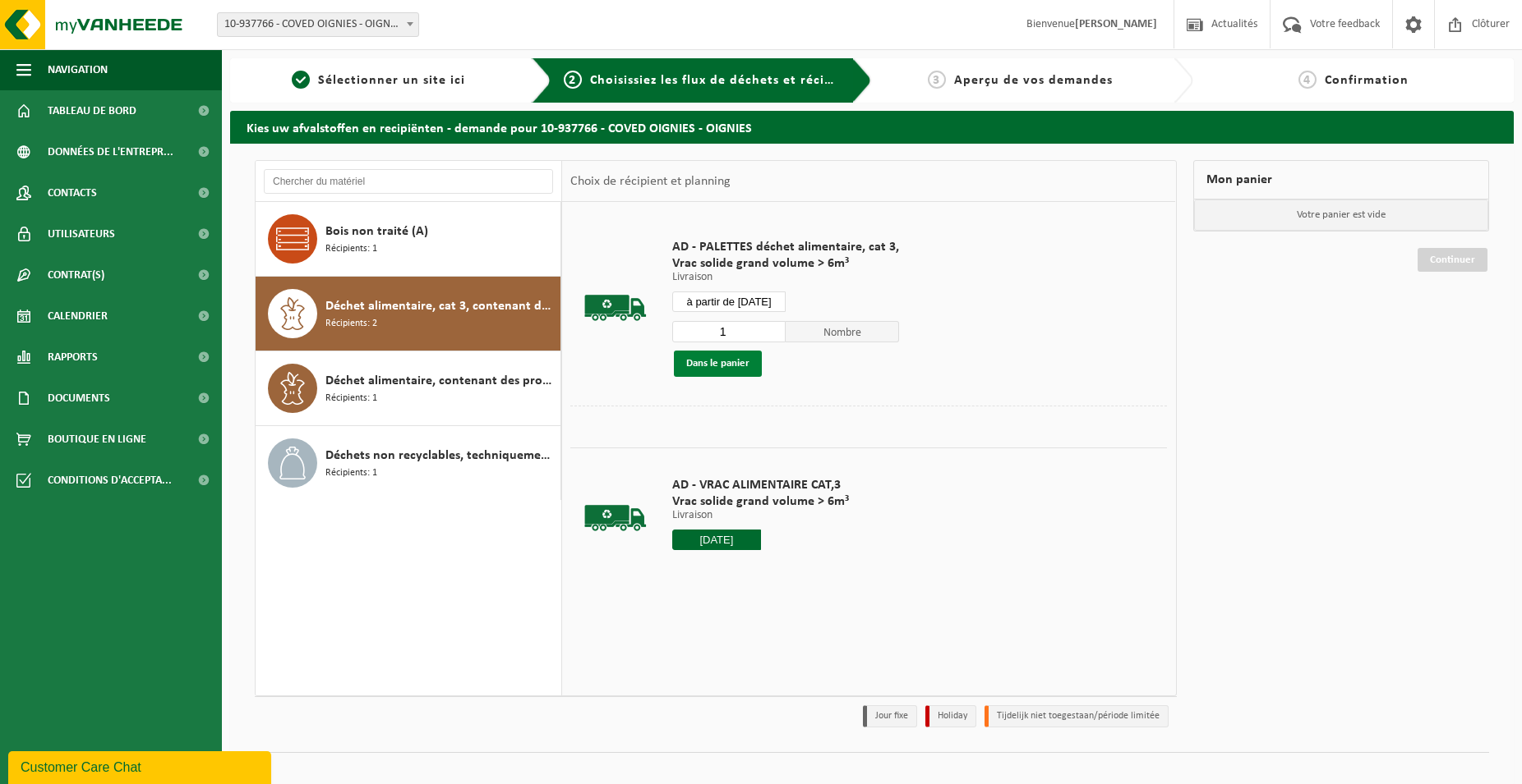
click at [723, 374] on button "Dans le panier" at bounding box center [718, 364] width 88 height 26
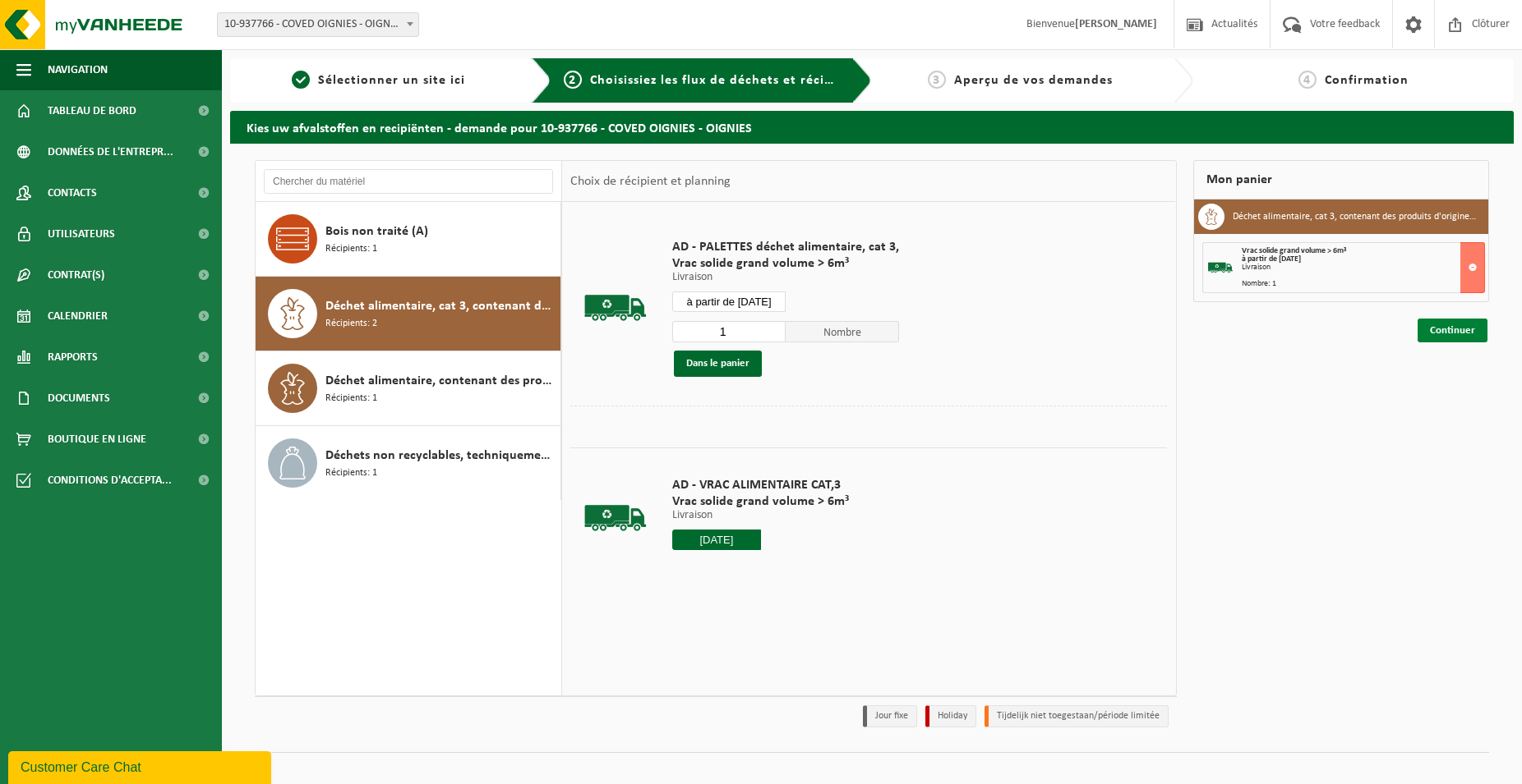
click at [1473, 333] on link "Continuer" at bounding box center [1451, 330] width 70 height 24
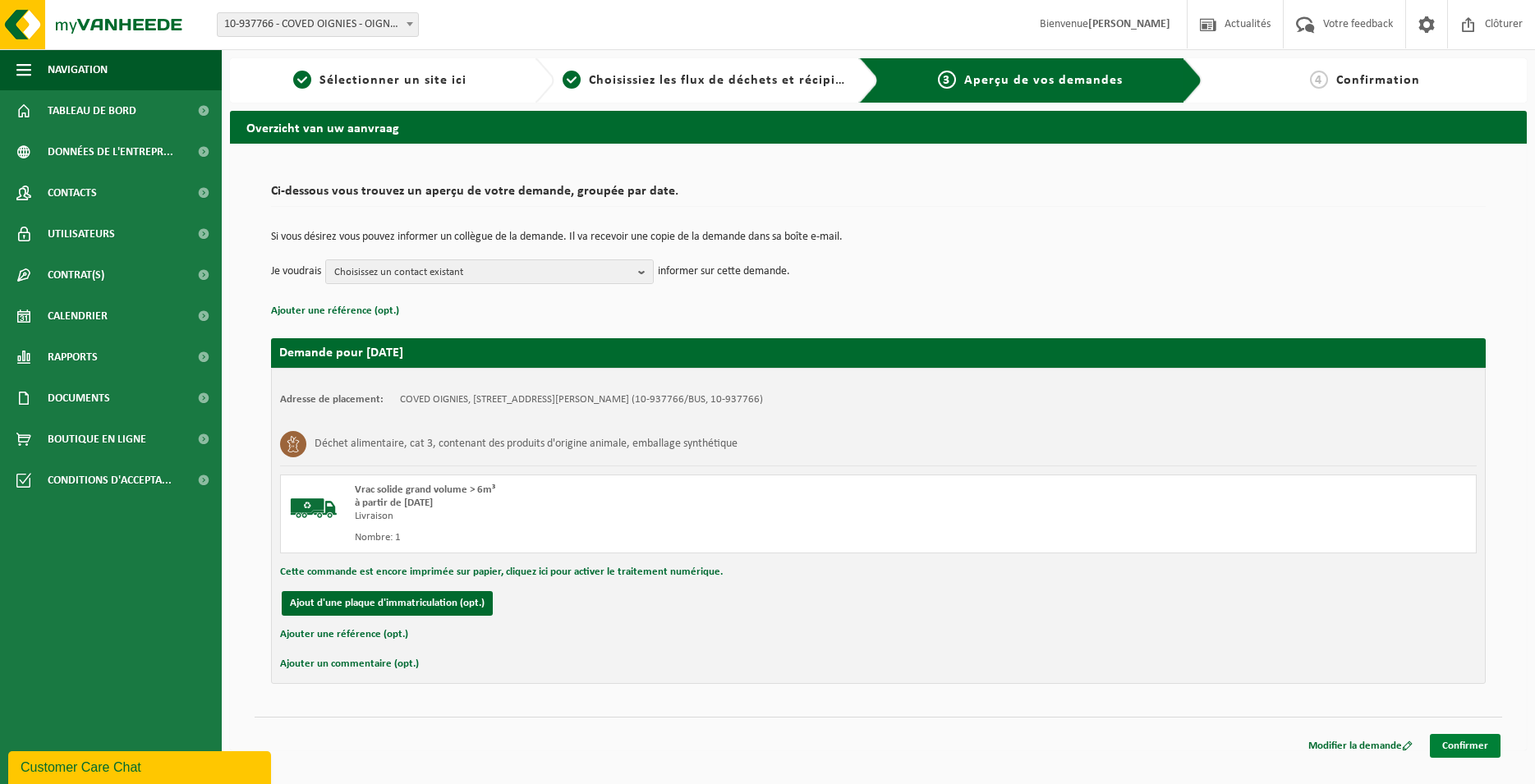
click at [1487, 746] on link "Confirmer" at bounding box center [1465, 746] width 71 height 24
